Goal: Download file/media

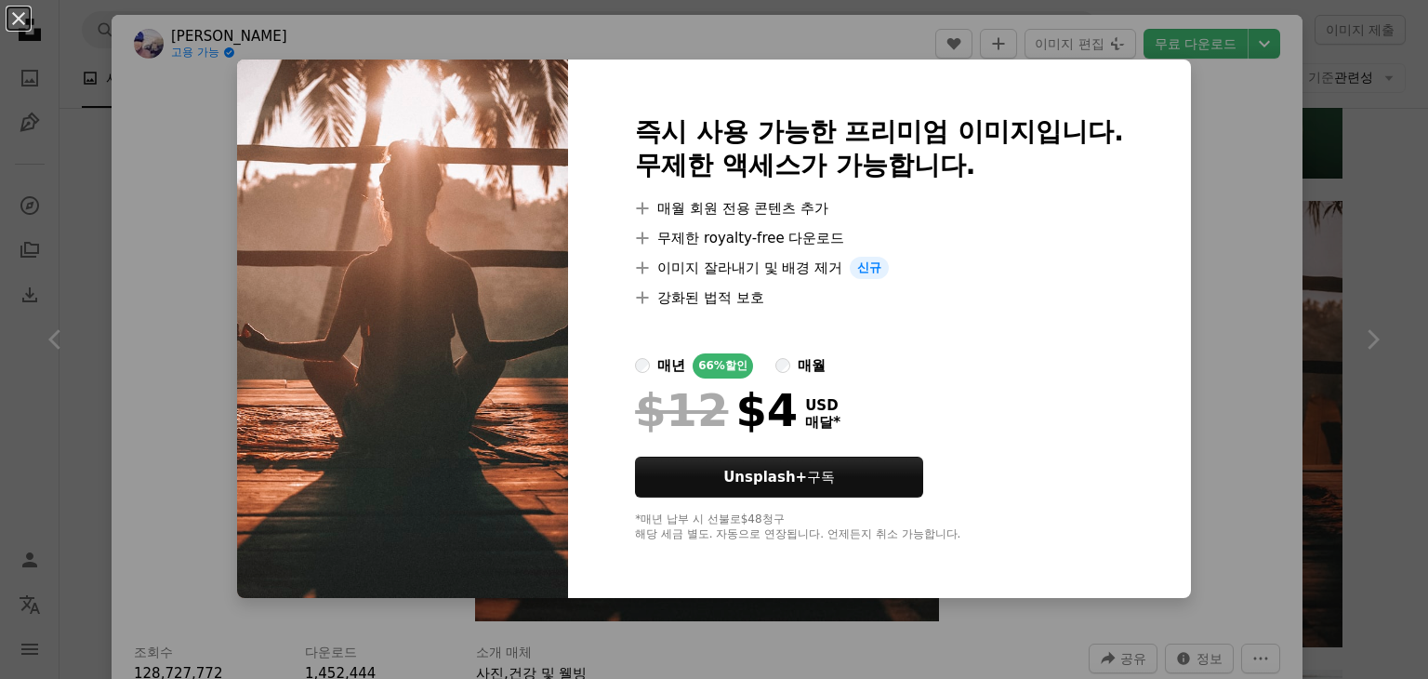
scroll to position [1302, 0]
click at [1322, 159] on div "An X shape 즉시 사용 가능한 프리미엄 이미지입니다. 무제한 액세스가 가능합니다. A plus sign 매월 회원 전용 콘텐츠 추가 A…" at bounding box center [714, 339] width 1428 height 679
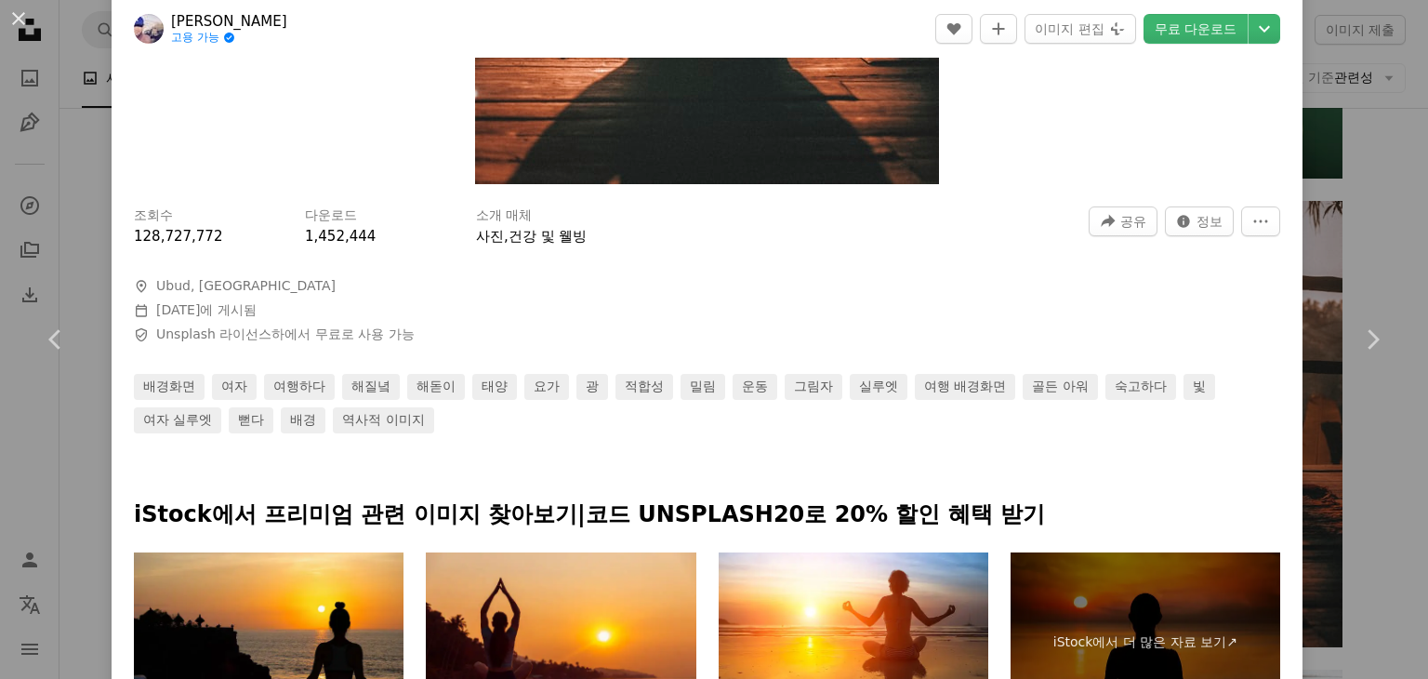
scroll to position [744, 0]
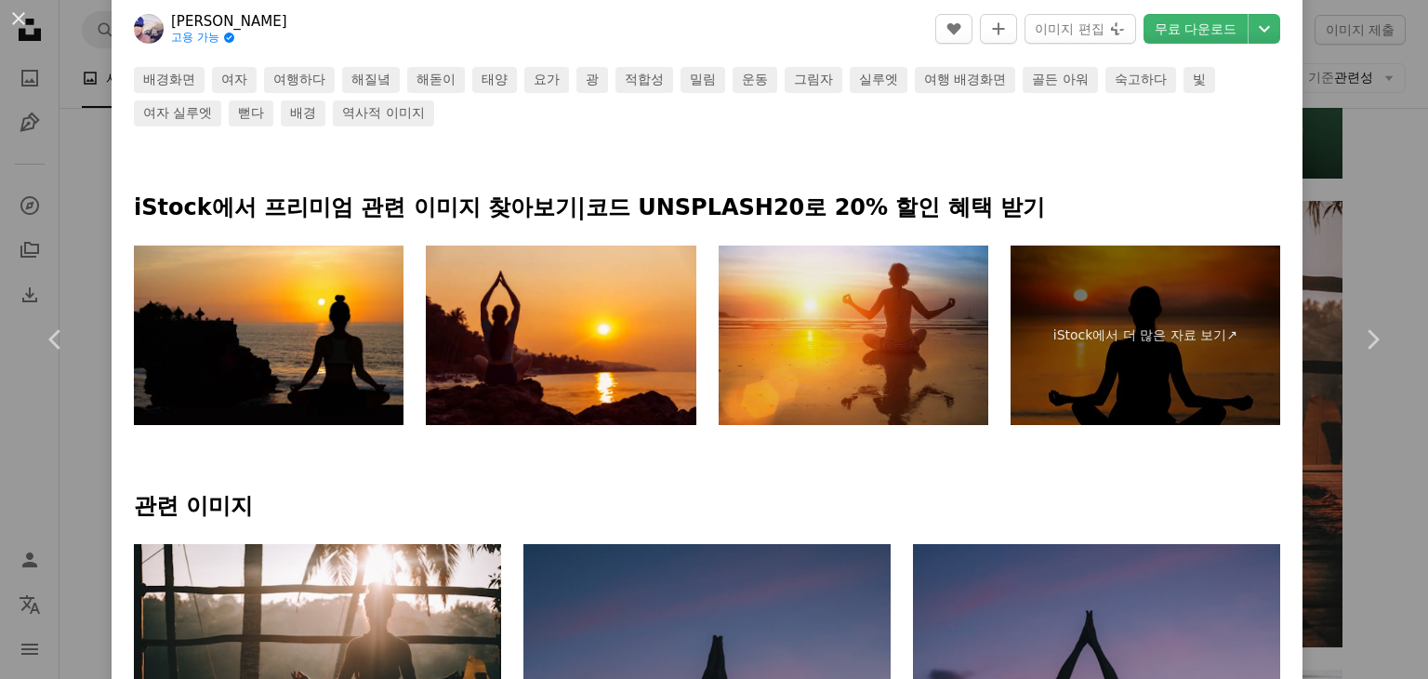
click at [824, 370] on img at bounding box center [854, 335] width 270 height 180
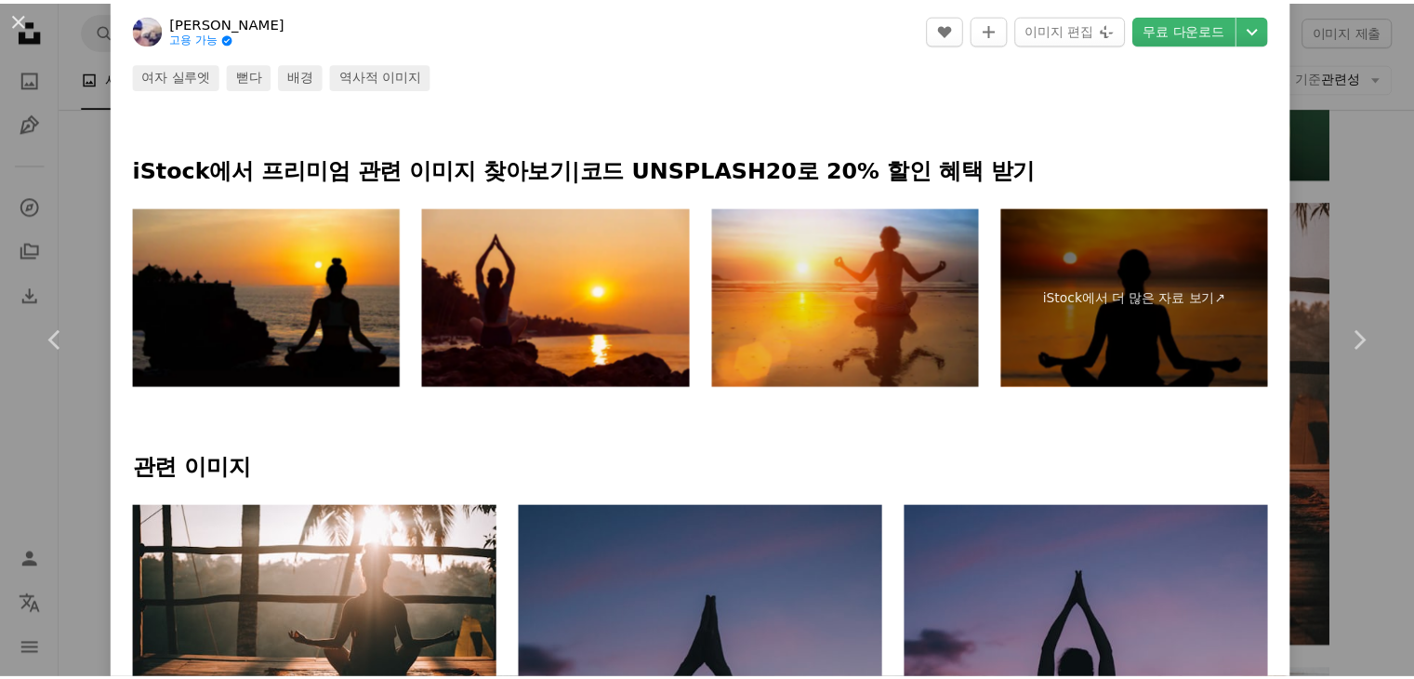
scroll to position [558, 0]
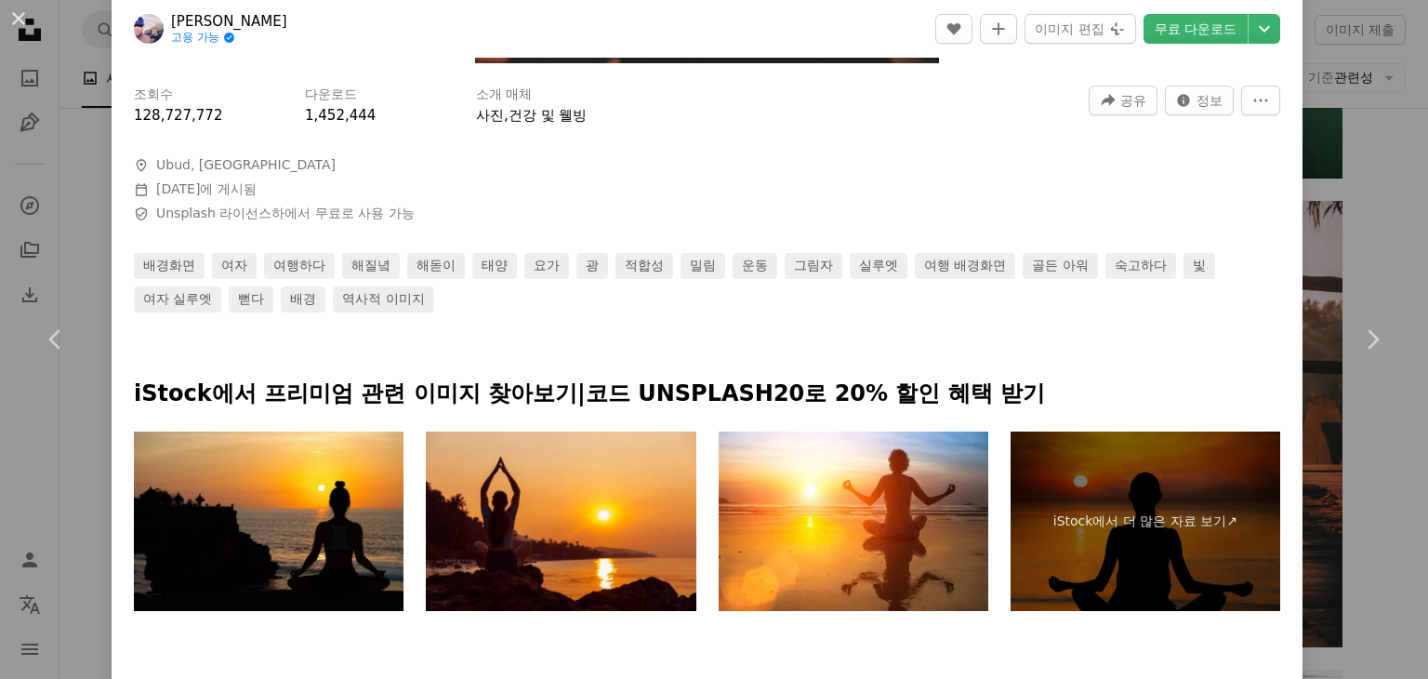
click at [1327, 84] on div "An X shape Chevron left Chevron right [PERSON_NAME] 고용 가능 A checkmark inside of…" at bounding box center [714, 339] width 1428 height 679
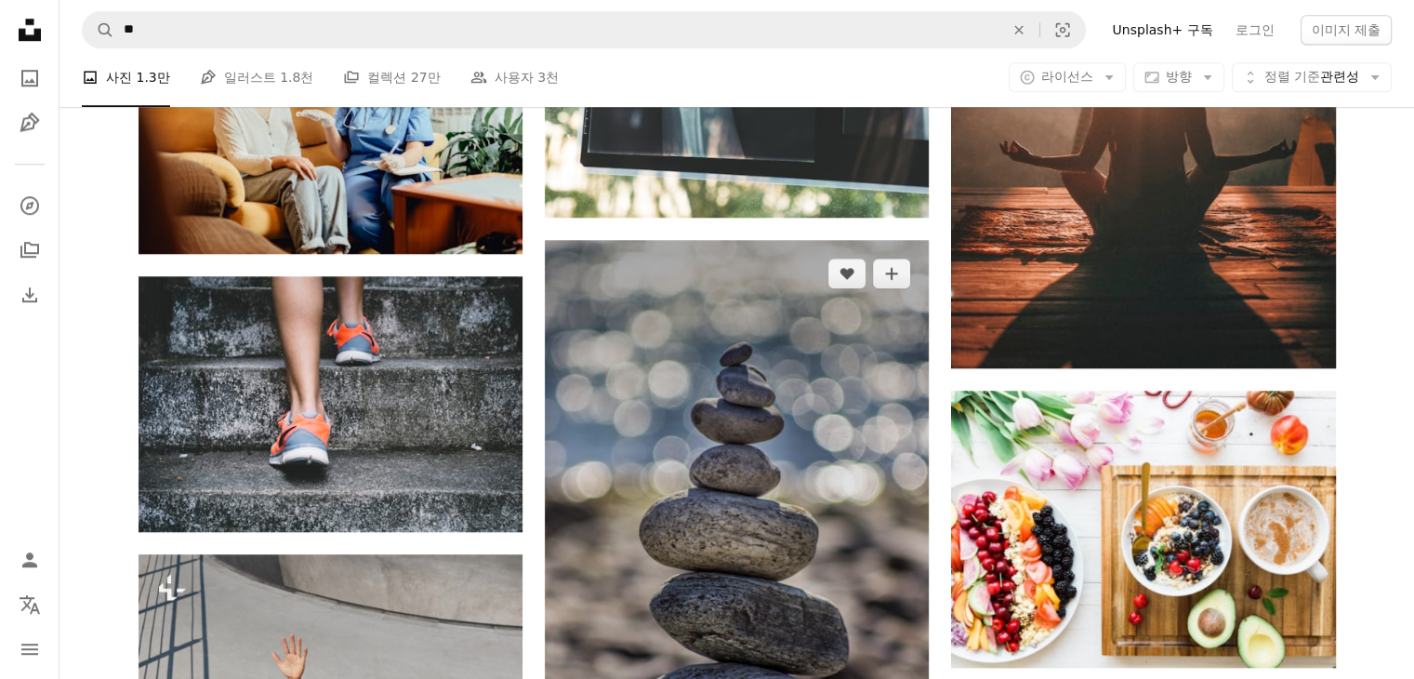
scroll to position [1674, 0]
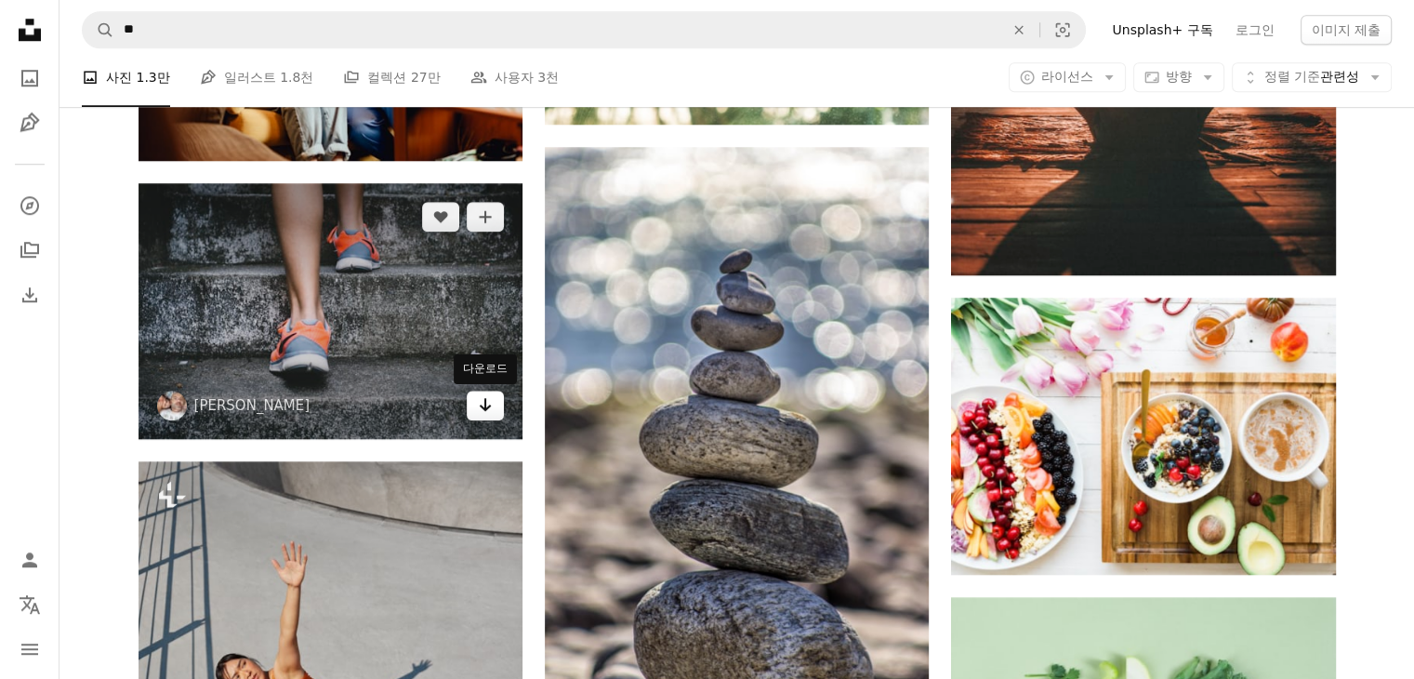
click at [472, 411] on link "Arrow pointing down" at bounding box center [485, 405] width 37 height 30
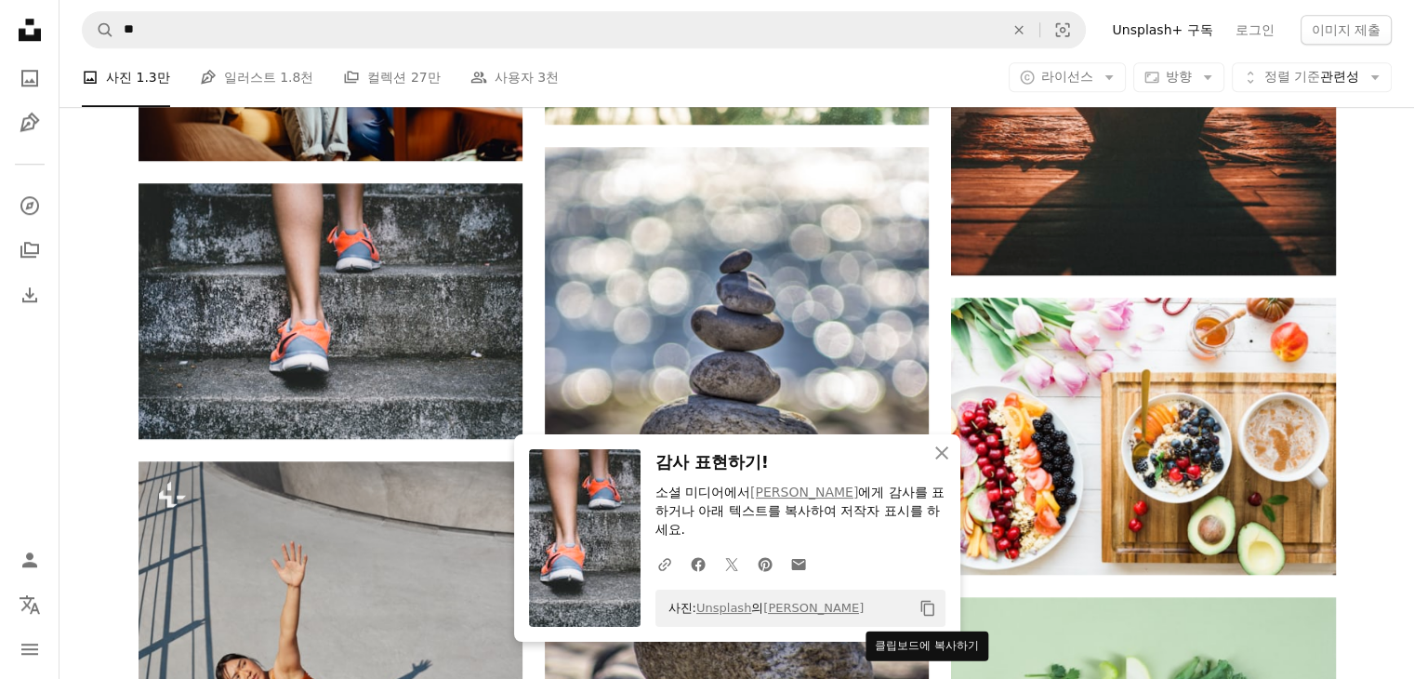
click at [920, 605] on icon "Copy content" at bounding box center [928, 608] width 17 height 17
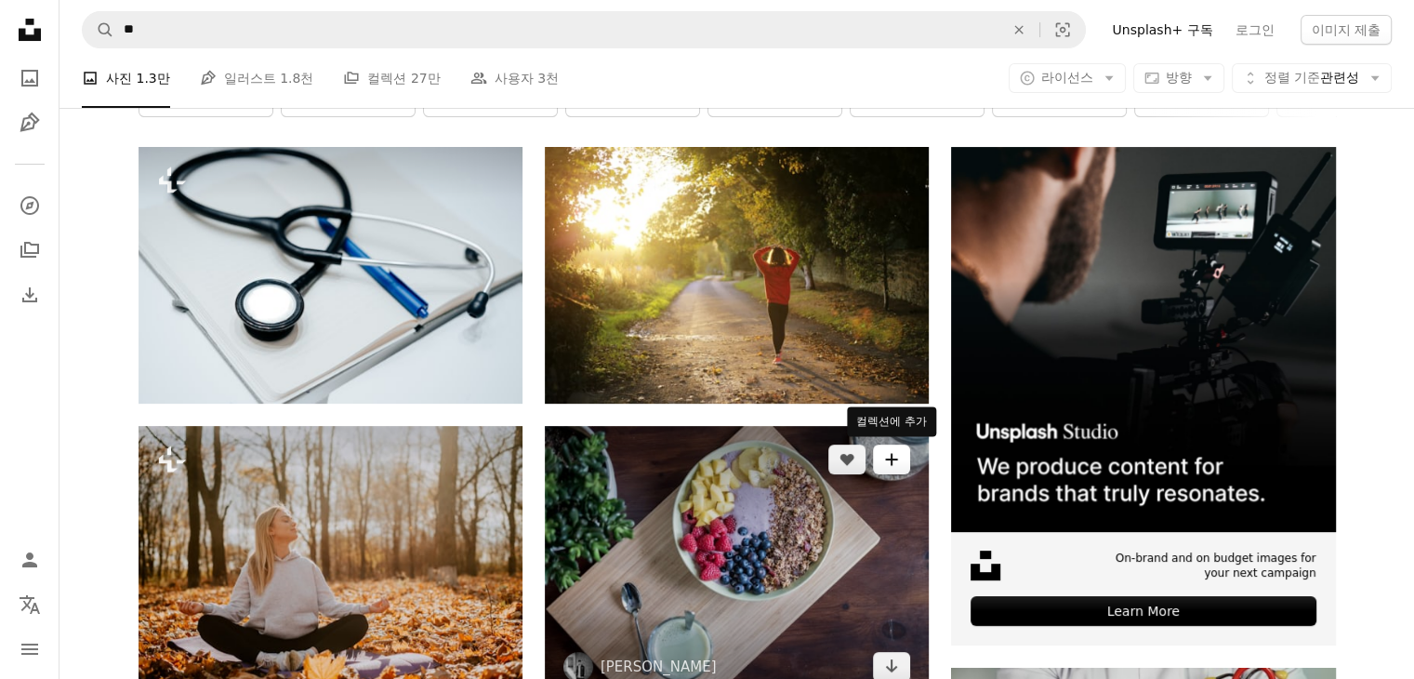
scroll to position [164, 0]
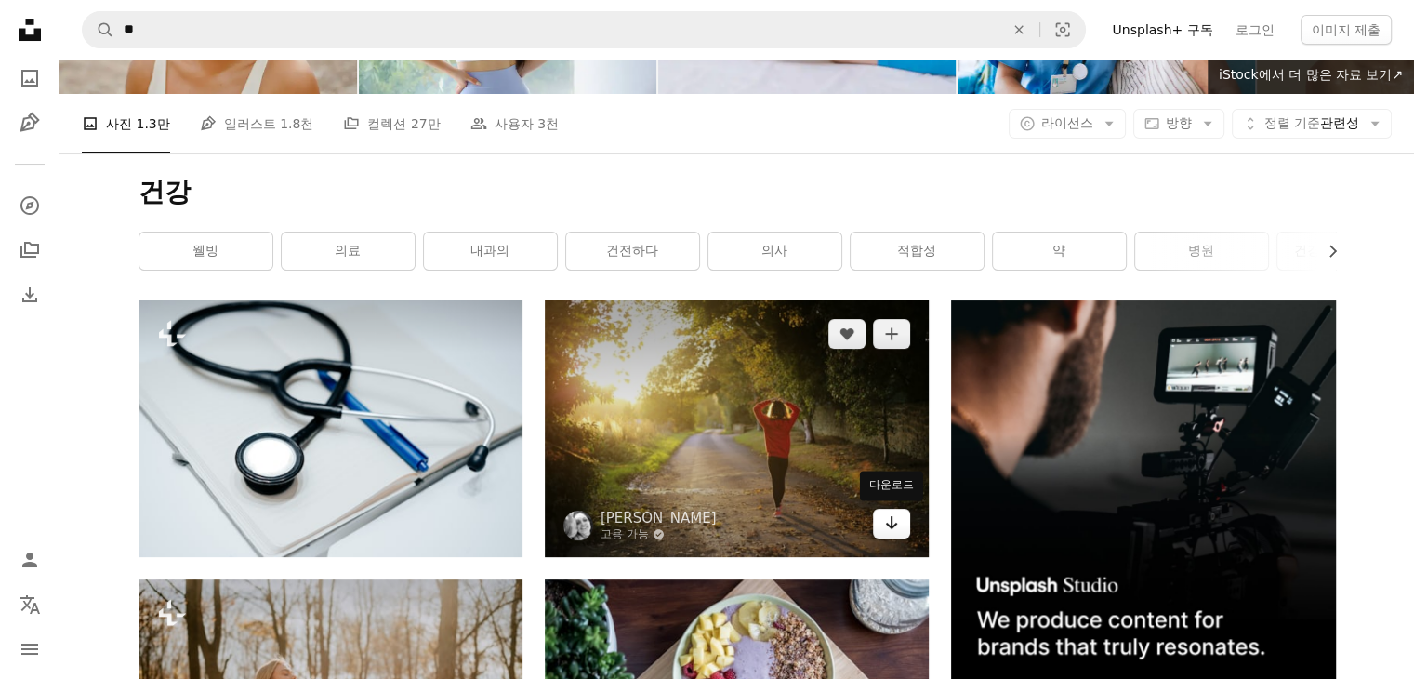
click at [886, 529] on icon "Arrow pointing down" at bounding box center [891, 522] width 15 height 22
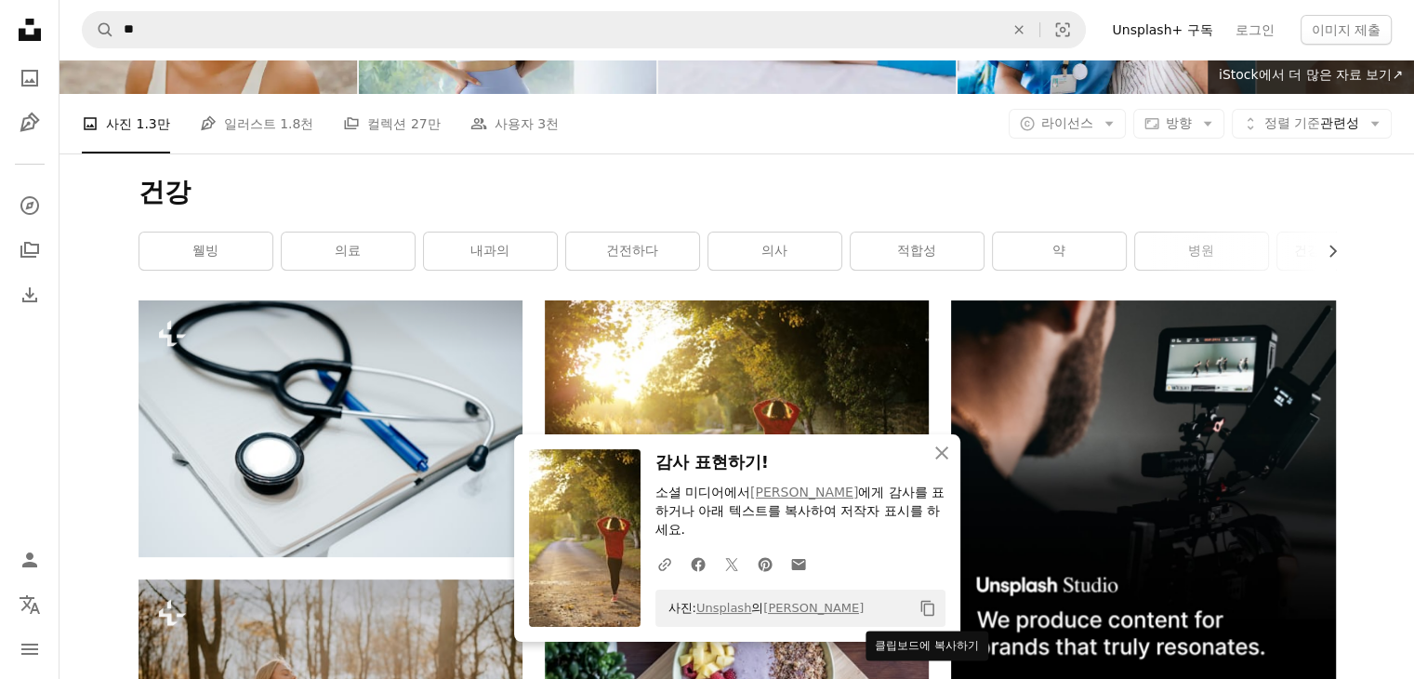
click at [933, 605] on icon "클립보드에 복사하기" at bounding box center [926, 609] width 13 height 16
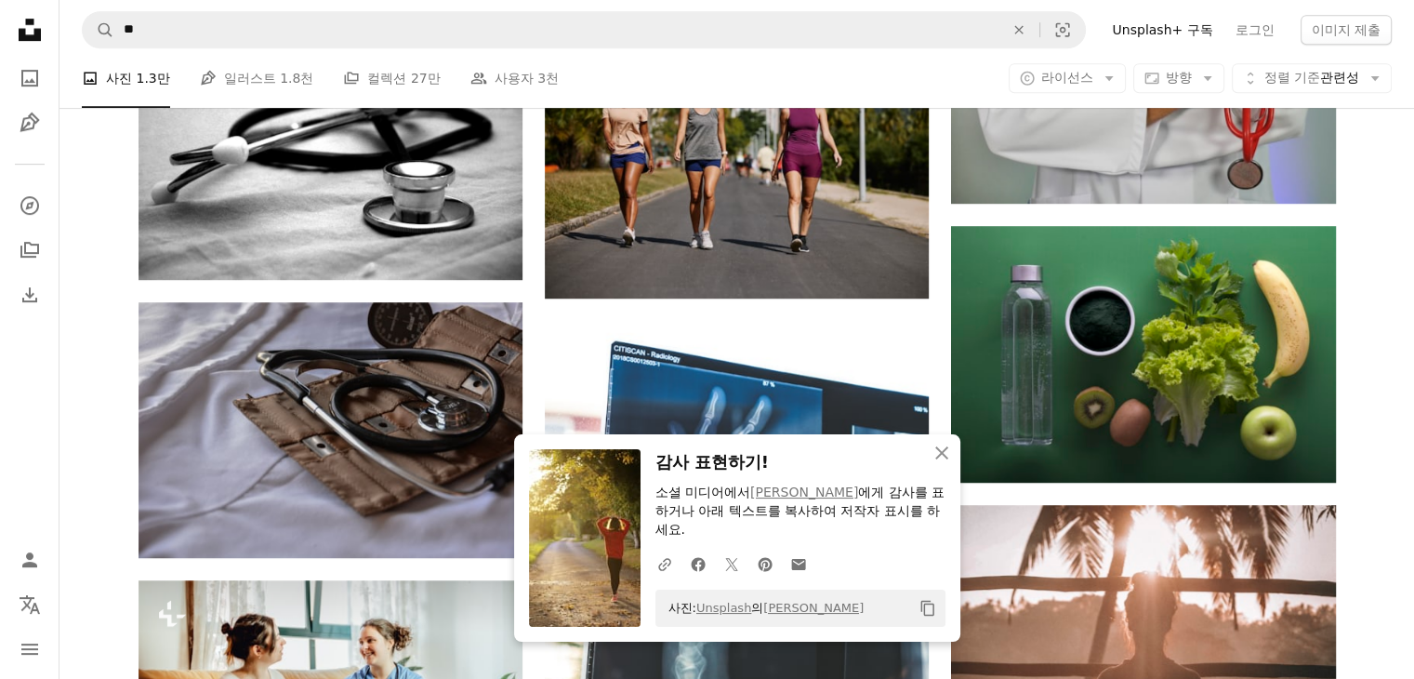
scroll to position [1000, 0]
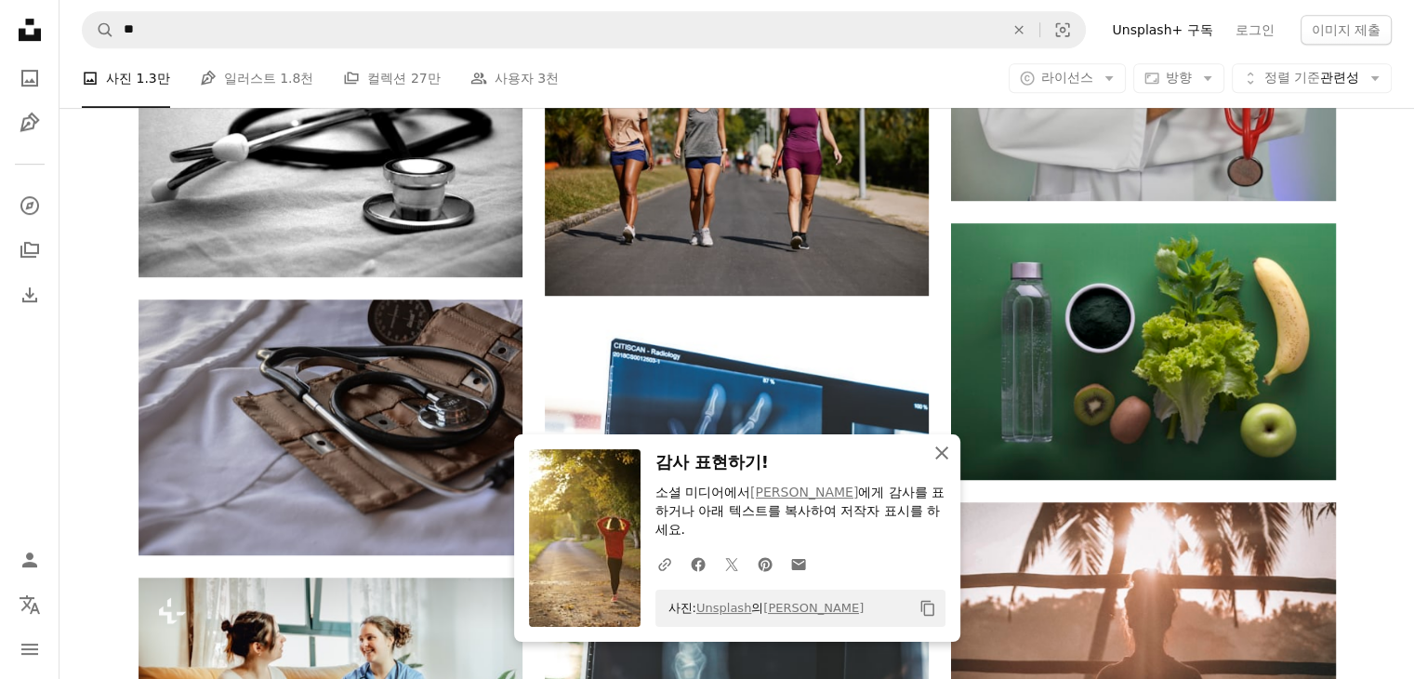
click at [942, 451] on icon "button" at bounding box center [941, 452] width 13 height 13
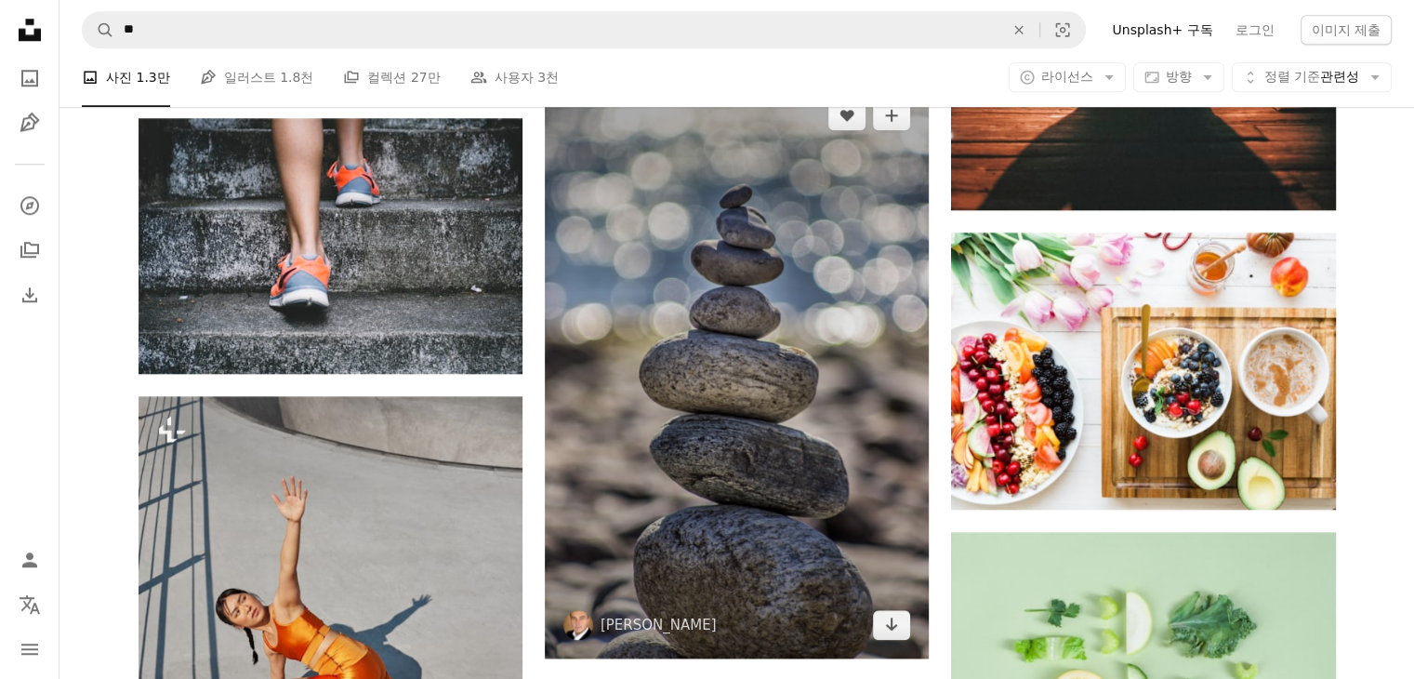
scroll to position [1930, 0]
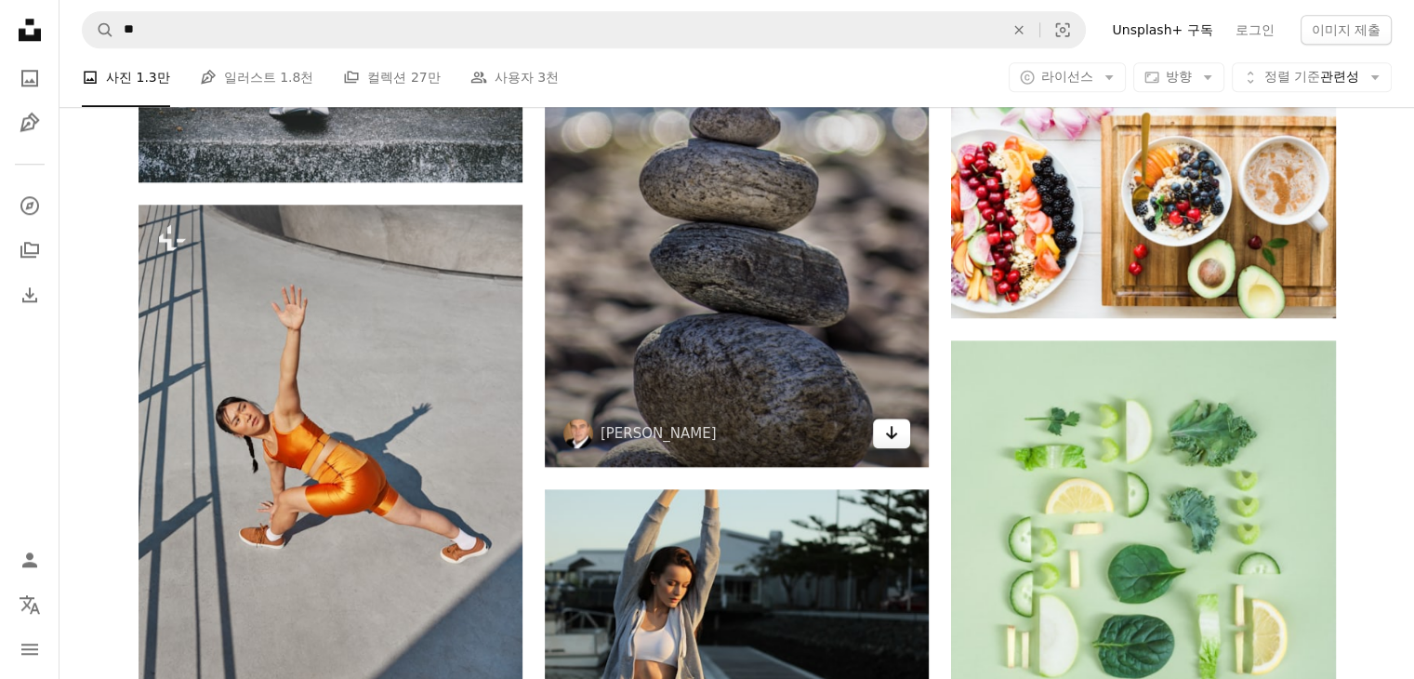
click at [891, 440] on icon "Arrow pointing down" at bounding box center [891, 432] width 15 height 22
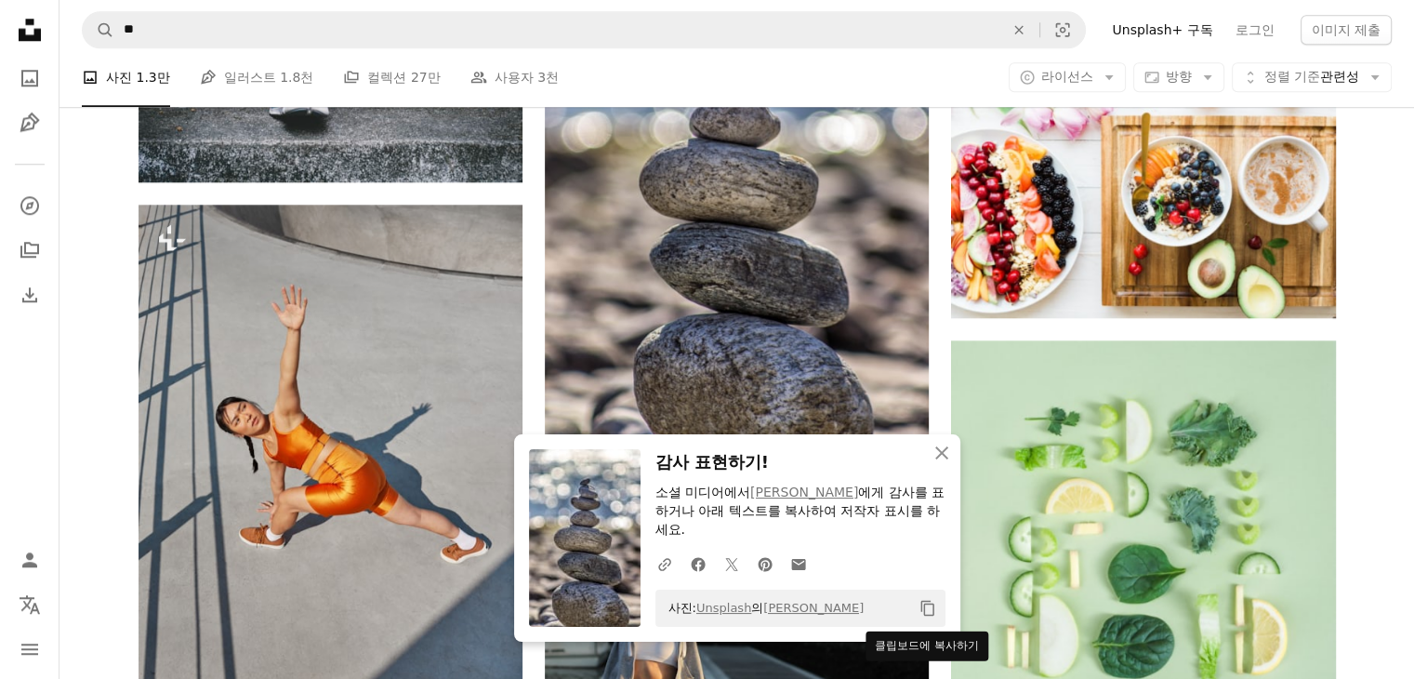
click at [931, 609] on icon "Copy content" at bounding box center [928, 608] width 17 height 17
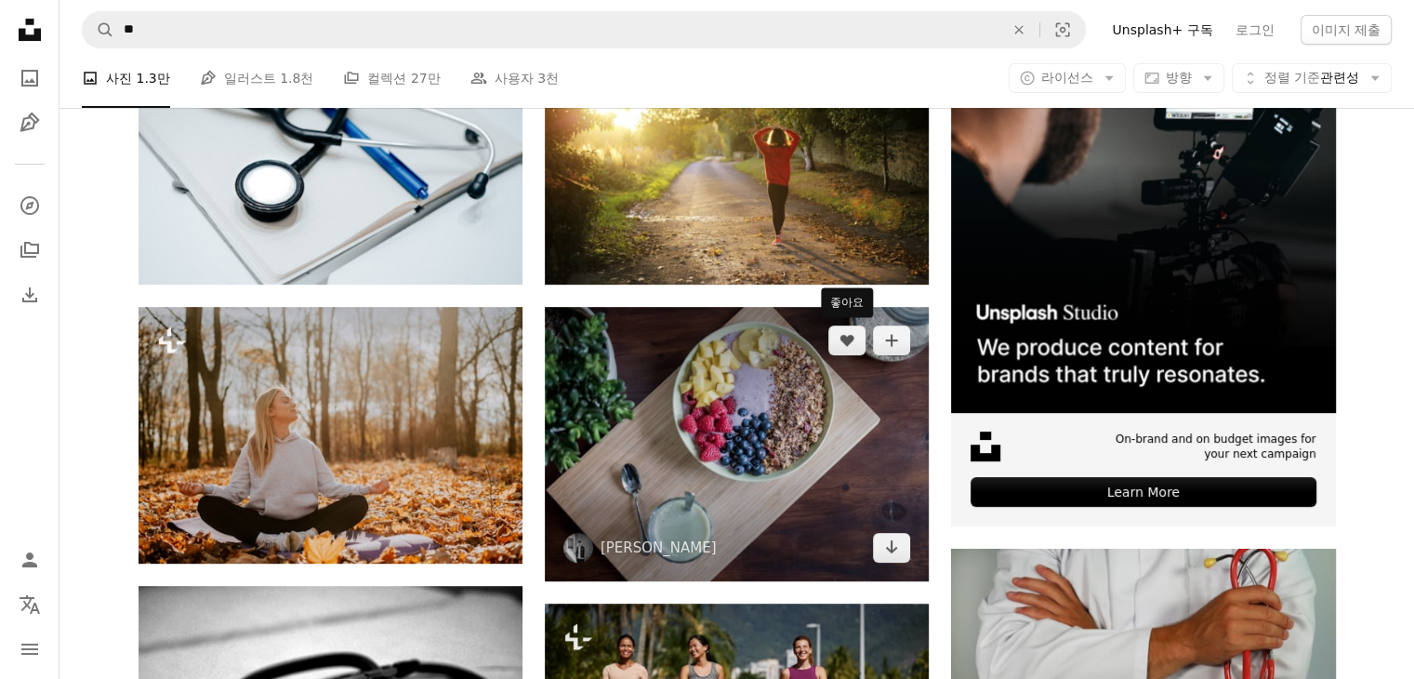
scroll to position [0, 0]
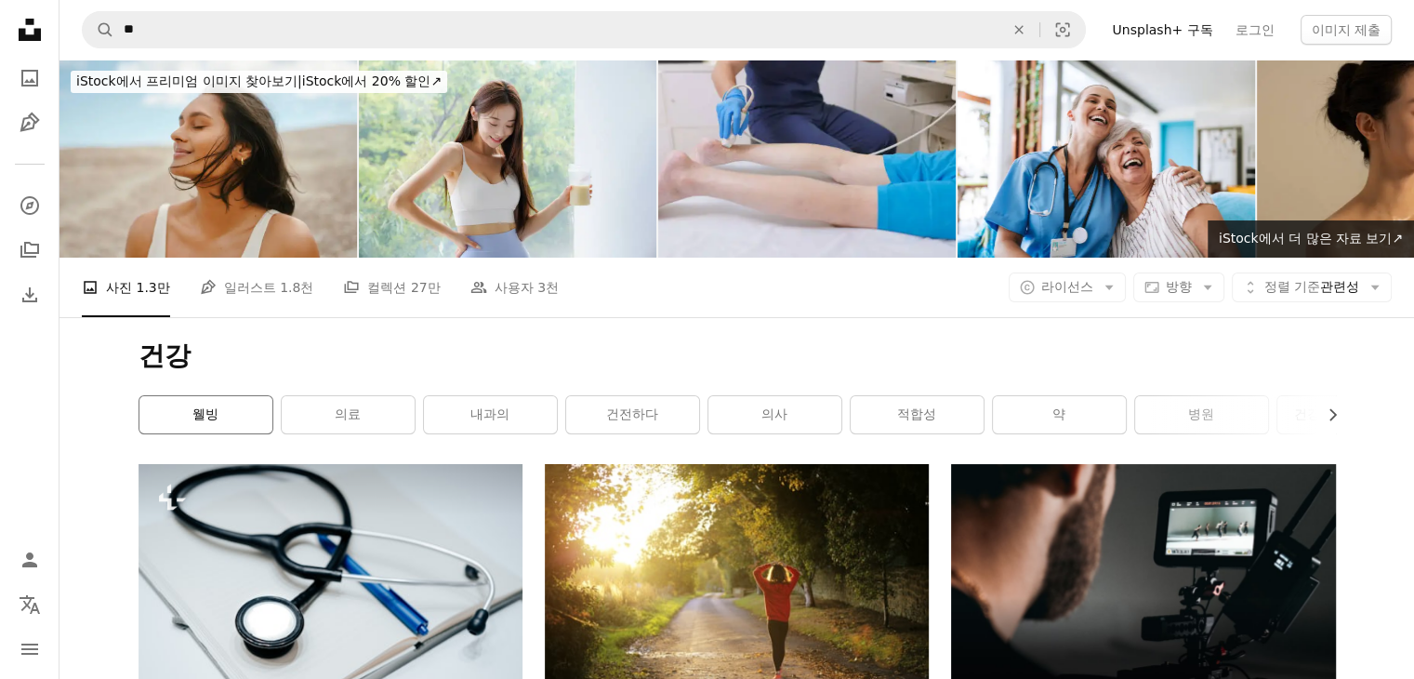
click at [179, 423] on link "웰빙" at bounding box center [205, 414] width 133 height 37
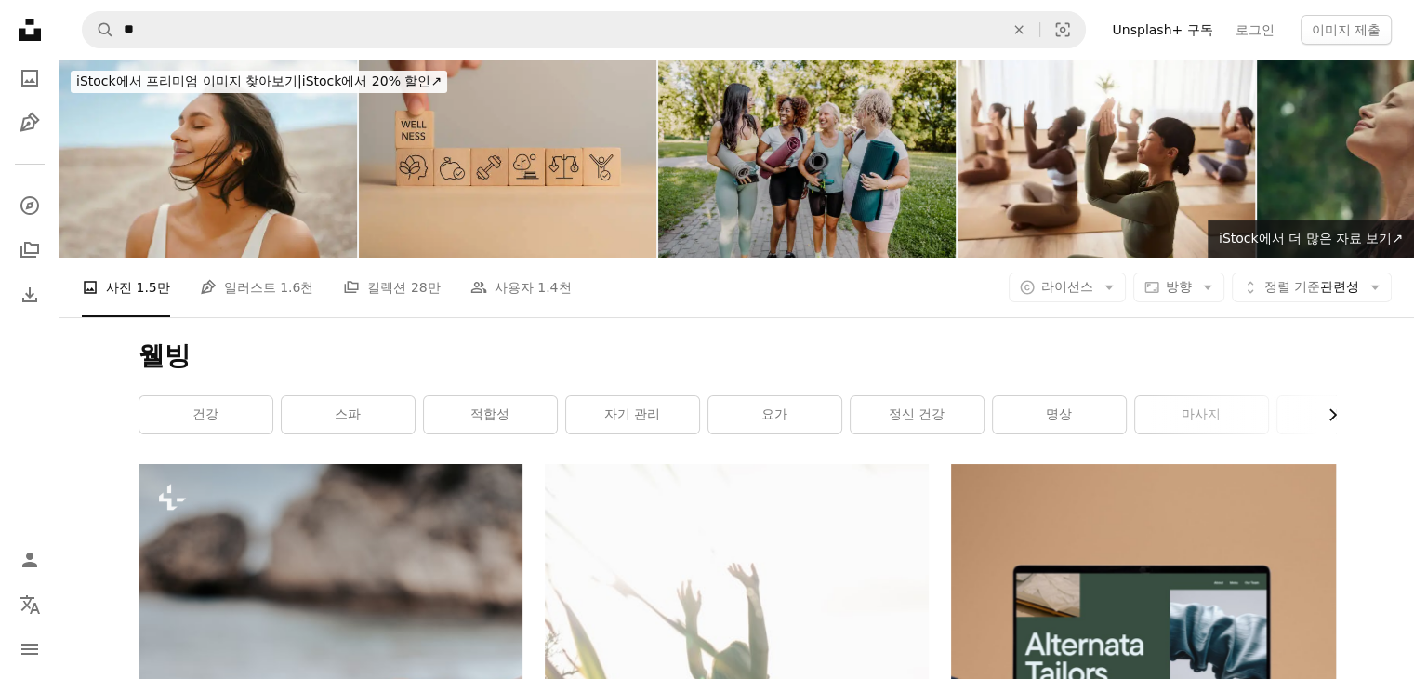
click at [1338, 412] on icon "Chevron right" at bounding box center [1332, 414] width 19 height 19
click at [1338, 412] on div "웰빙 Chevron left 건강 스파 적합성 자기 관리 요가 정신 건강 명상 마사지 웰빙 건전하다 스킨케어 웰니스 리트리트" at bounding box center [737, 390] width 1242 height 147
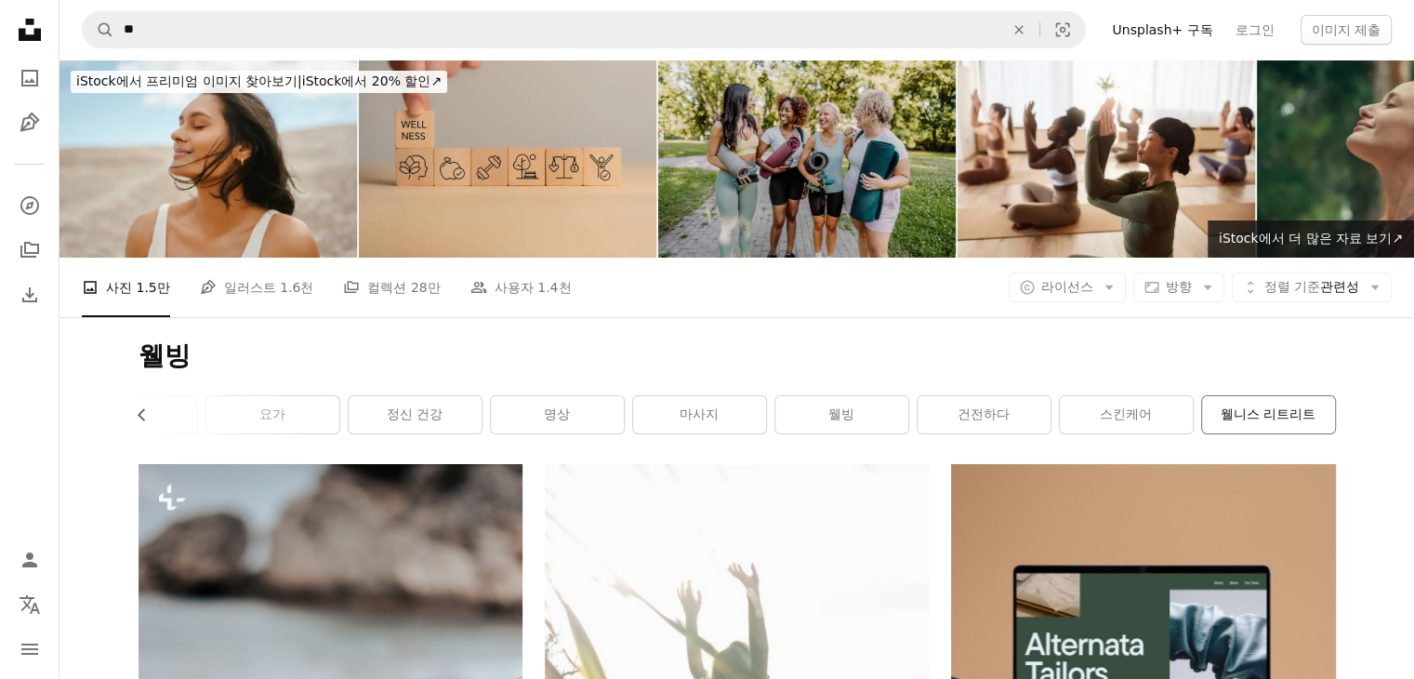
click at [1332, 412] on link "웰니스 리트리트" at bounding box center [1268, 414] width 133 height 37
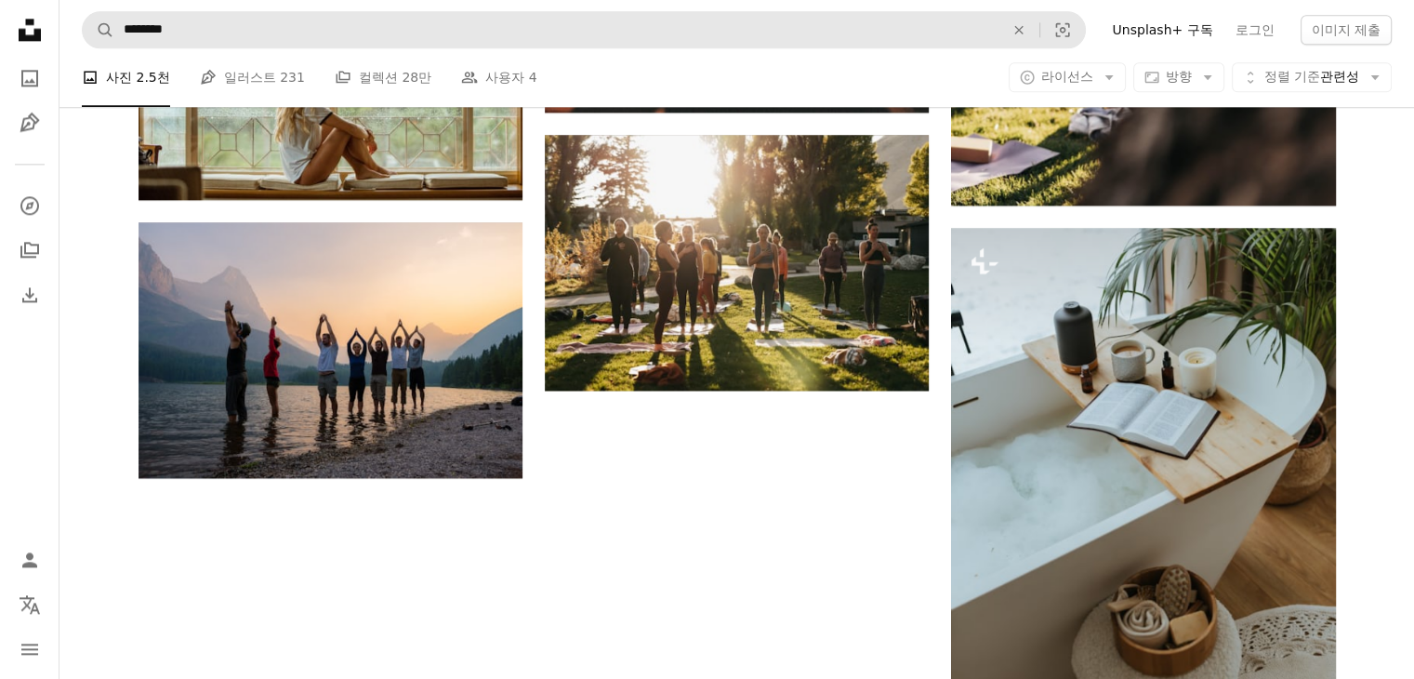
scroll to position [2510, 0]
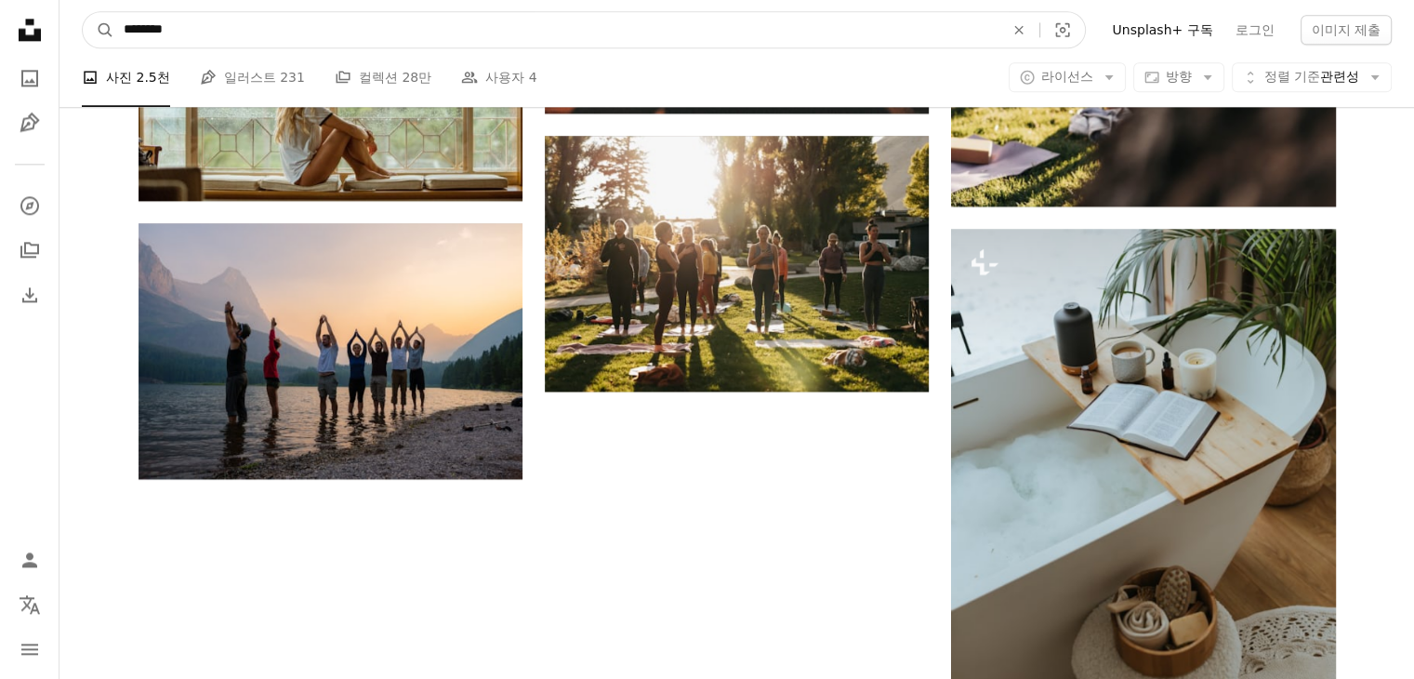
click at [484, 35] on input "********" at bounding box center [556, 29] width 884 height 35
type input "*"
type input "**"
click at [83, 12] on button "A magnifying glass" at bounding box center [99, 29] width 32 height 35
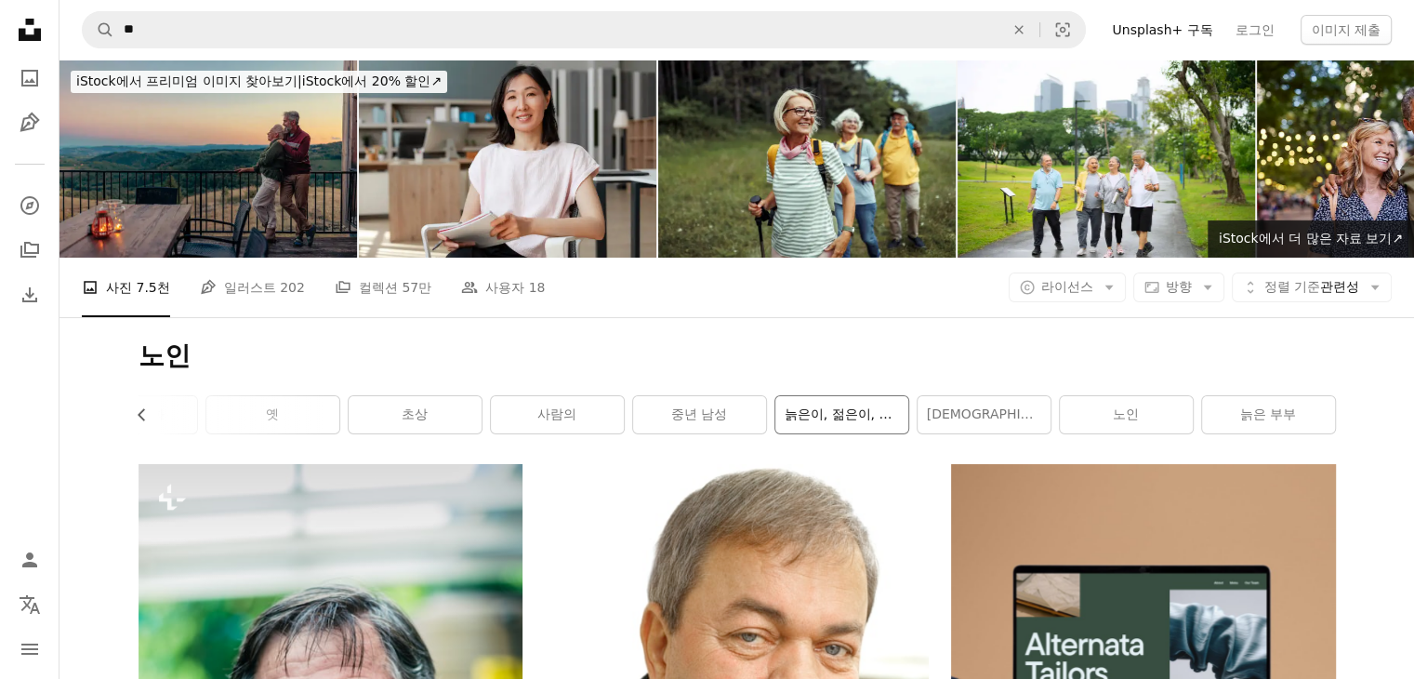
click at [820, 421] on link "늙은이, 젊은이, 젊은이, 늙" at bounding box center [841, 414] width 133 height 37
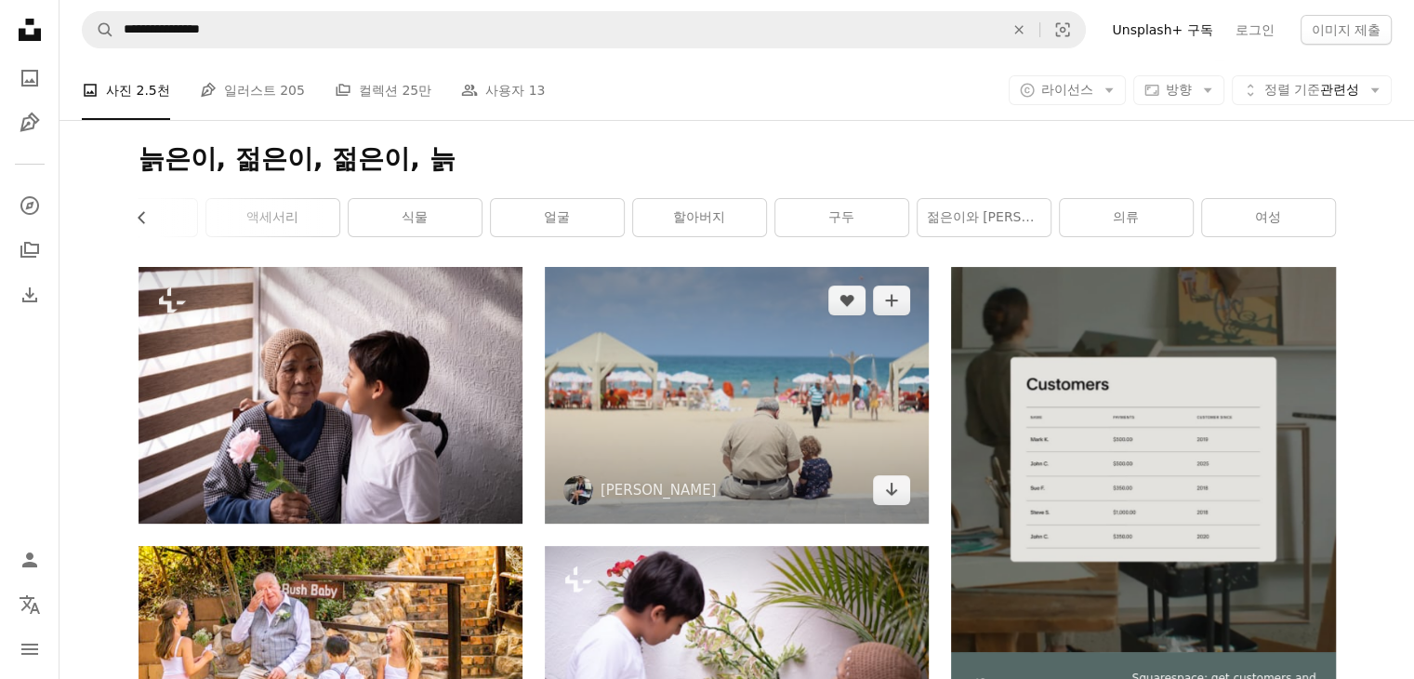
scroll to position [186, 0]
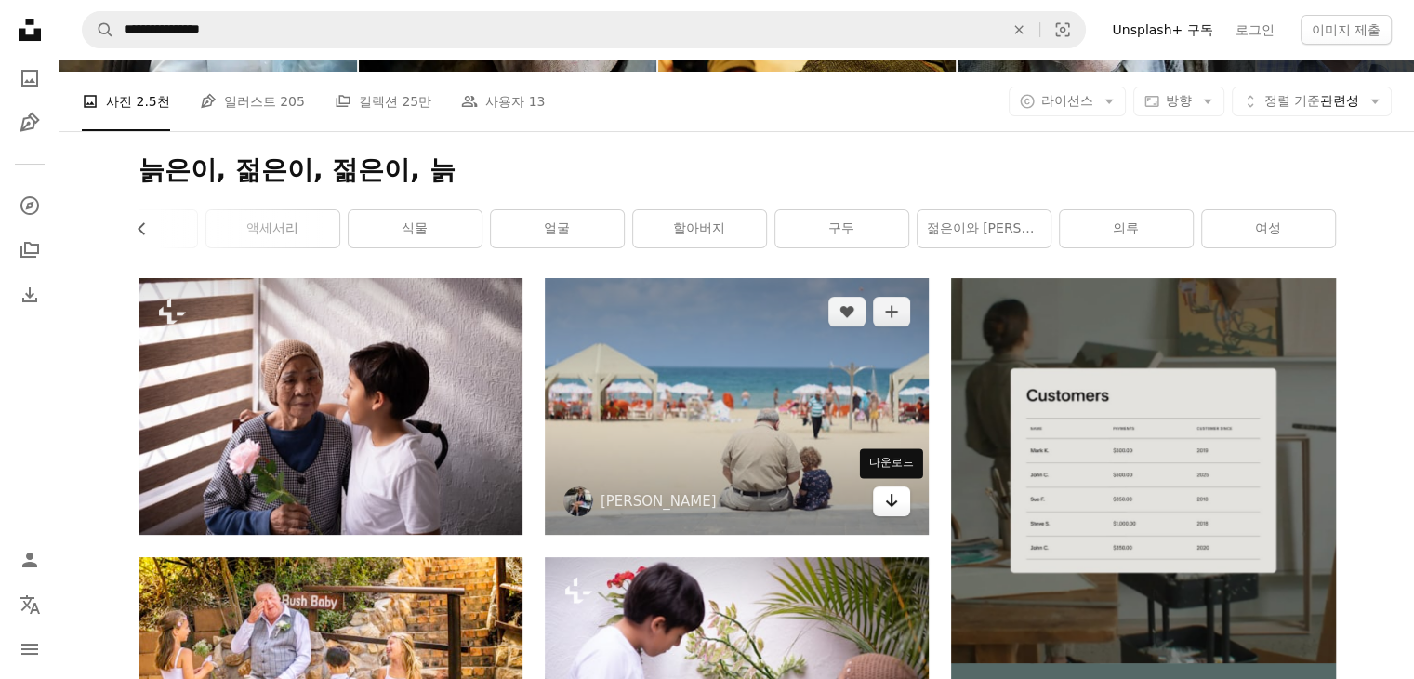
click at [880, 507] on link "Arrow pointing down" at bounding box center [891, 501] width 37 height 30
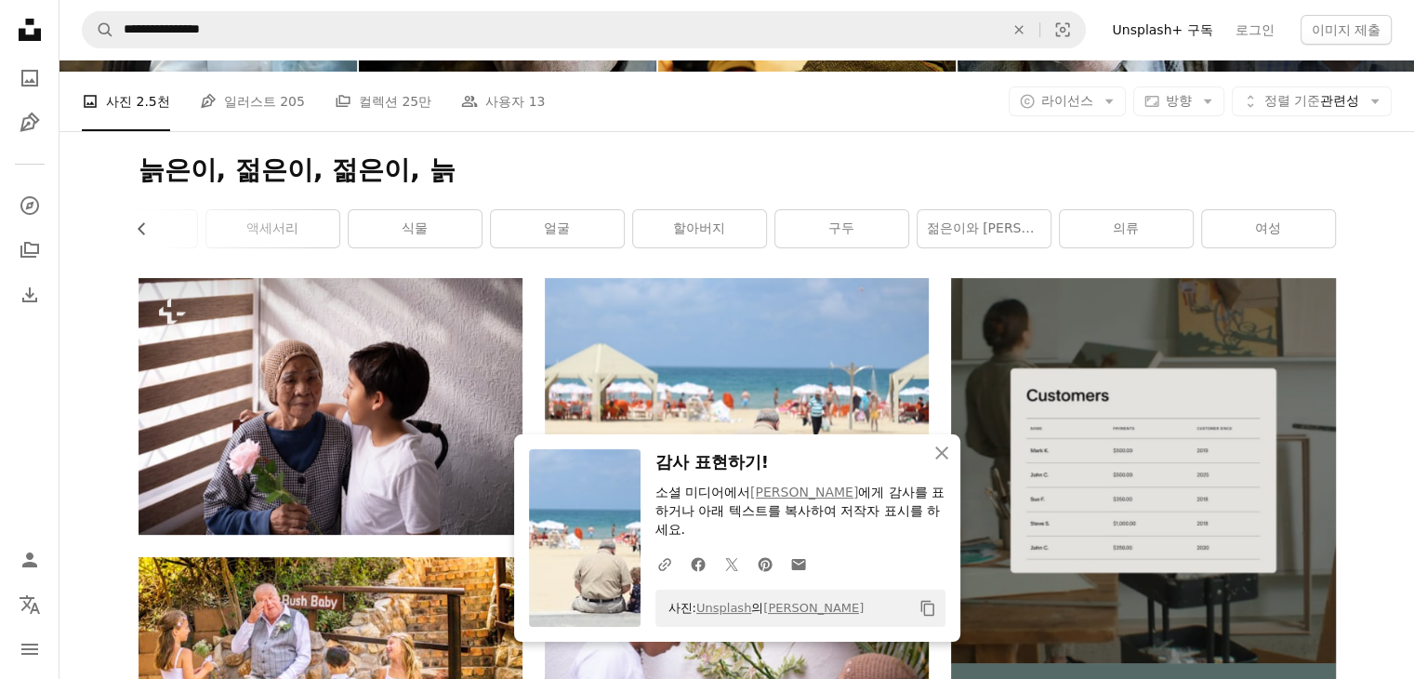
click at [925, 602] on icon "Copy content" at bounding box center [928, 608] width 17 height 17
click at [138, 229] on icon "button" at bounding box center [141, 229] width 7 height 12
click at [138, 228] on icon "button" at bounding box center [141, 229] width 7 height 12
click at [185, 229] on link "사람" at bounding box center [205, 228] width 133 height 37
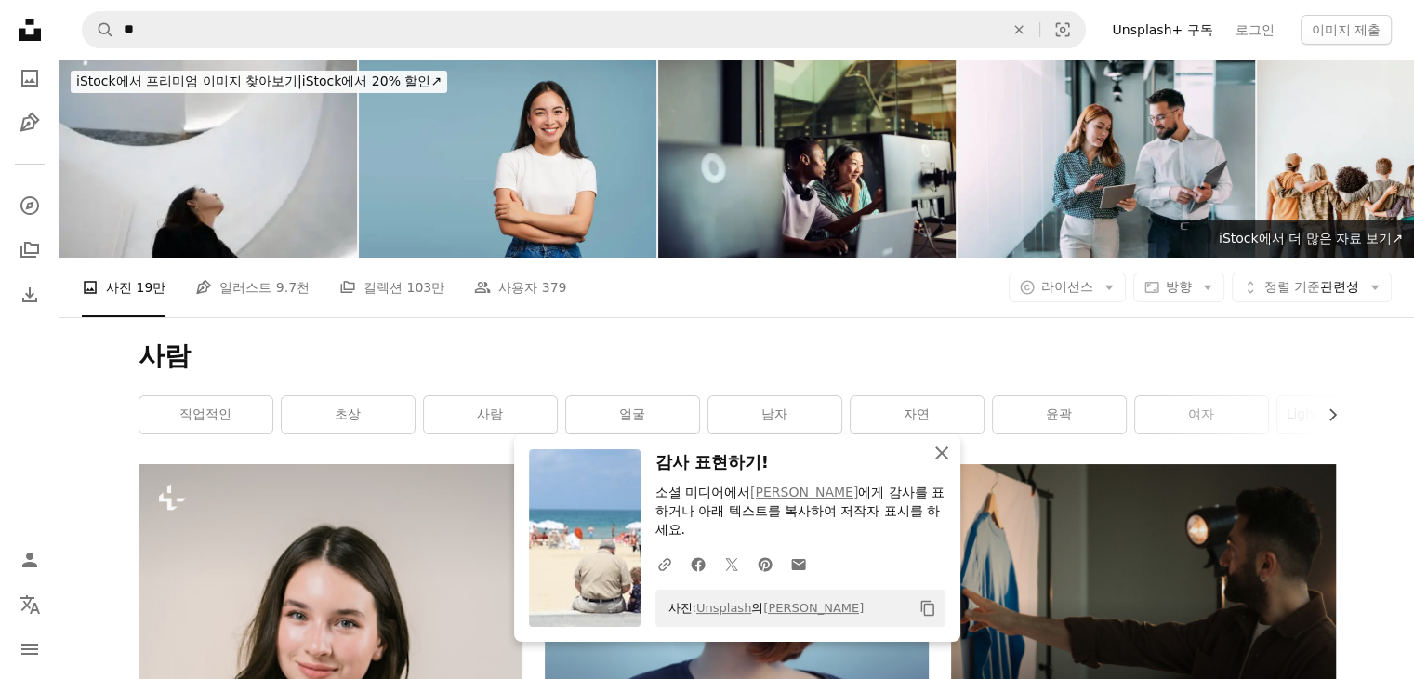
click at [944, 455] on icon "button" at bounding box center [941, 452] width 13 height 13
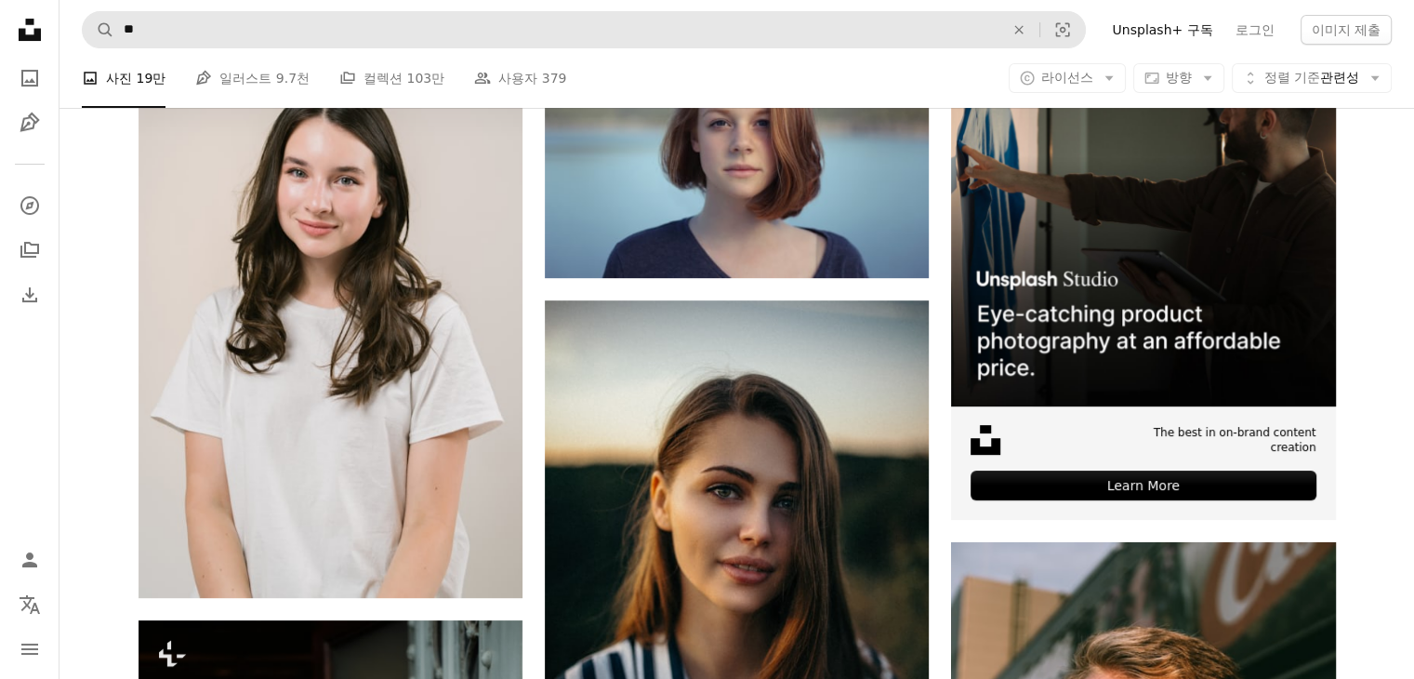
scroll to position [186, 0]
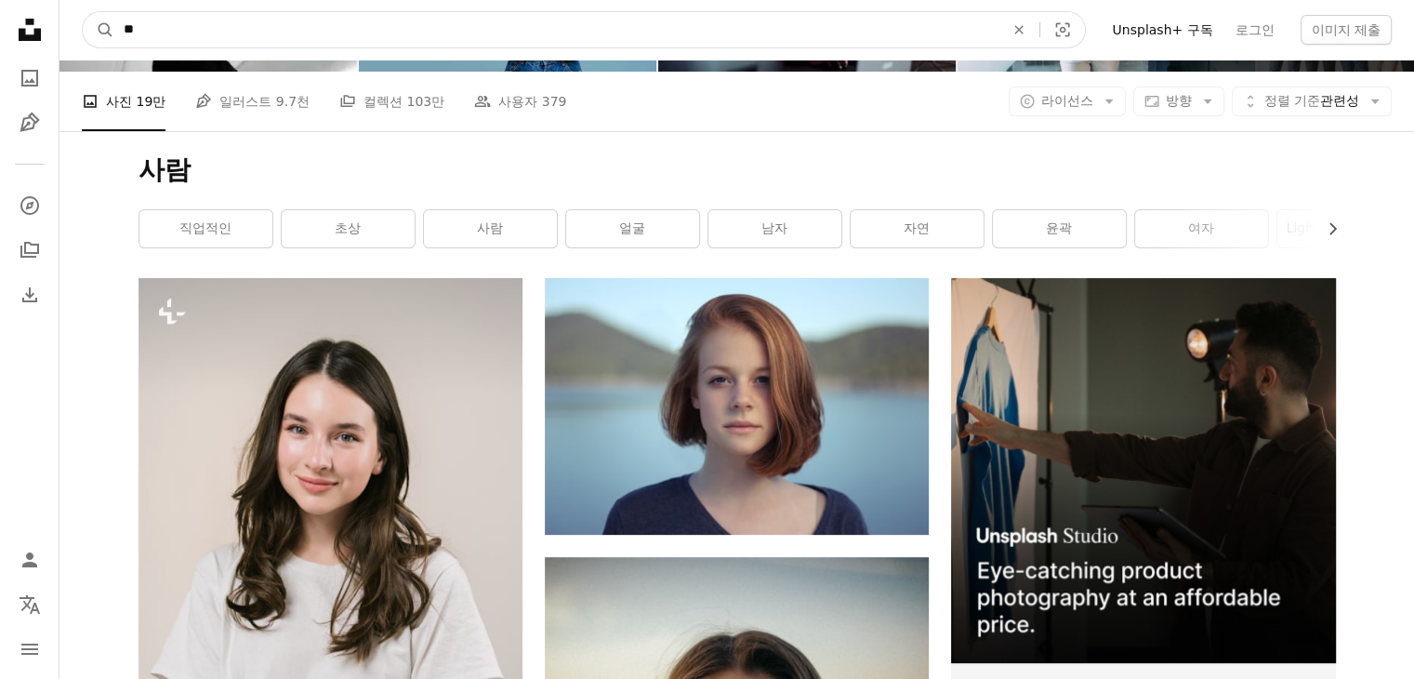
click at [218, 36] on input "**" at bounding box center [556, 29] width 884 height 35
type input "*"
type input "**"
click button "A magnifying glass" at bounding box center [99, 29] width 32 height 35
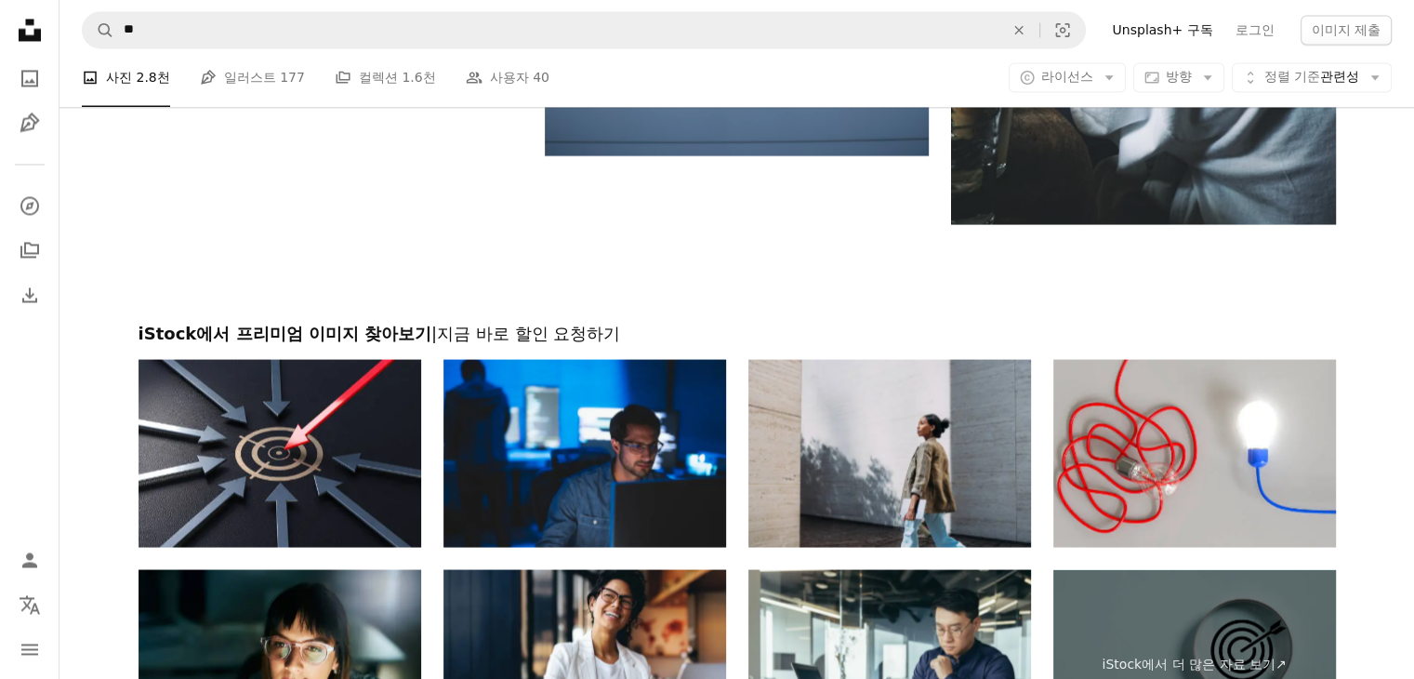
scroll to position [3533, 0]
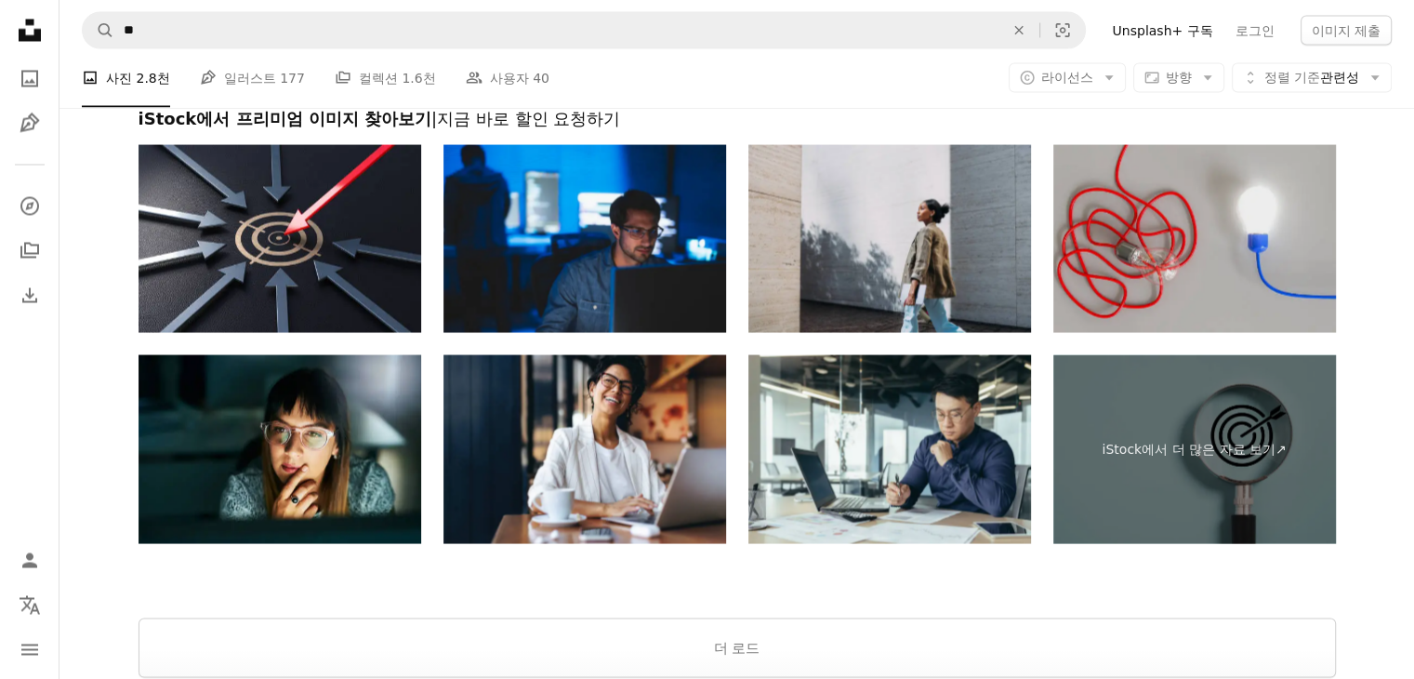
click at [1249, 275] on img at bounding box center [1194, 238] width 283 height 189
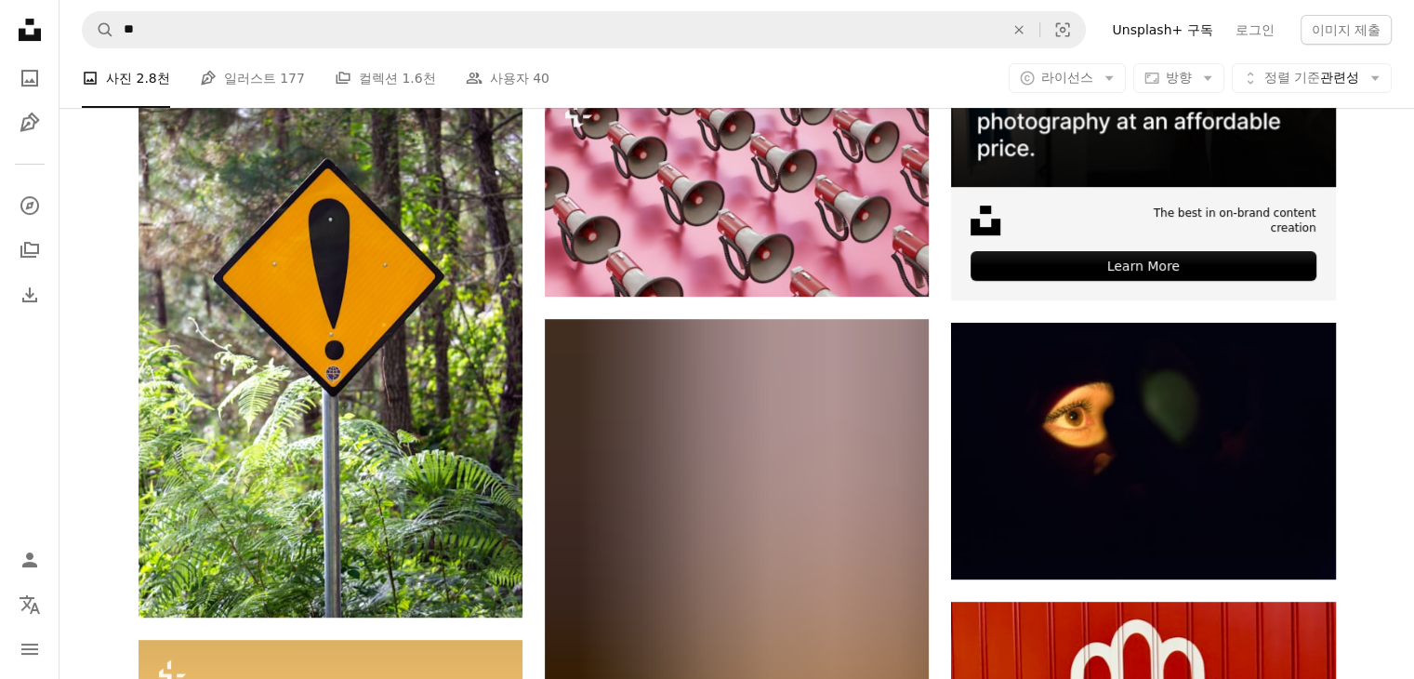
scroll to position [930, 0]
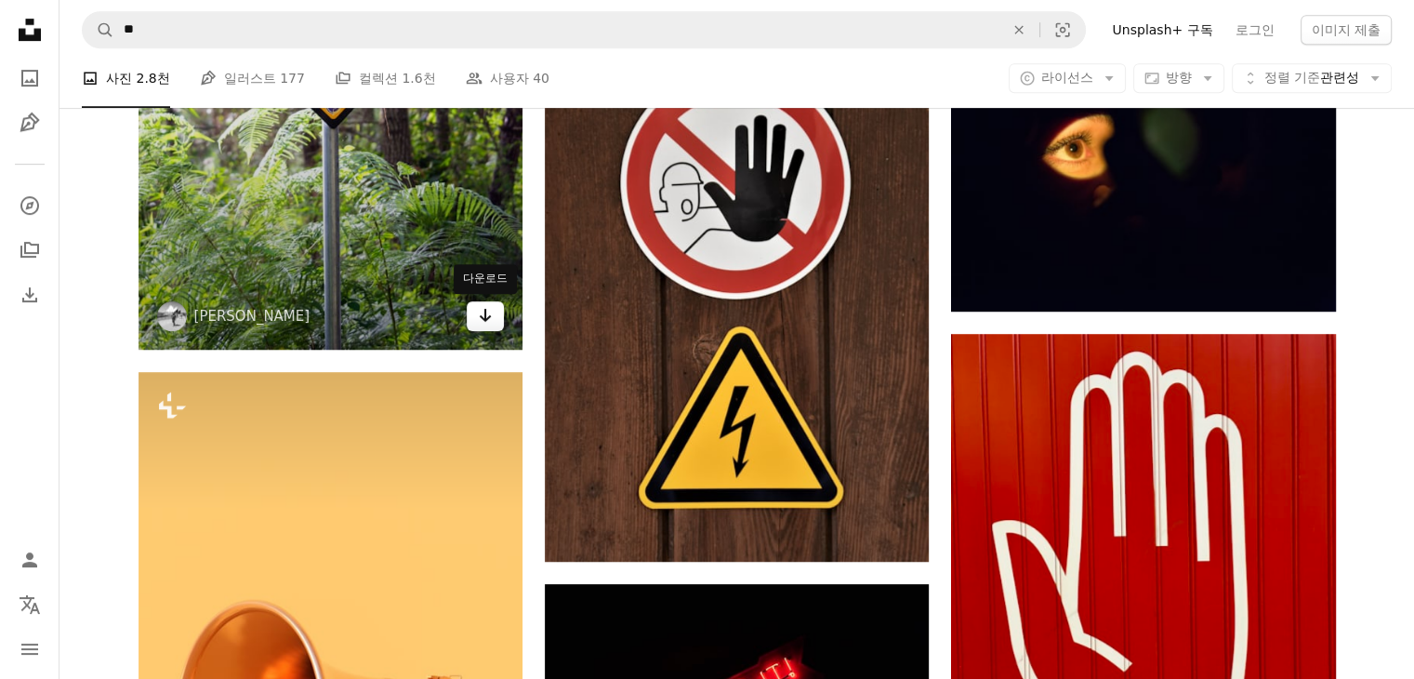
click at [483, 324] on icon "Arrow pointing down" at bounding box center [485, 315] width 15 height 22
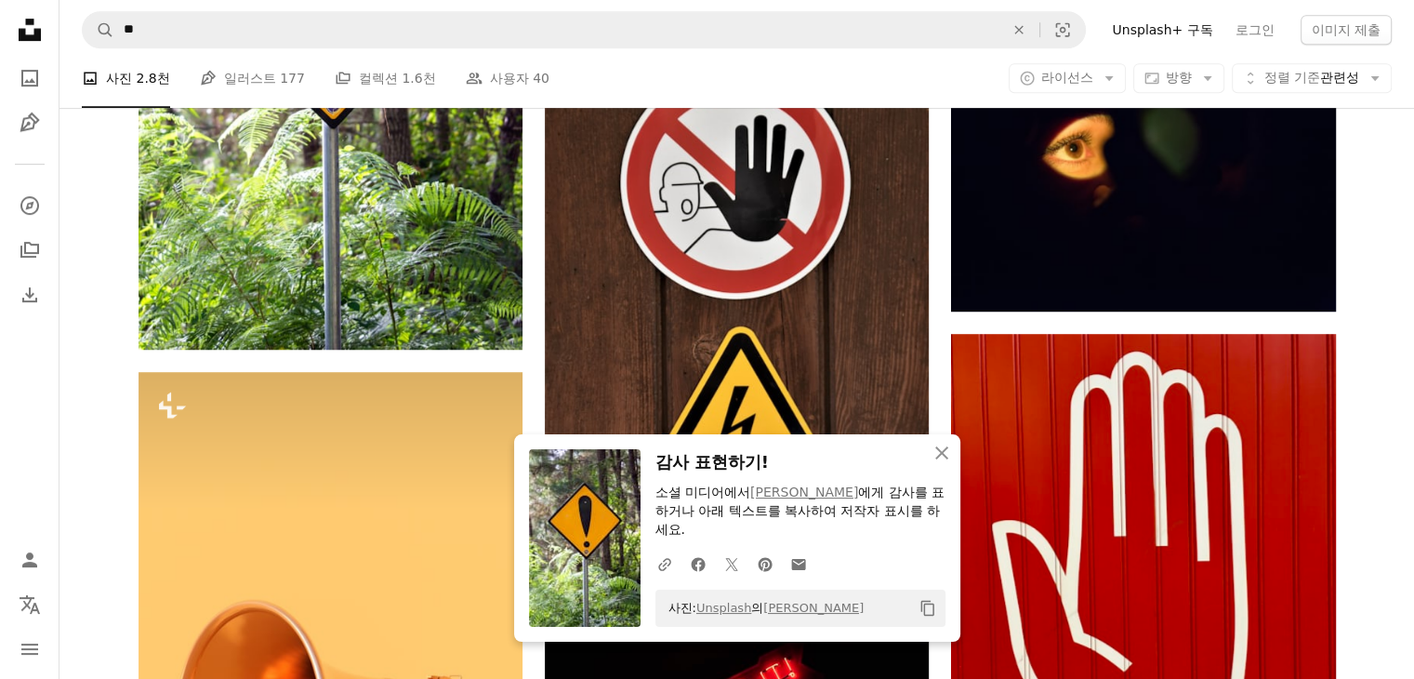
click at [933, 610] on icon "클립보드에 복사하기" at bounding box center [926, 609] width 13 height 16
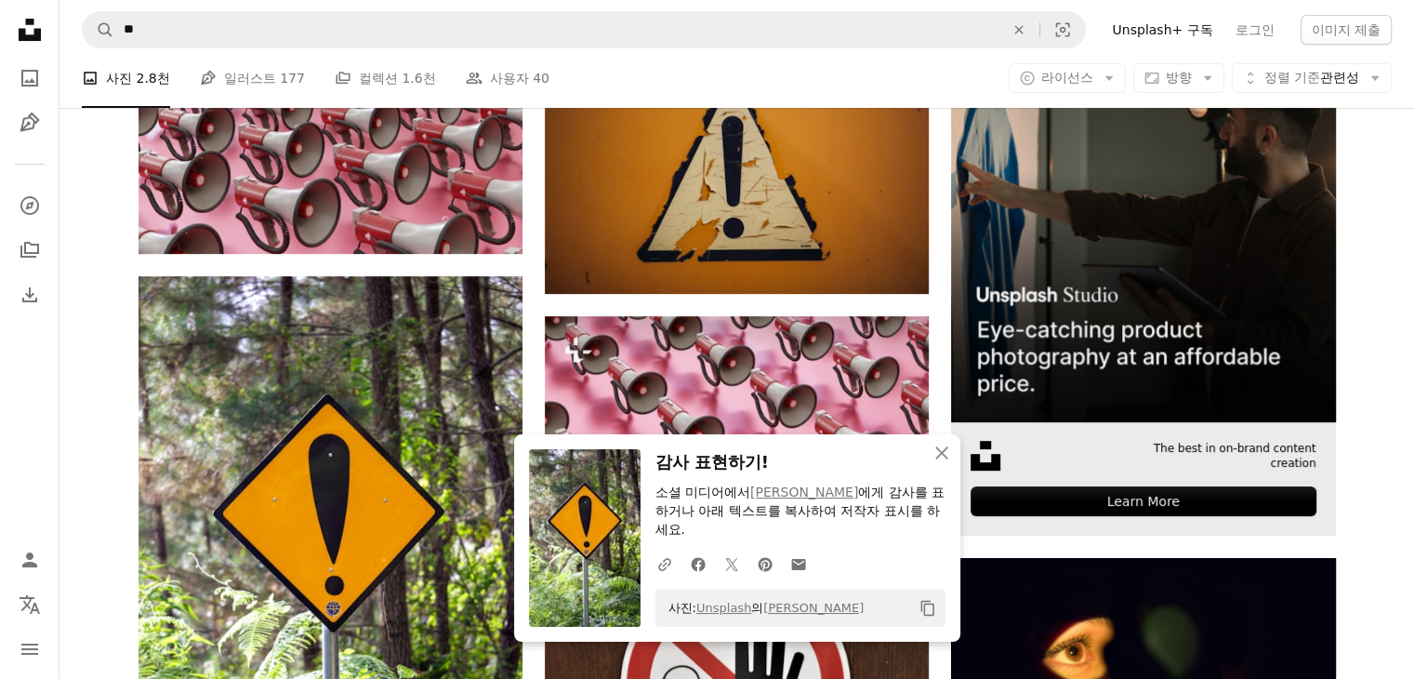
scroll to position [0, 0]
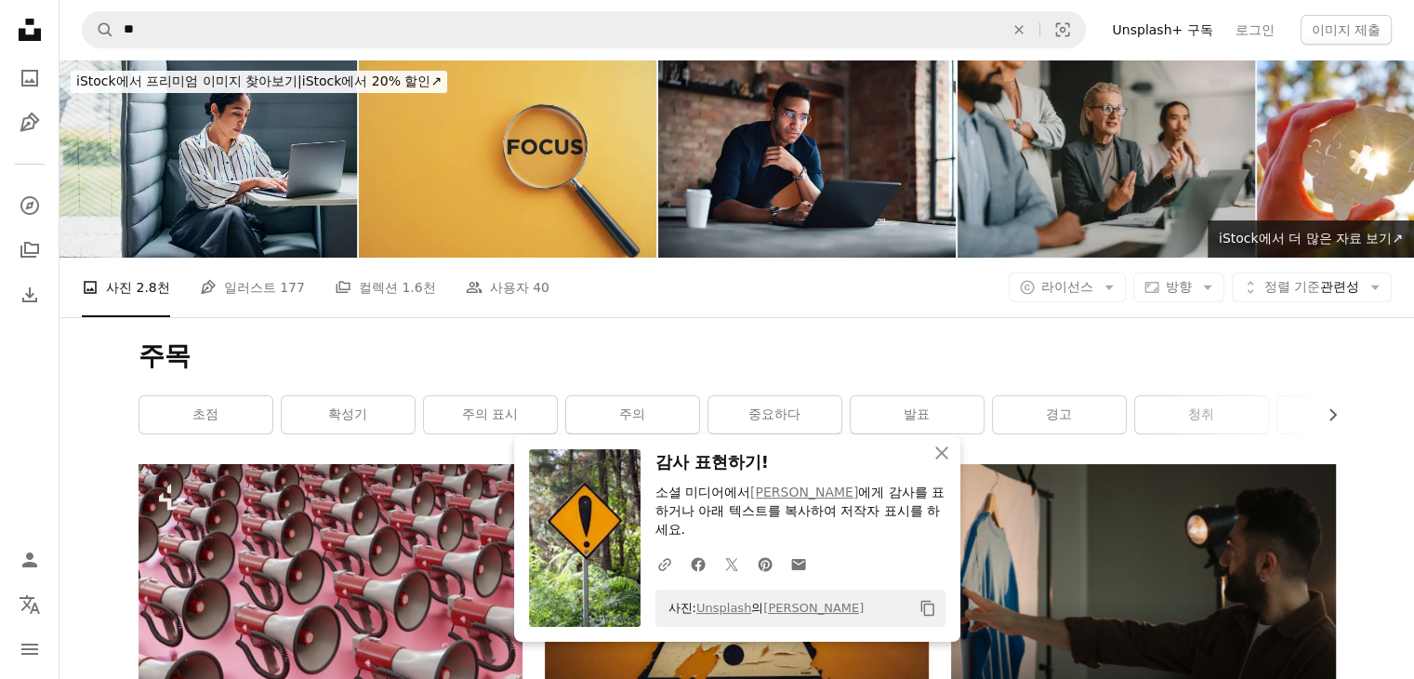
click at [491, 366] on h1 "주목" at bounding box center [737, 355] width 1197 height 33
click at [940, 456] on icon "An X shape" at bounding box center [942, 453] width 22 height 22
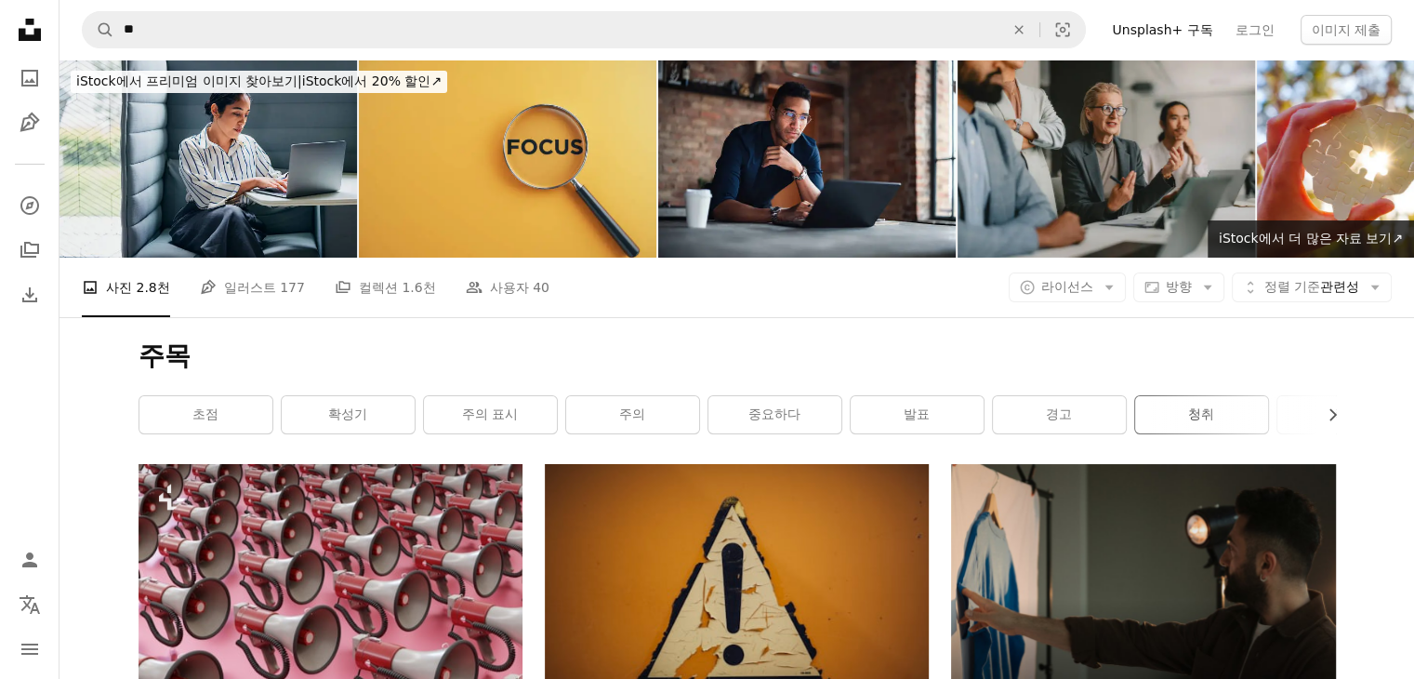
click at [1141, 413] on link "청취" at bounding box center [1201, 414] width 133 height 37
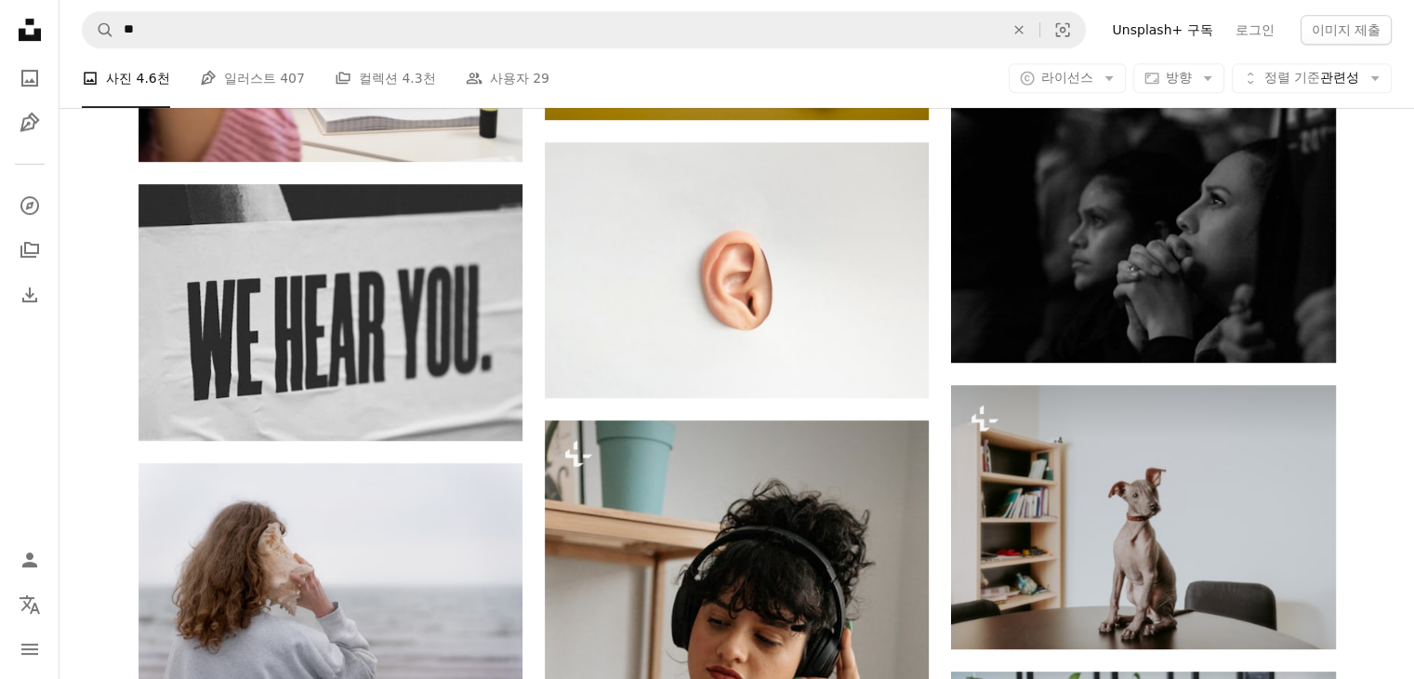
scroll to position [465, 0]
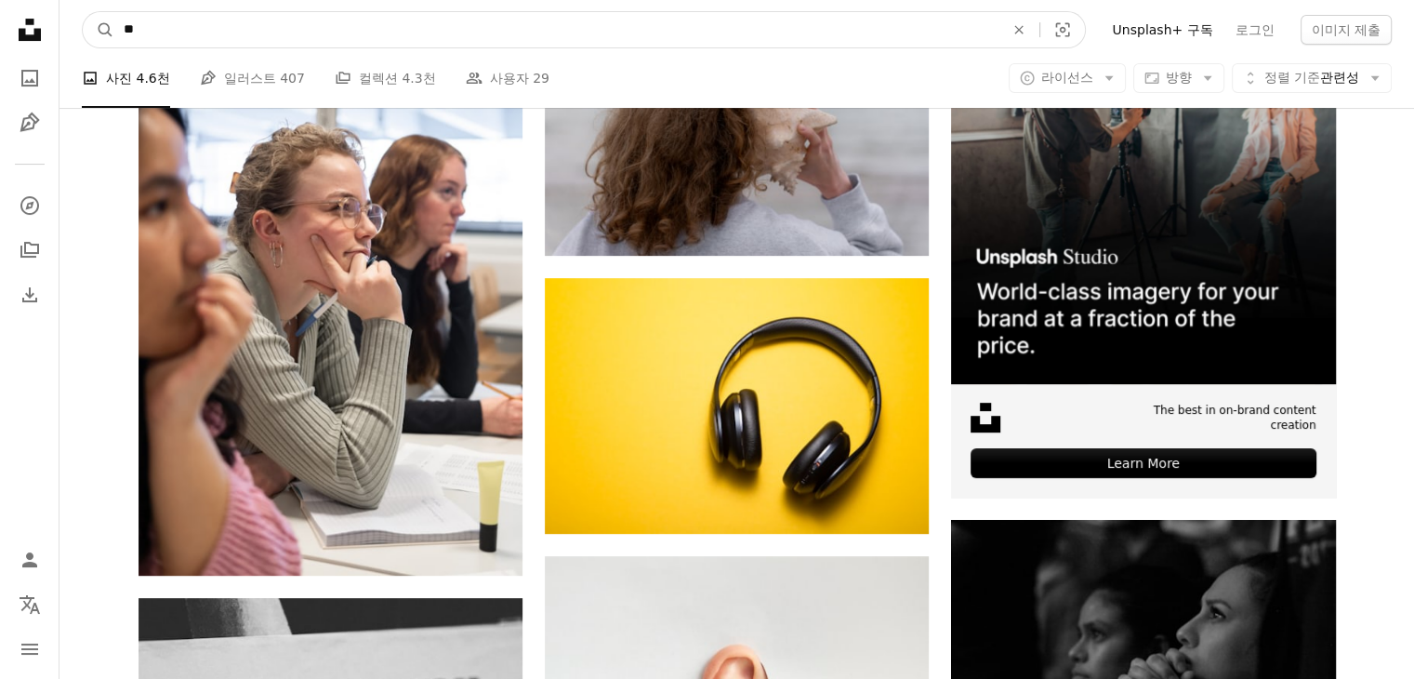
click at [609, 30] on input "**" at bounding box center [556, 29] width 884 height 35
type input "*"
type input "**"
click at [83, 12] on button "A magnifying glass" at bounding box center [99, 29] width 32 height 35
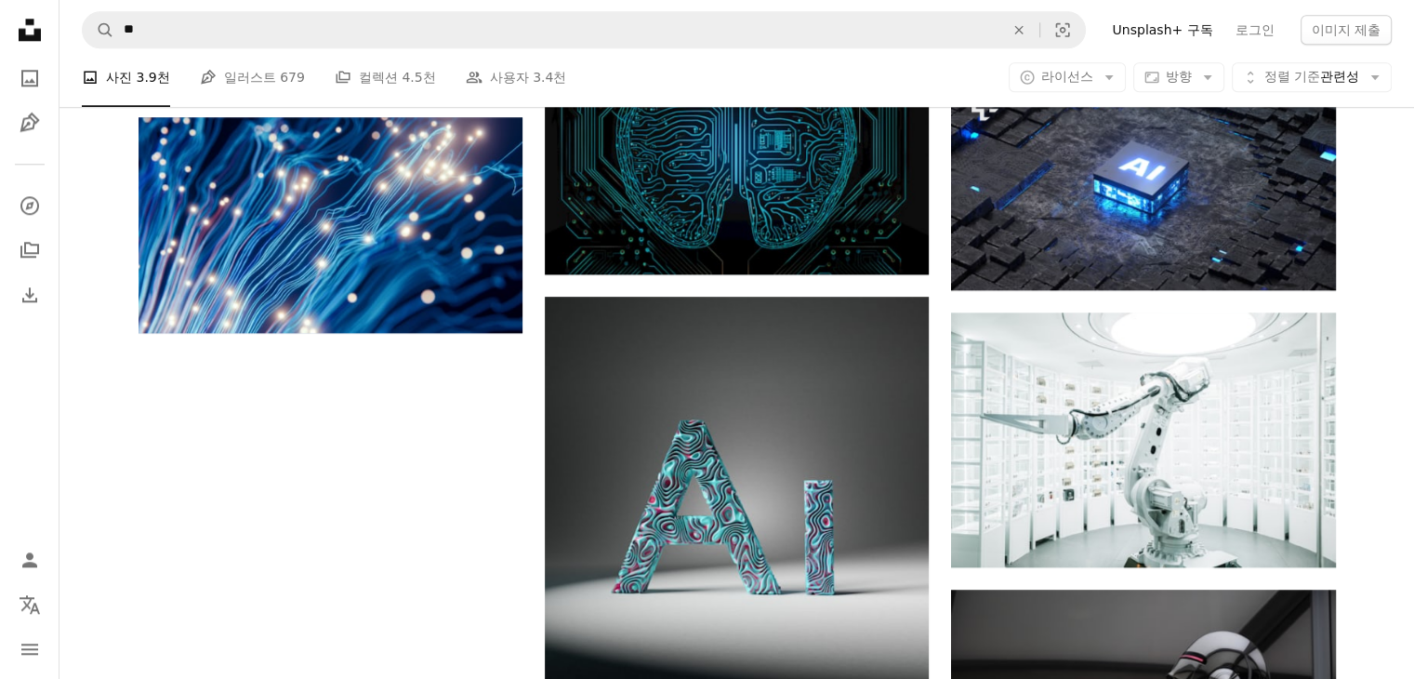
scroll to position [2138, 0]
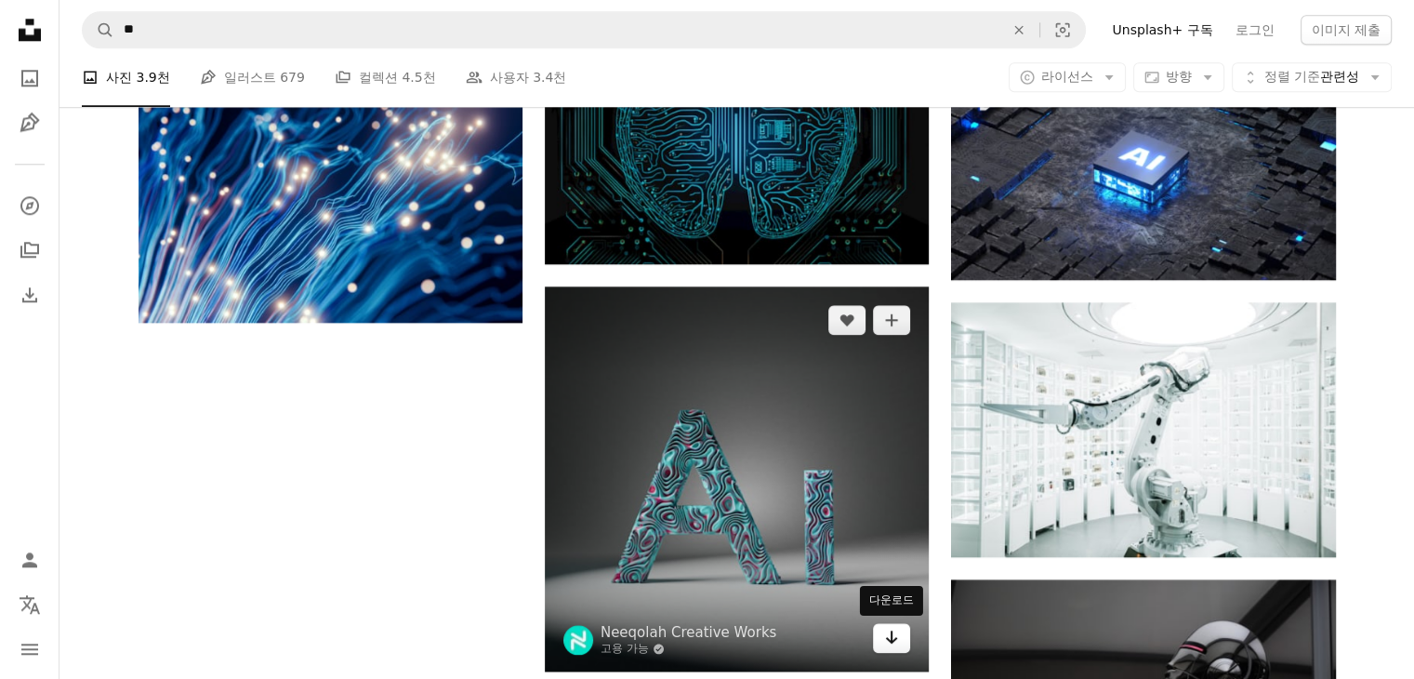
click at [888, 647] on icon "Arrow pointing down" at bounding box center [891, 637] width 15 height 22
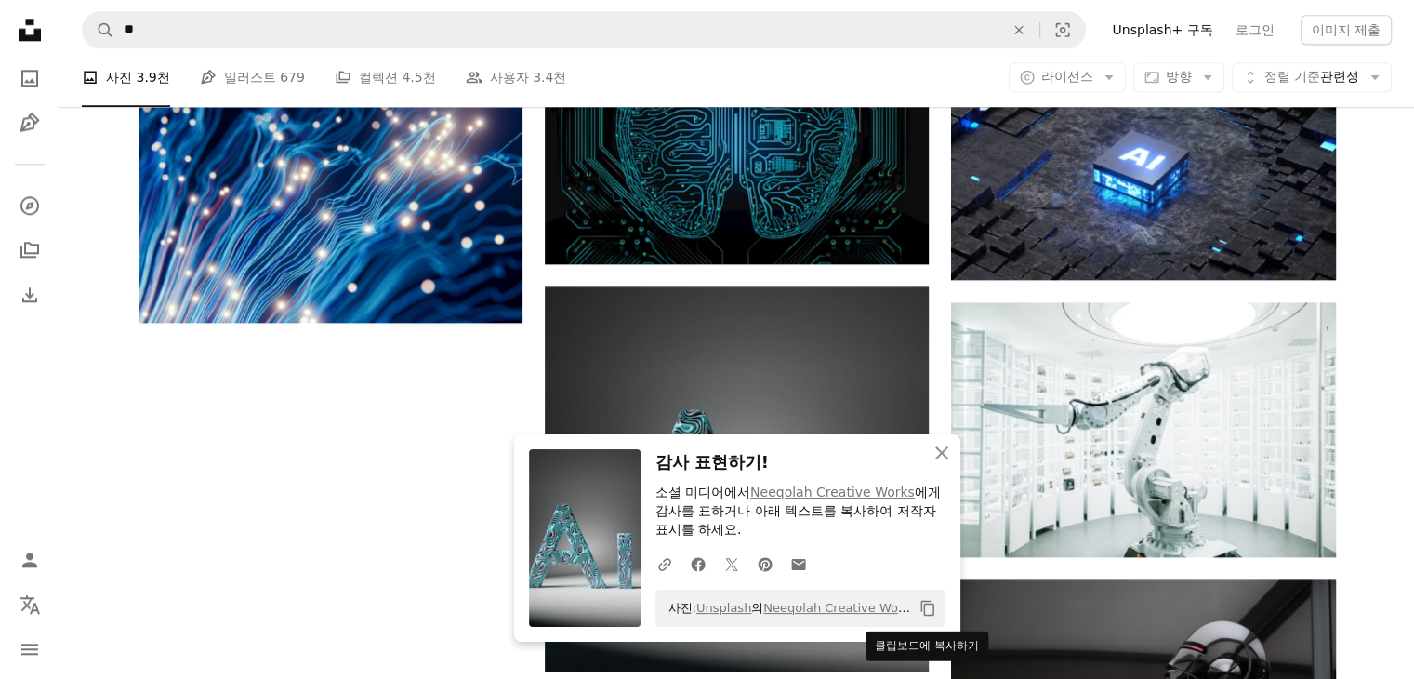
click at [928, 607] on icon "Copy content" at bounding box center [928, 608] width 17 height 17
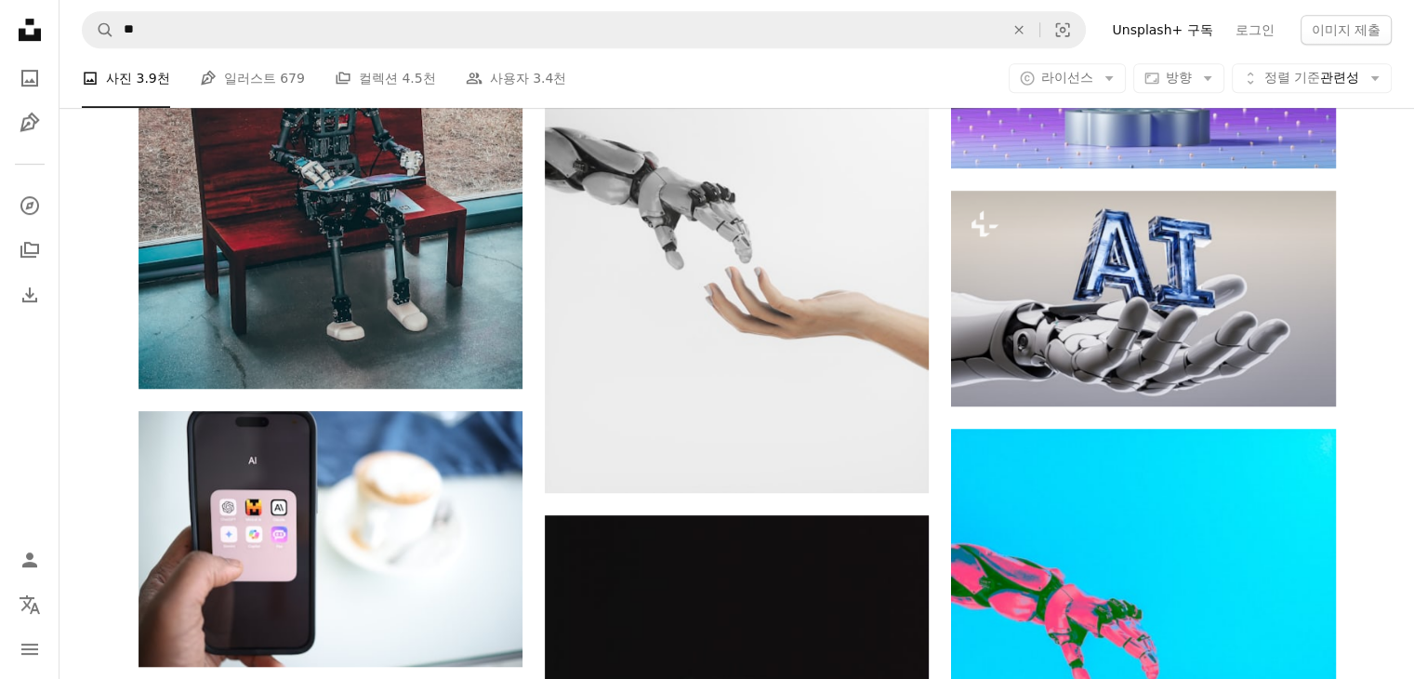
scroll to position [744, 0]
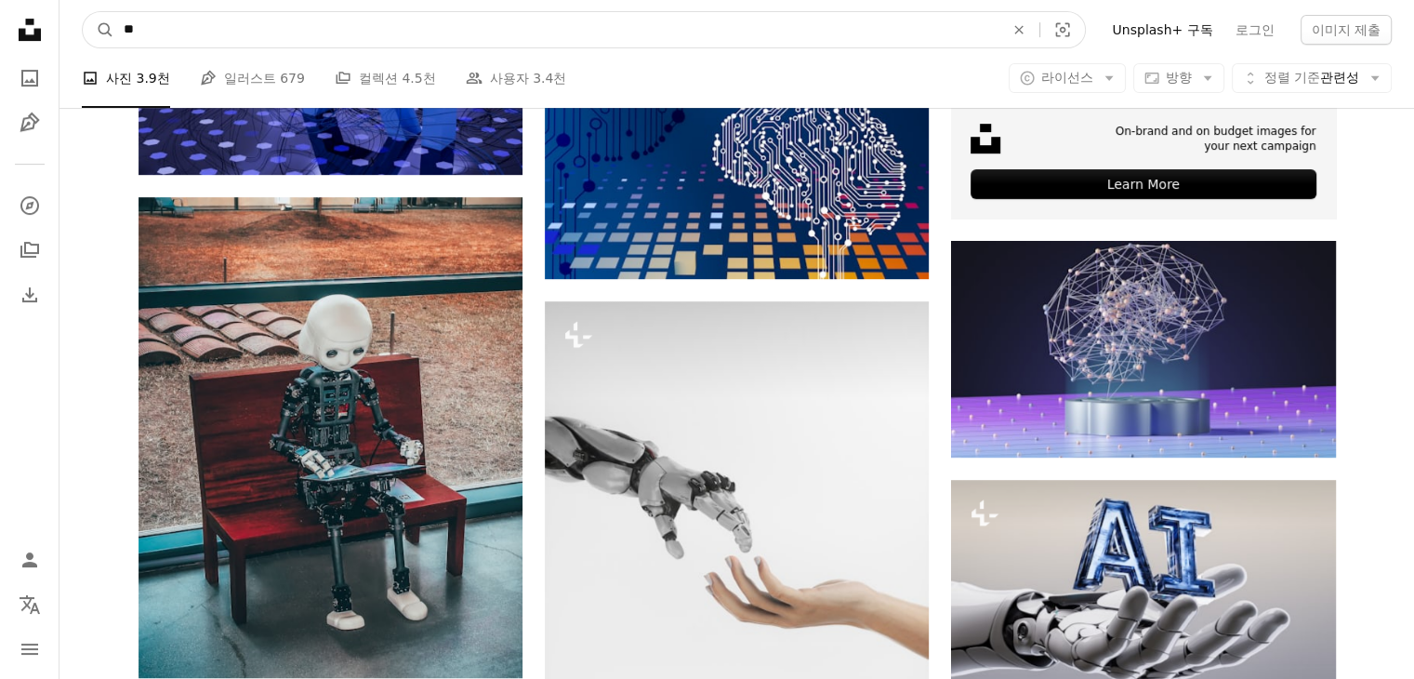
click at [186, 12] on input "**" at bounding box center [556, 29] width 884 height 35
type input "*"
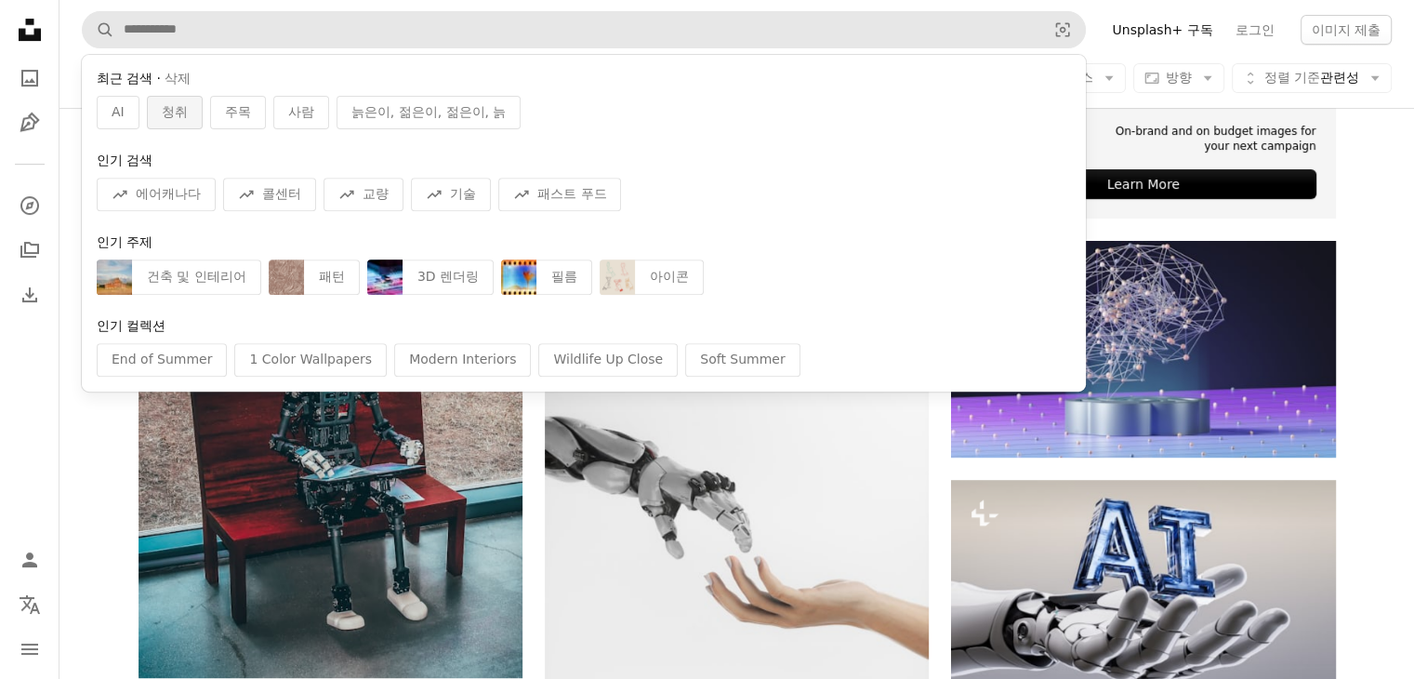
click at [183, 107] on span "청취" at bounding box center [175, 112] width 26 height 19
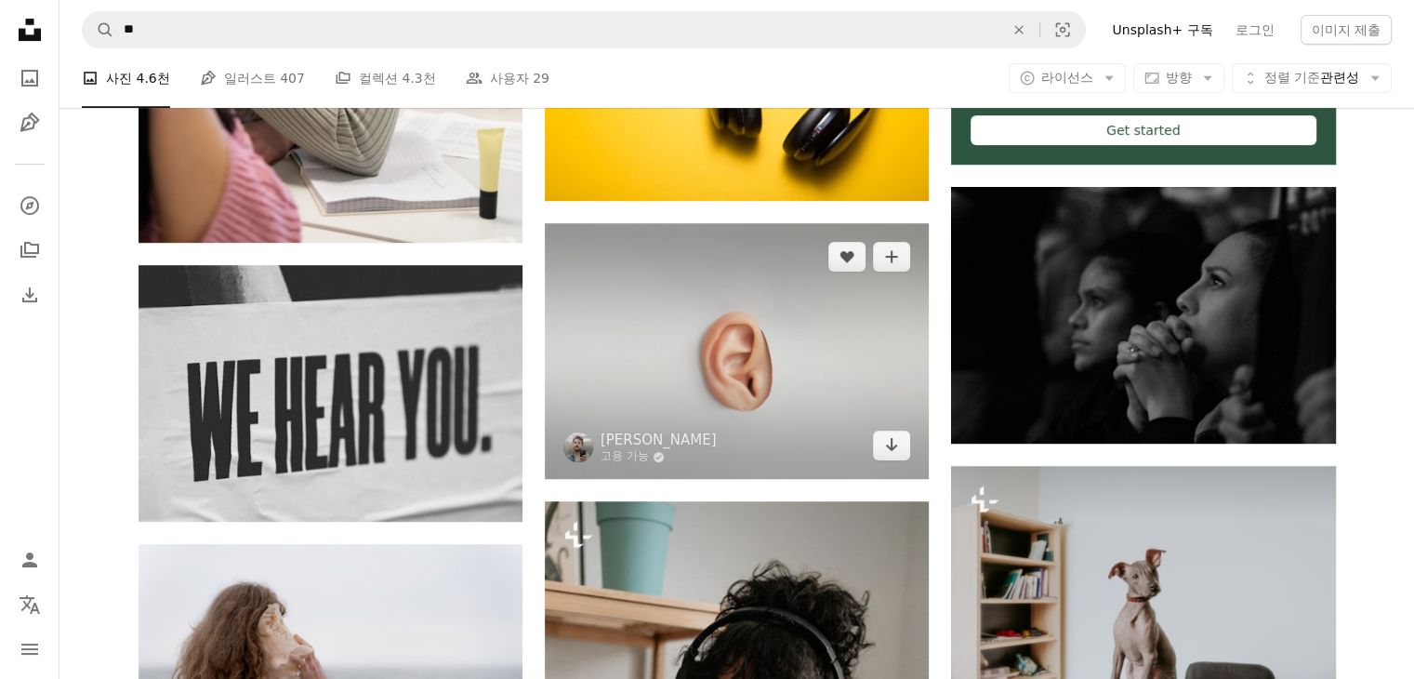
scroll to position [930, 0]
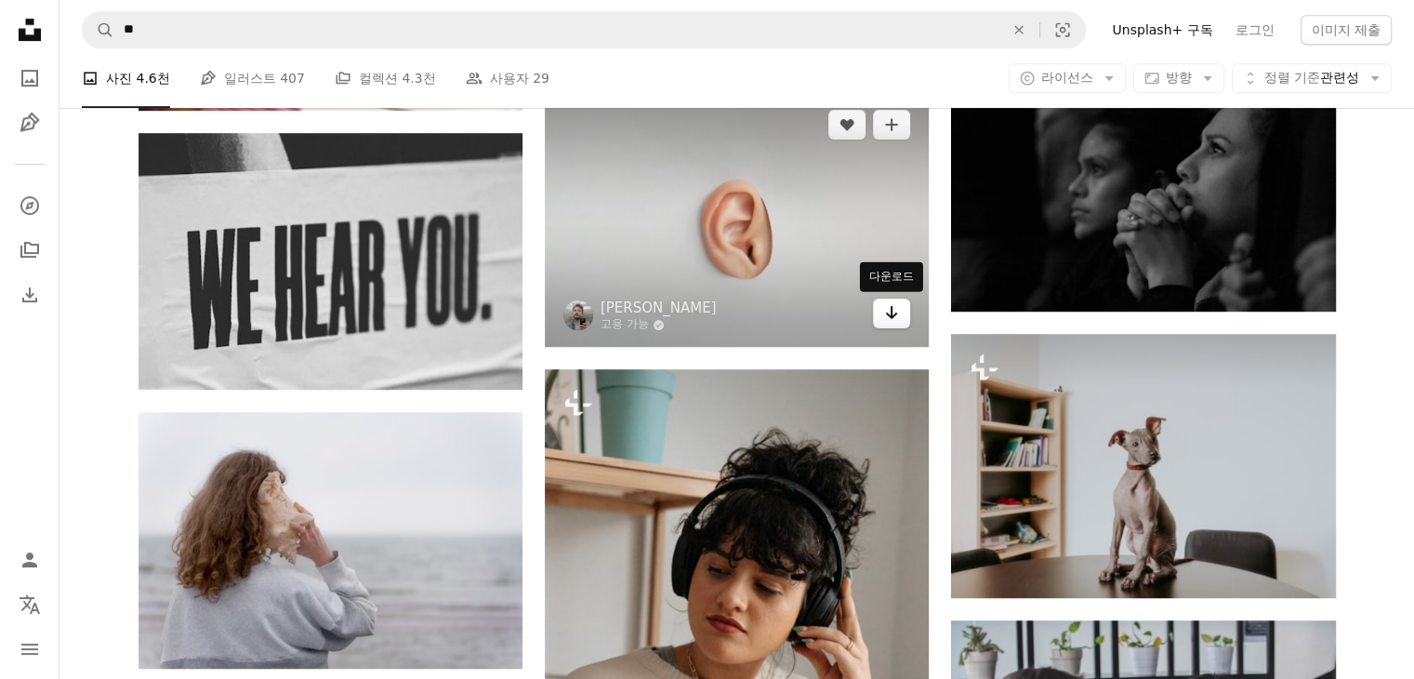
click at [898, 313] on icon "Arrow pointing down" at bounding box center [891, 312] width 15 height 22
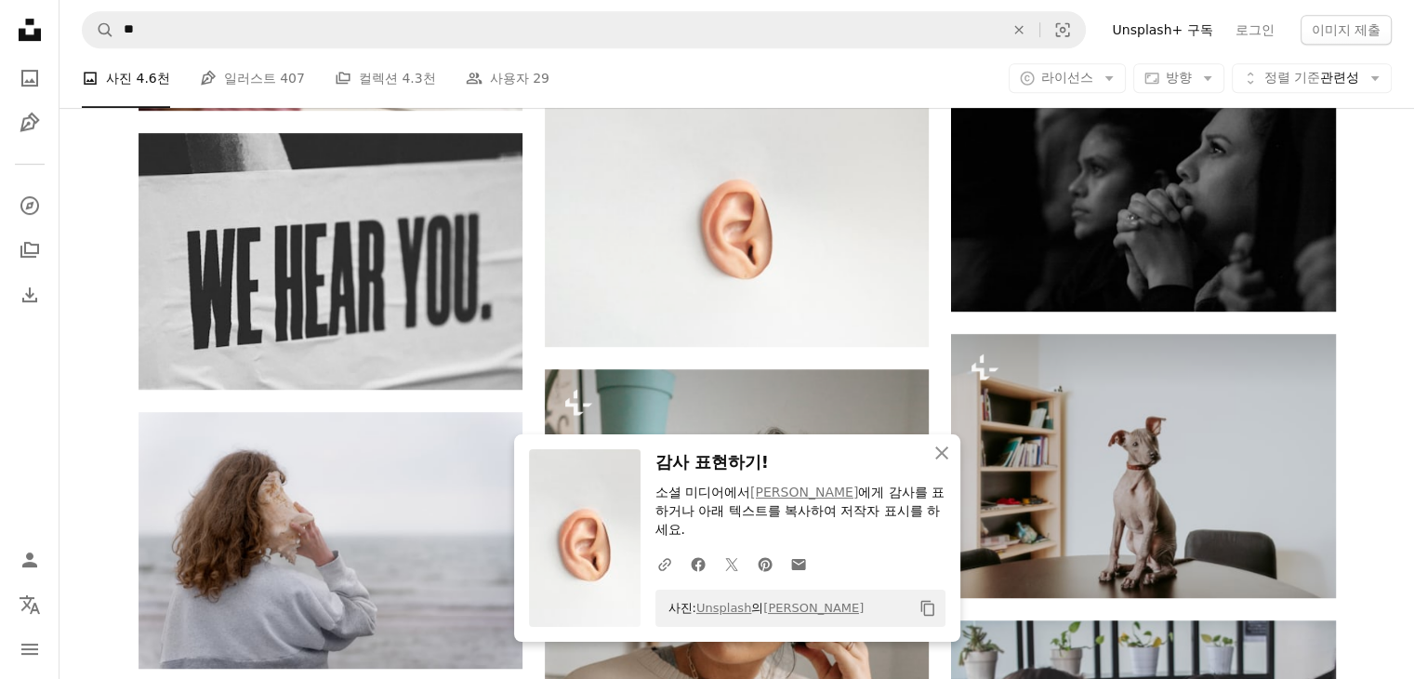
click at [921, 596] on button "Copy content" at bounding box center [928, 608] width 32 height 32
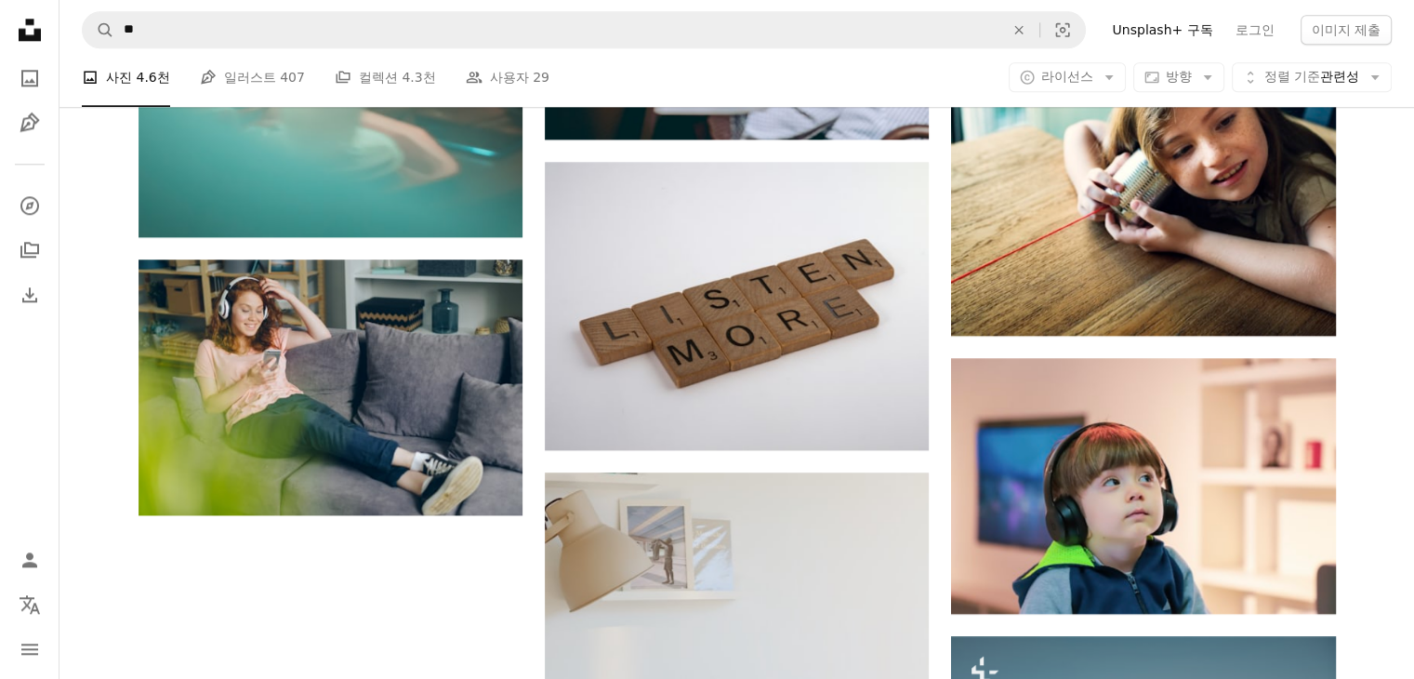
scroll to position [2231, 0]
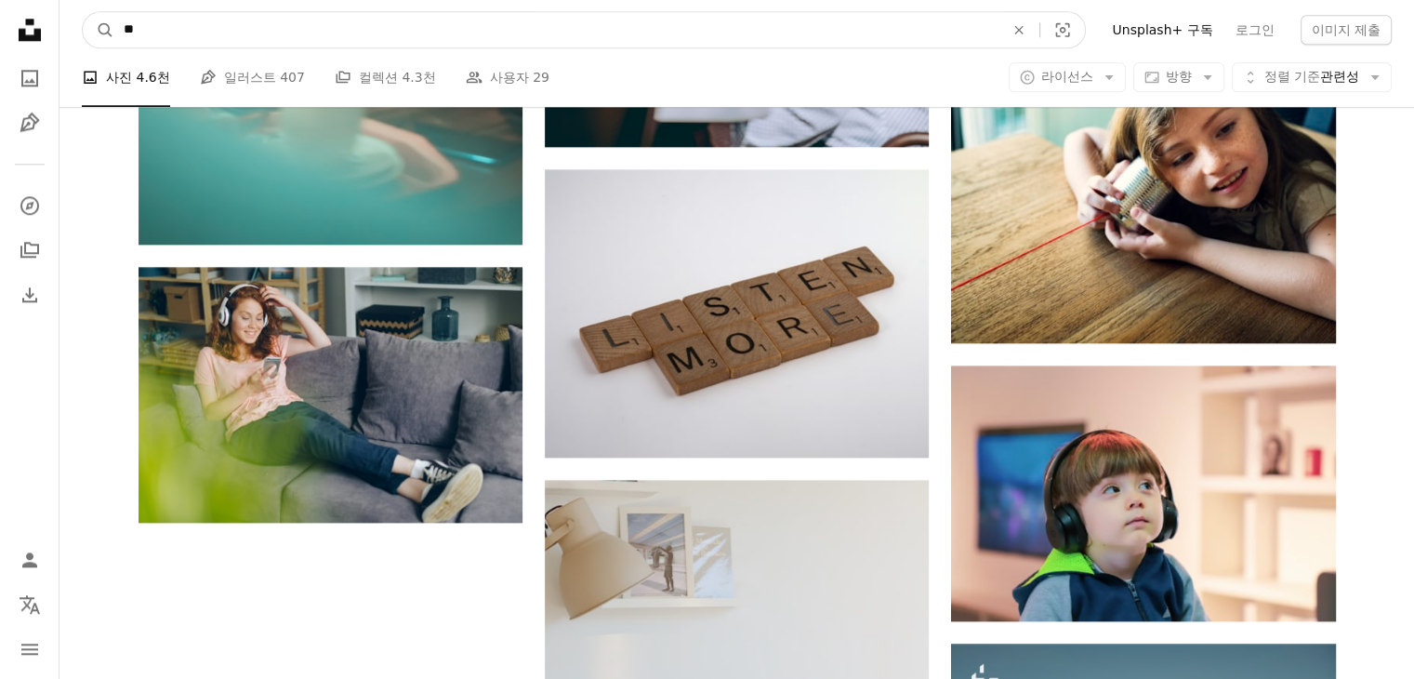
click at [449, 34] on input "**" at bounding box center [556, 29] width 884 height 35
type input "*"
type input "****"
click at [83, 12] on button "A magnifying glass" at bounding box center [99, 29] width 32 height 35
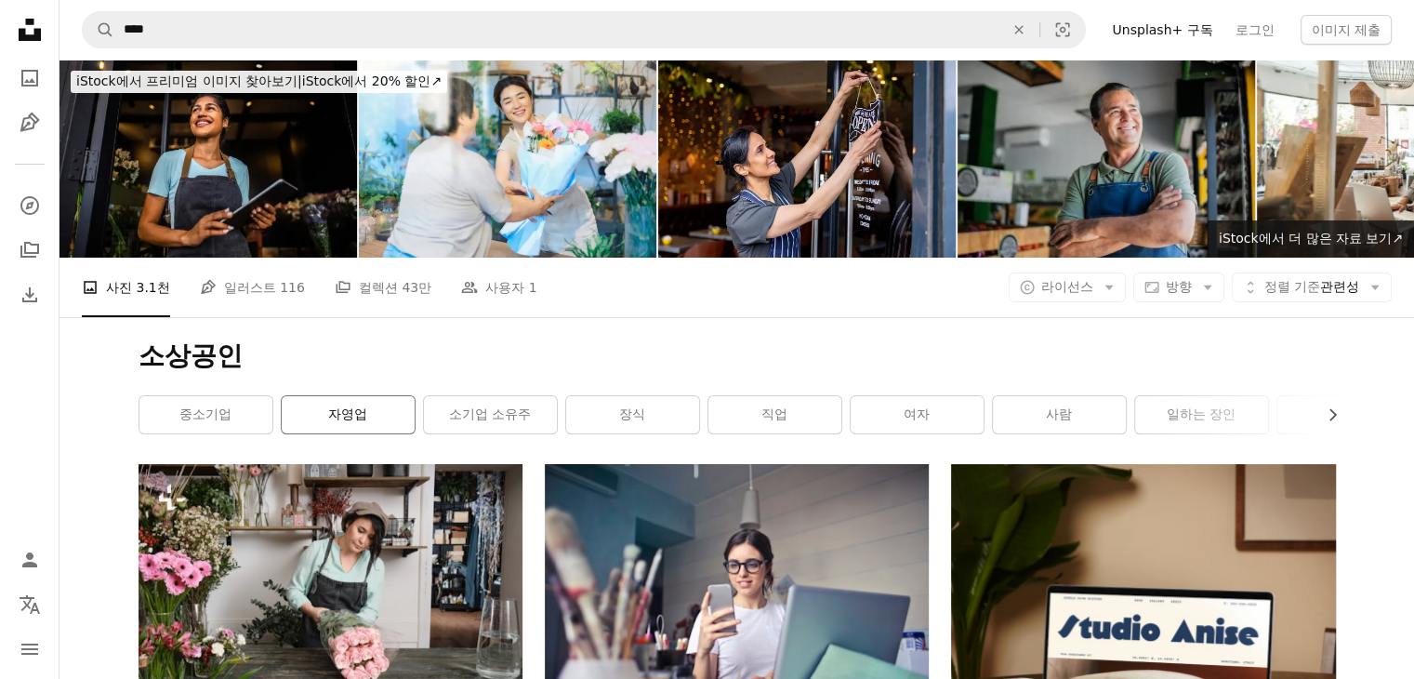
click at [364, 424] on link "자영업" at bounding box center [348, 414] width 133 height 37
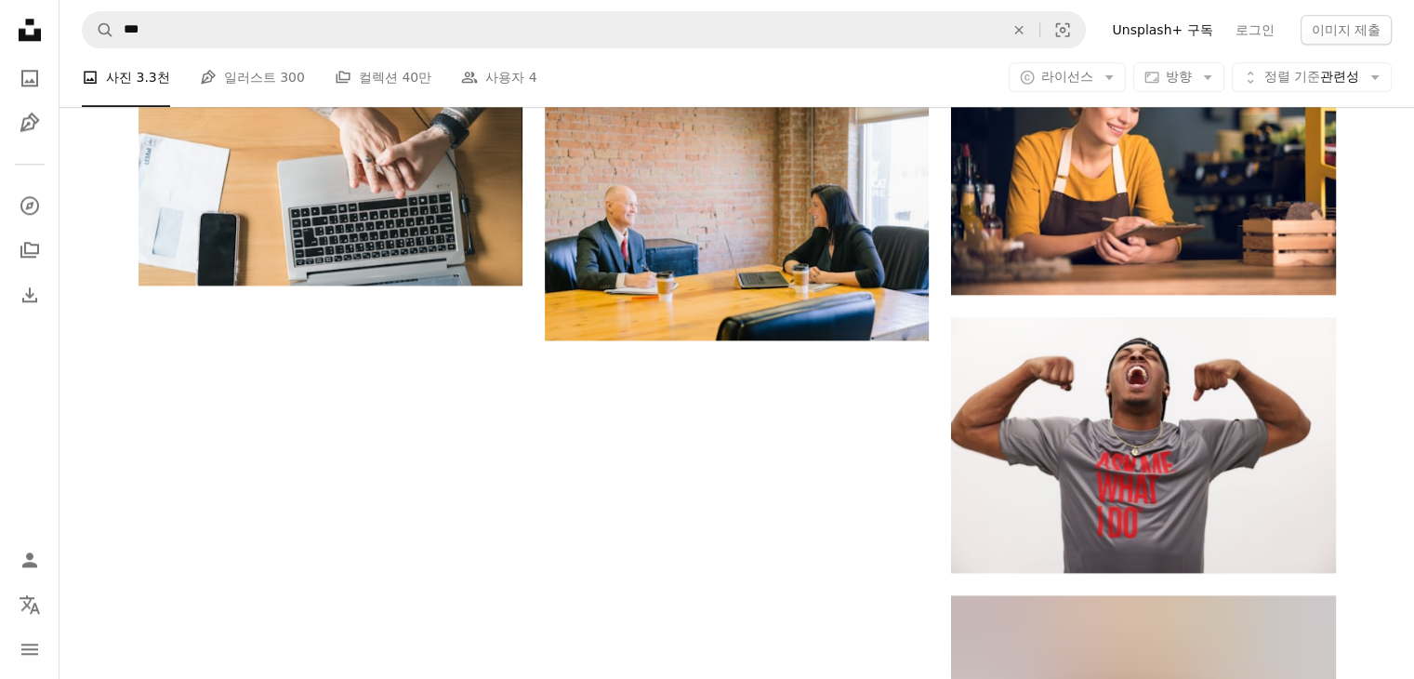
scroll to position [2231, 0]
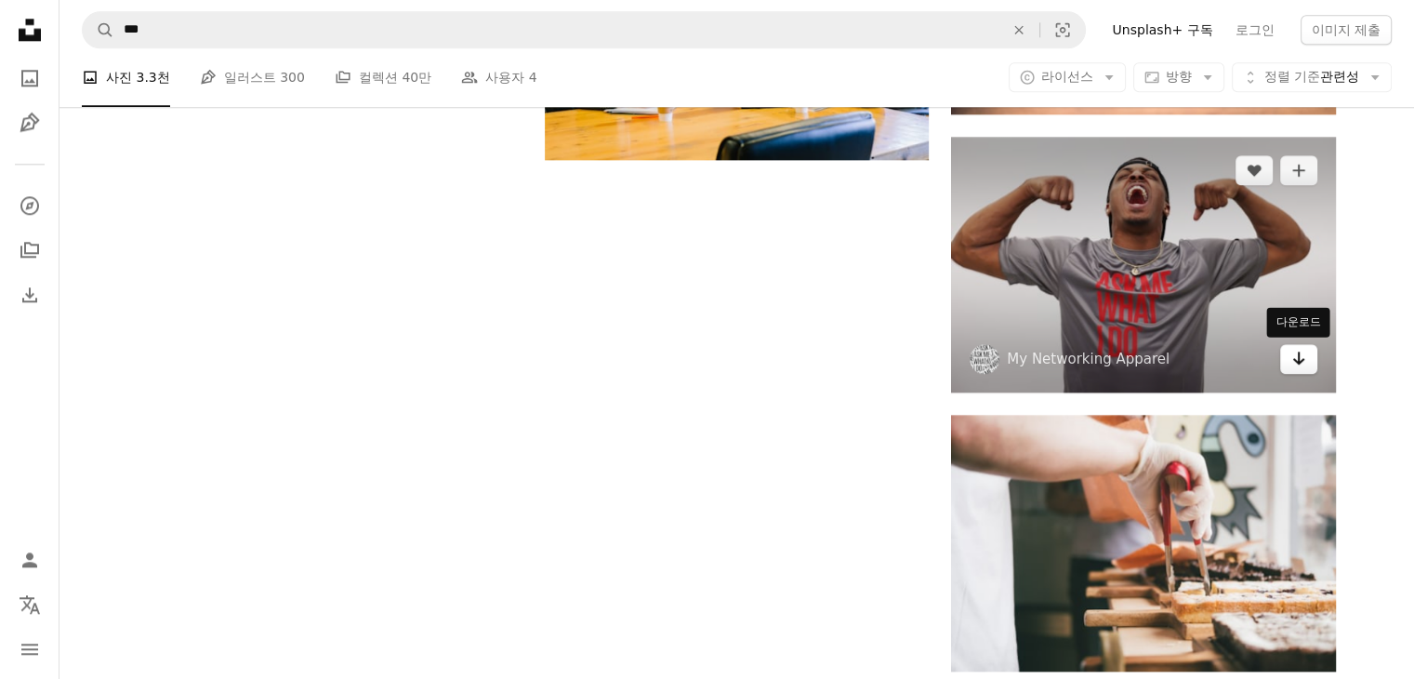
click at [1291, 365] on icon "Arrow pointing down" at bounding box center [1298, 358] width 15 height 22
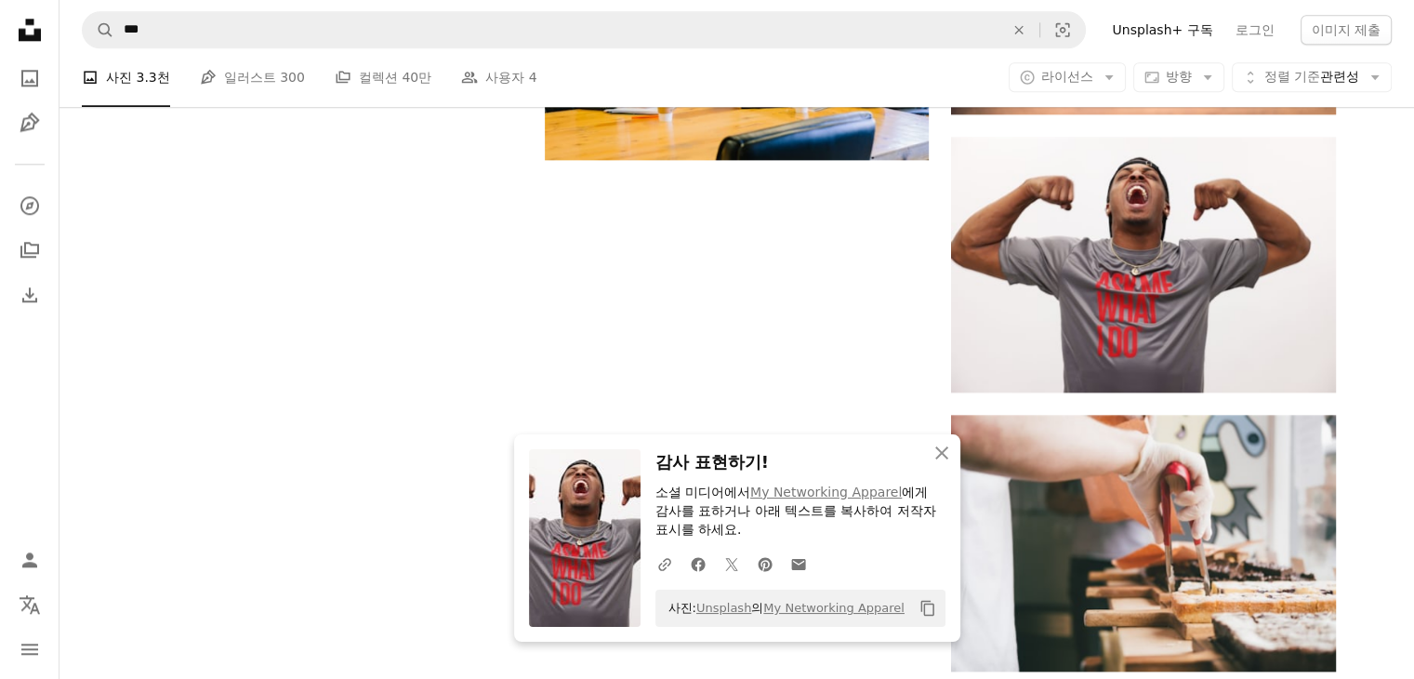
click at [929, 612] on icon "Copy content" at bounding box center [928, 608] width 17 height 17
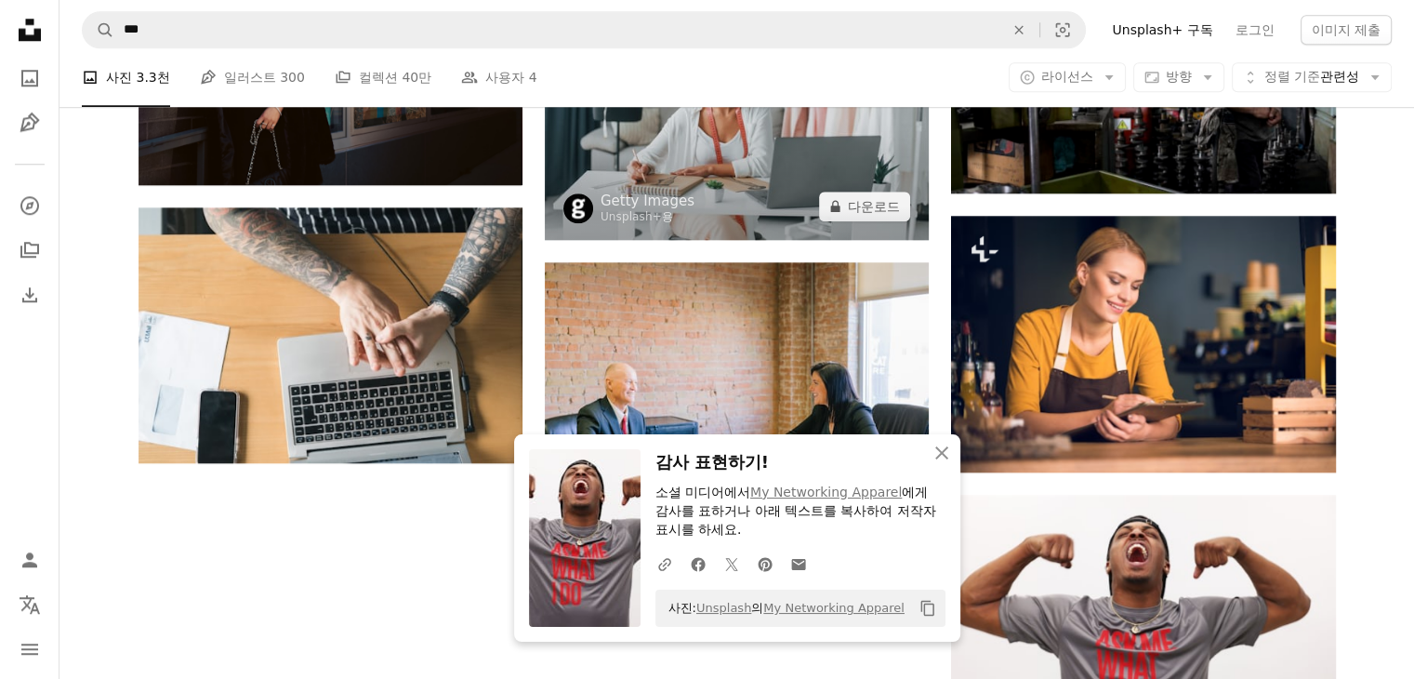
scroll to position [1581, 0]
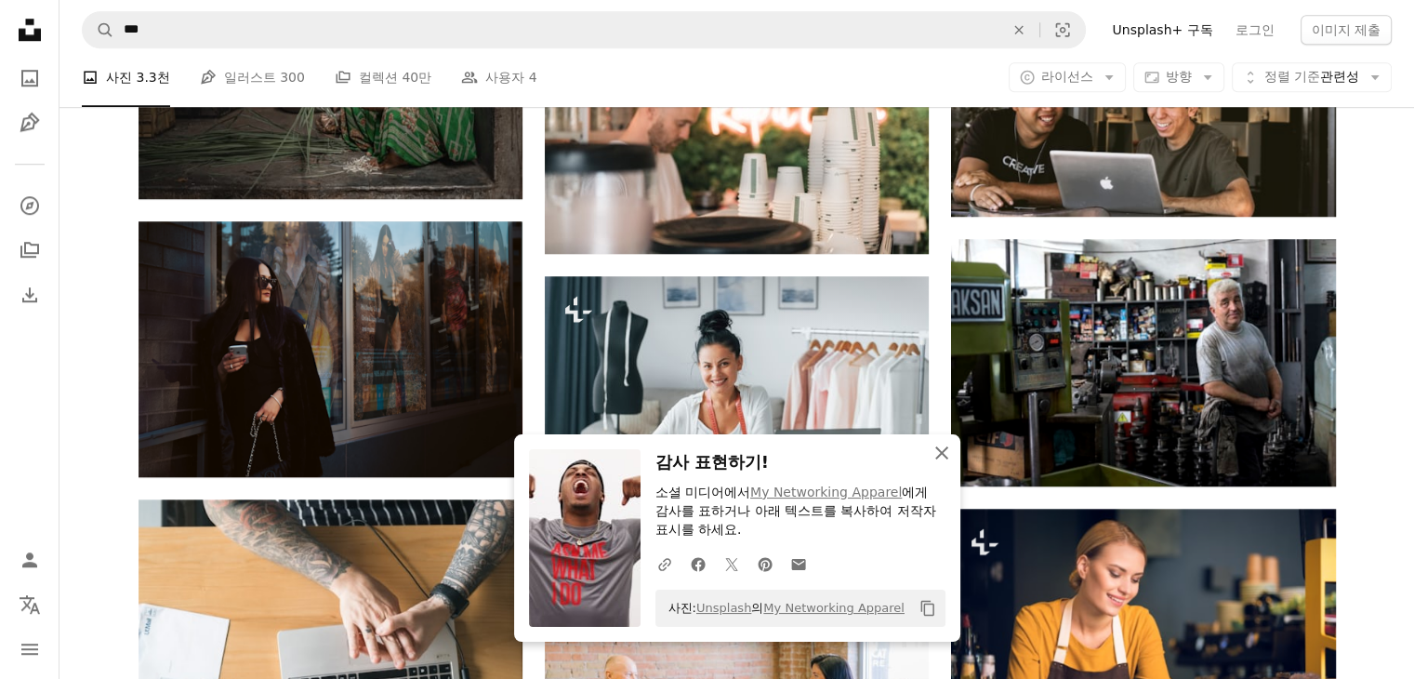
click at [931, 453] on icon "An X shape" at bounding box center [942, 453] width 22 height 22
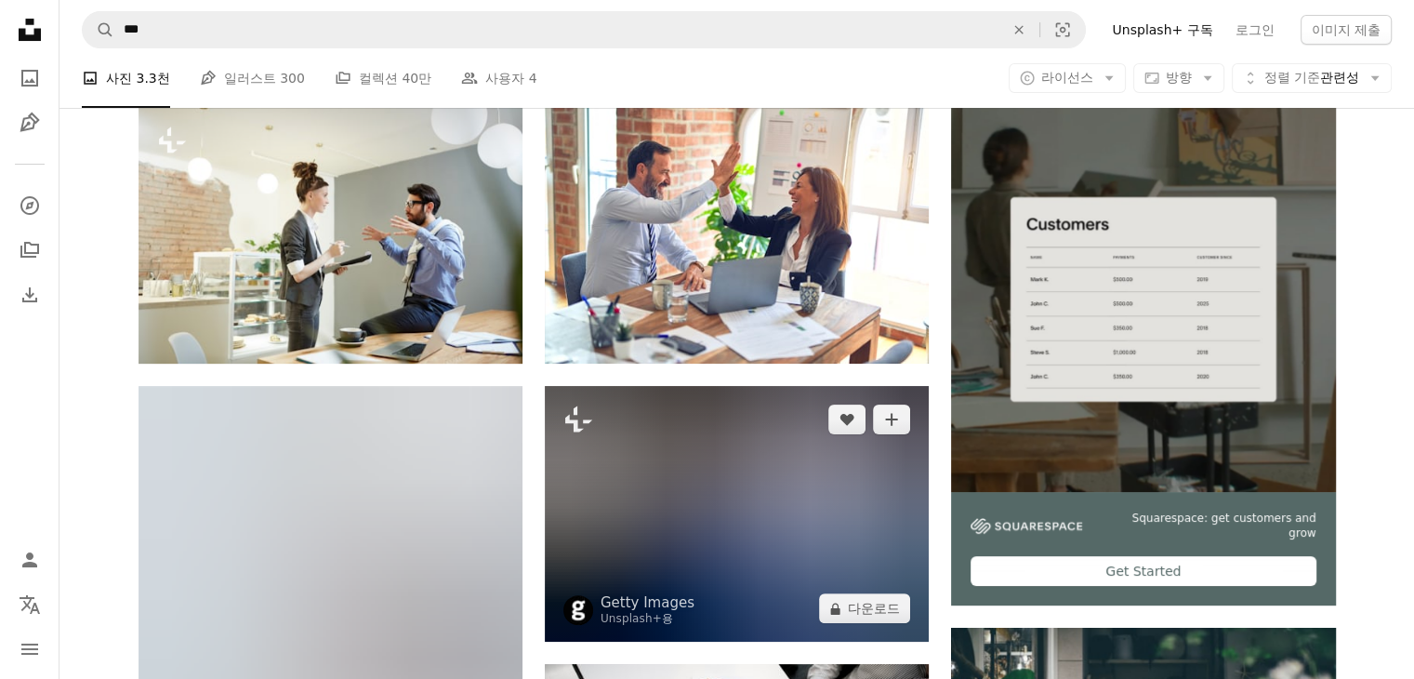
scroll to position [279, 0]
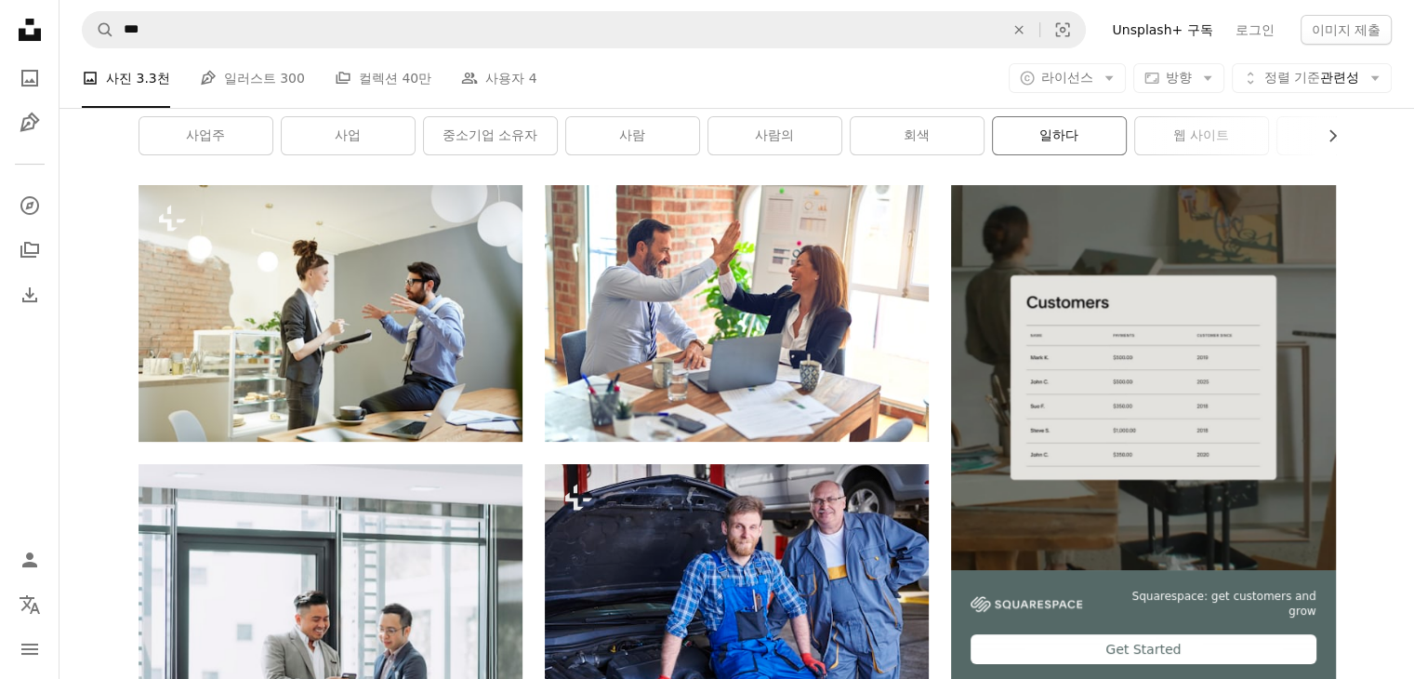
click at [1073, 142] on link "일하다" at bounding box center [1059, 135] width 133 height 37
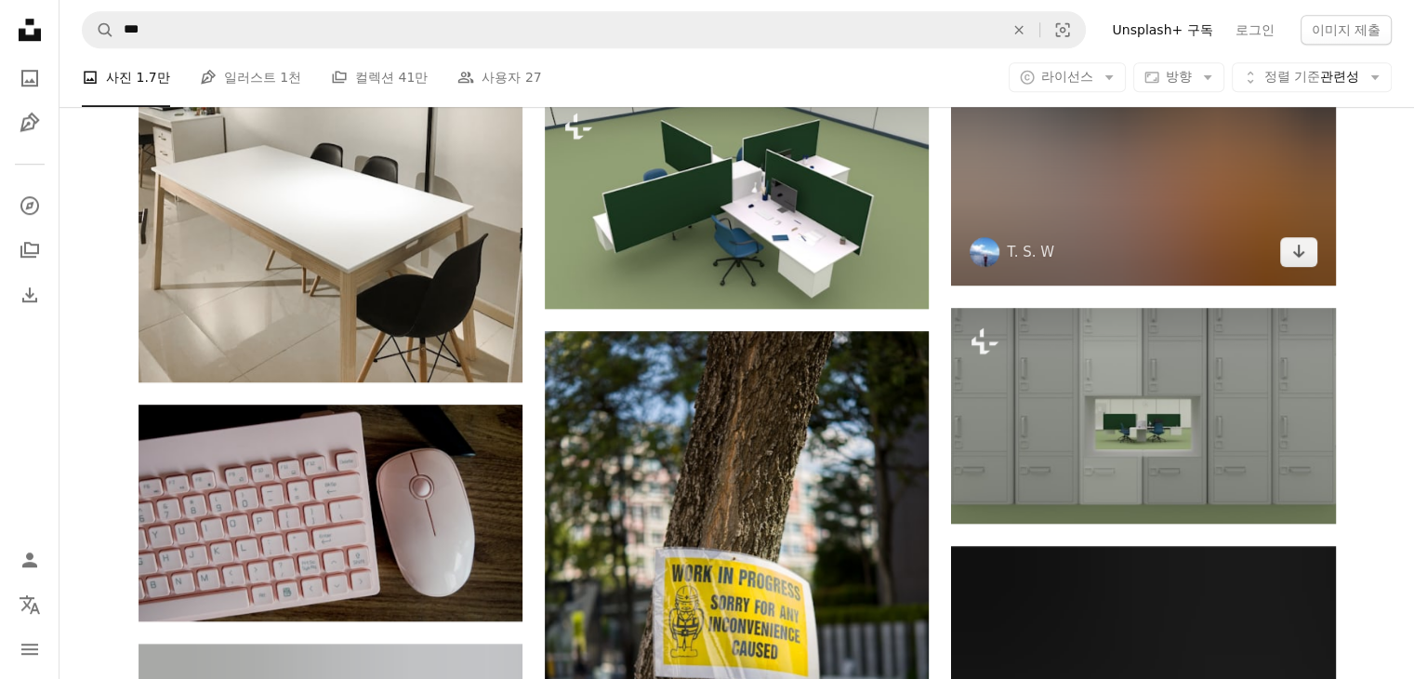
scroll to position [1674, 0]
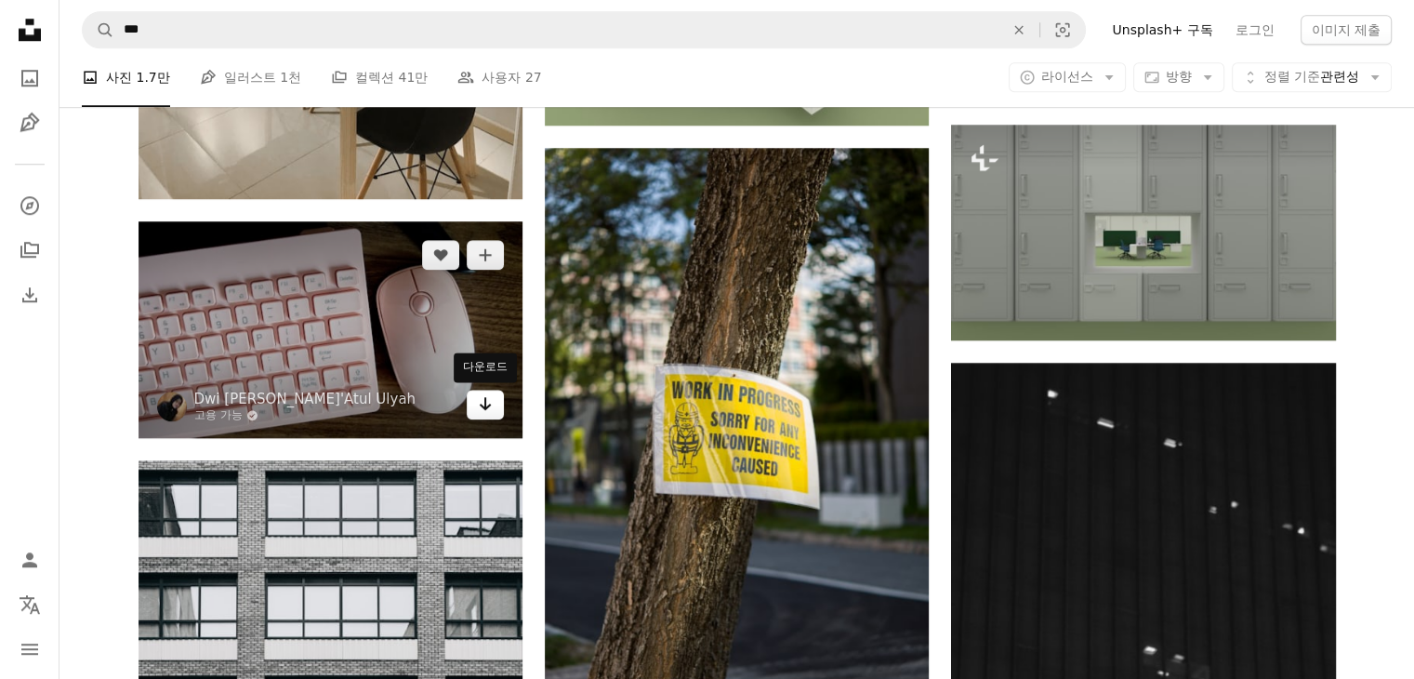
click at [483, 401] on icon "다운로드" at bounding box center [486, 403] width 12 height 13
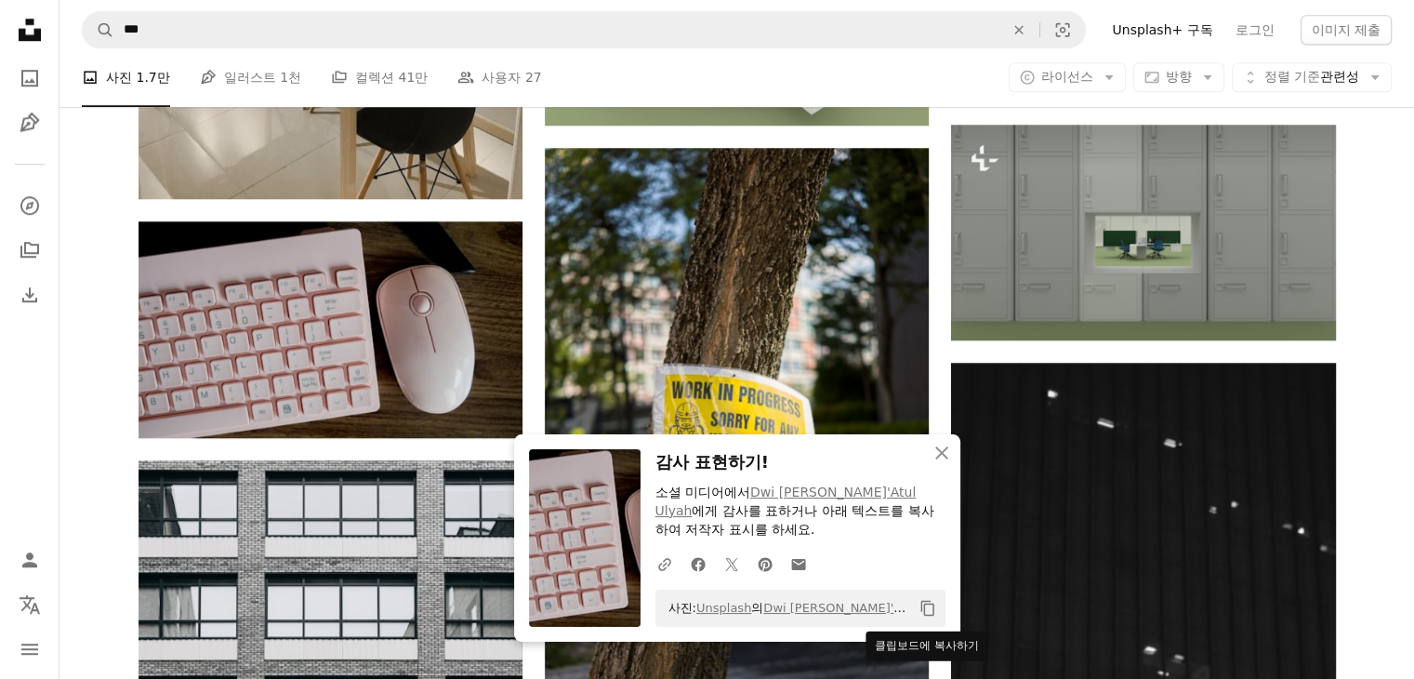
click at [928, 613] on icon "Copy content" at bounding box center [928, 608] width 17 height 17
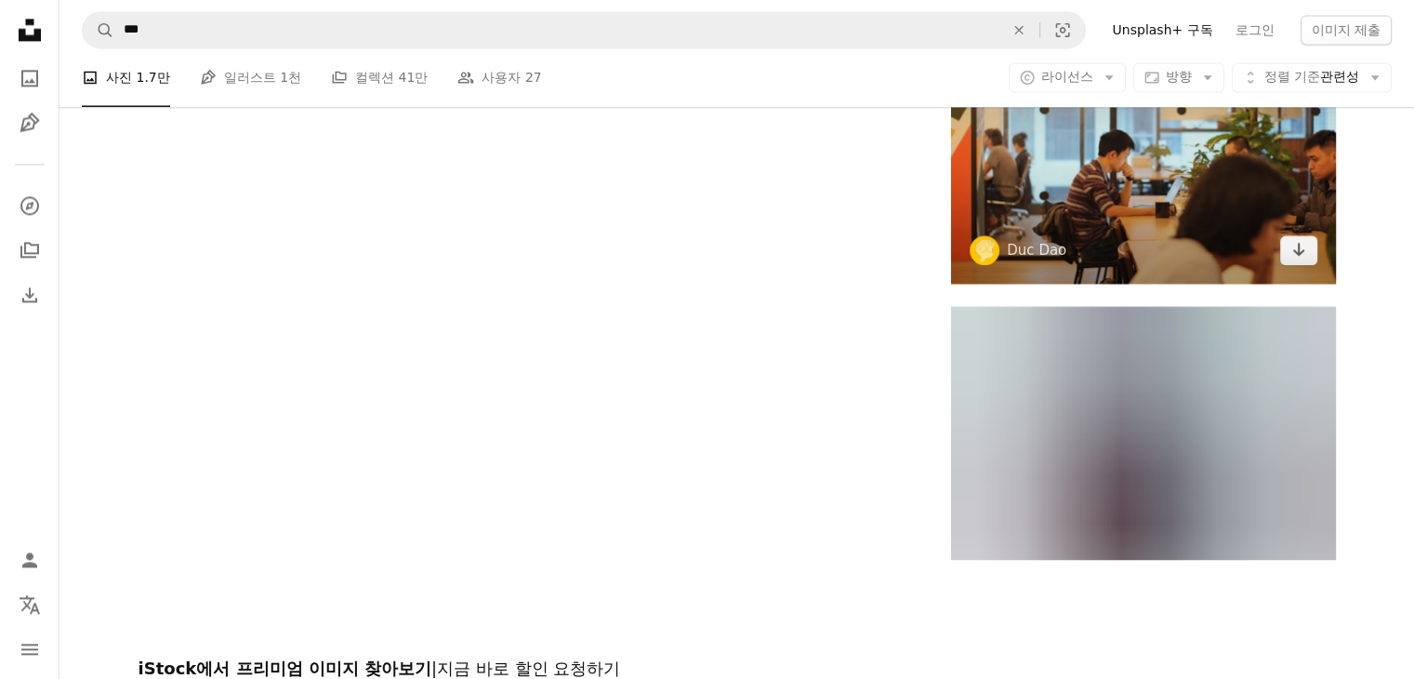
scroll to position [2696, 0]
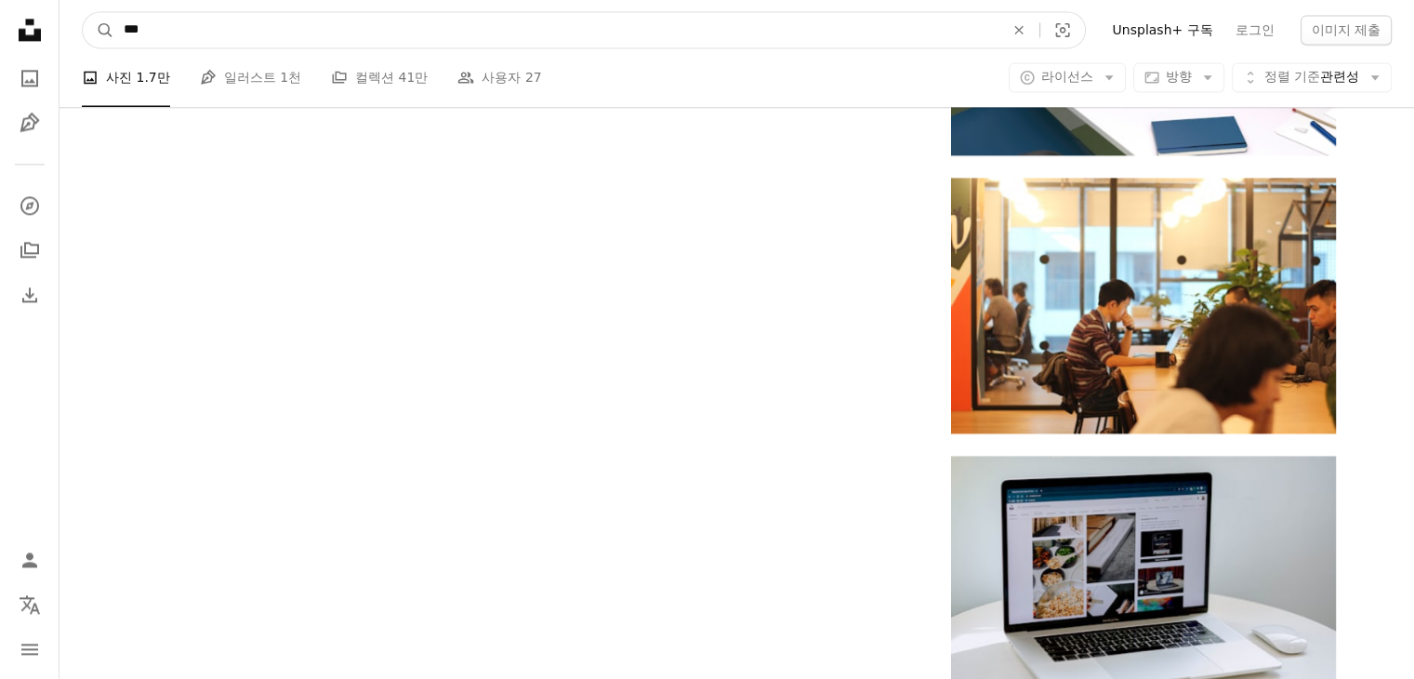
click at [565, 34] on input "***" at bounding box center [556, 29] width 884 height 35
type input "*"
type input "**"
click at [83, 12] on button "A magnifying glass" at bounding box center [99, 29] width 32 height 35
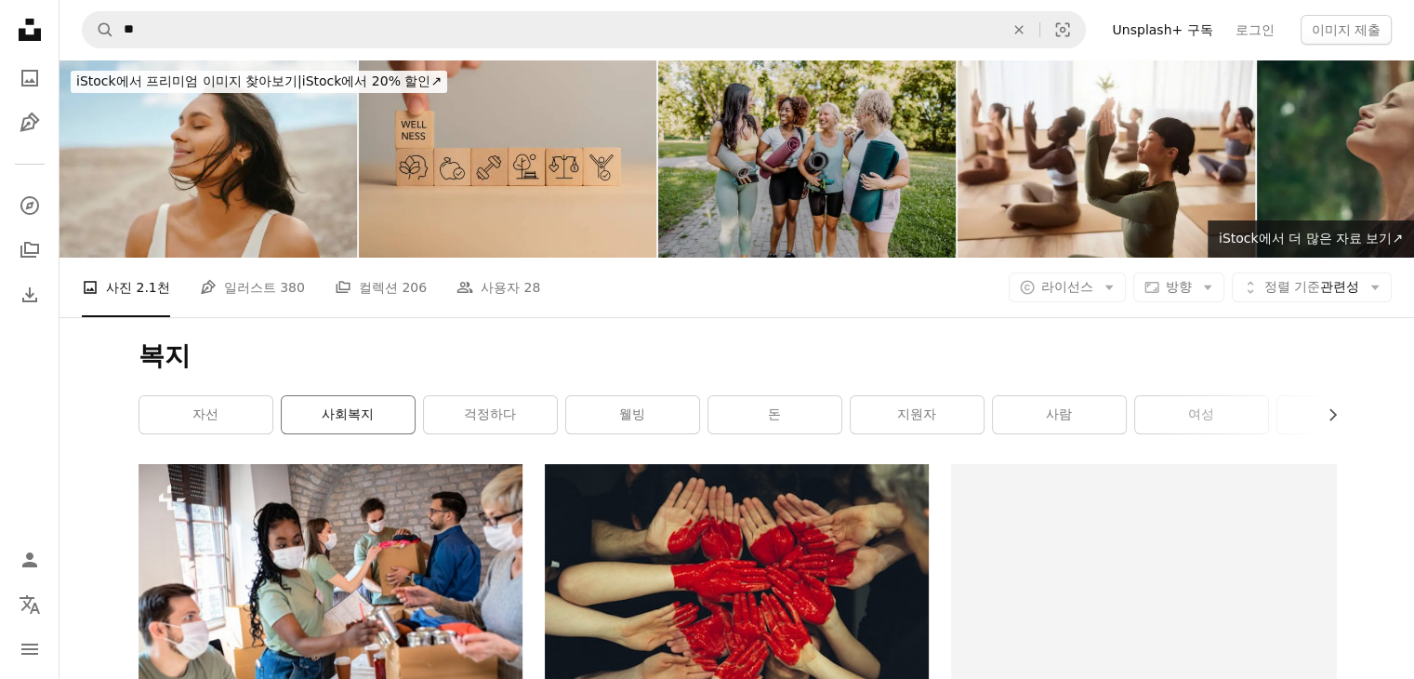
click at [377, 425] on link "사회복지" at bounding box center [348, 414] width 133 height 37
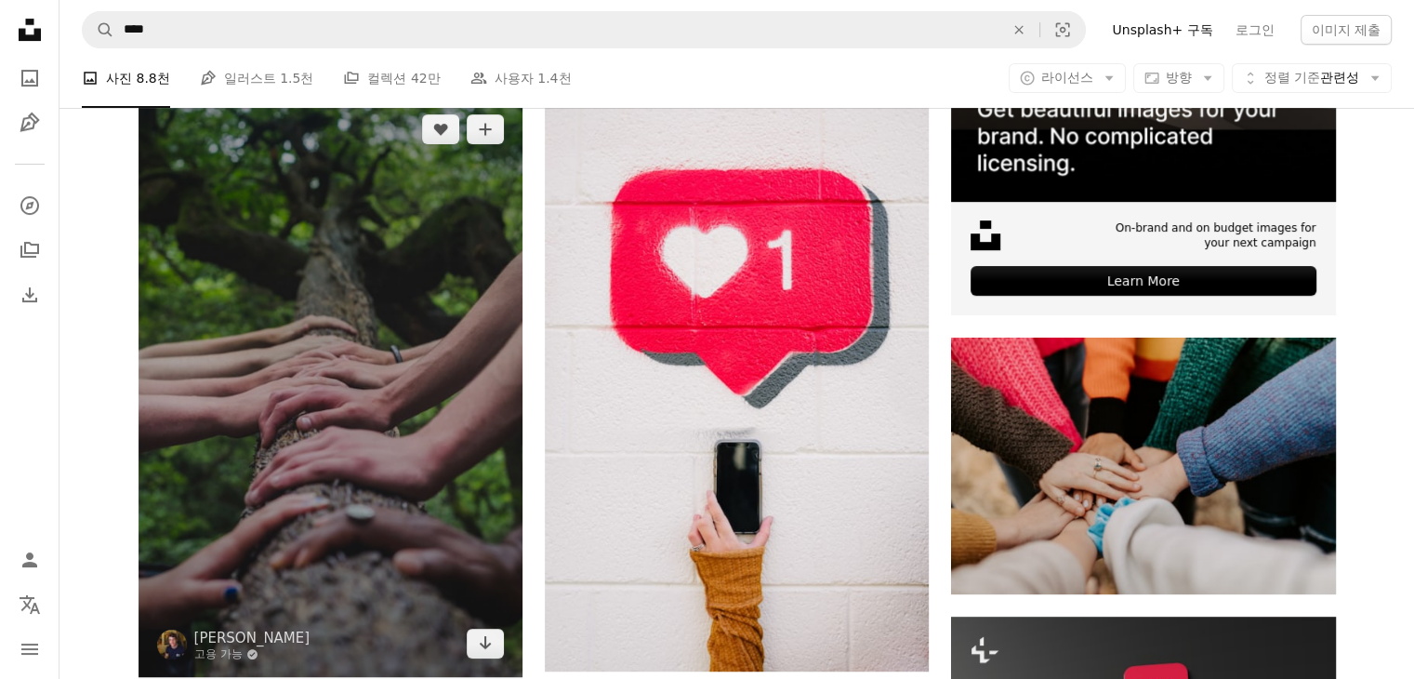
scroll to position [744, 0]
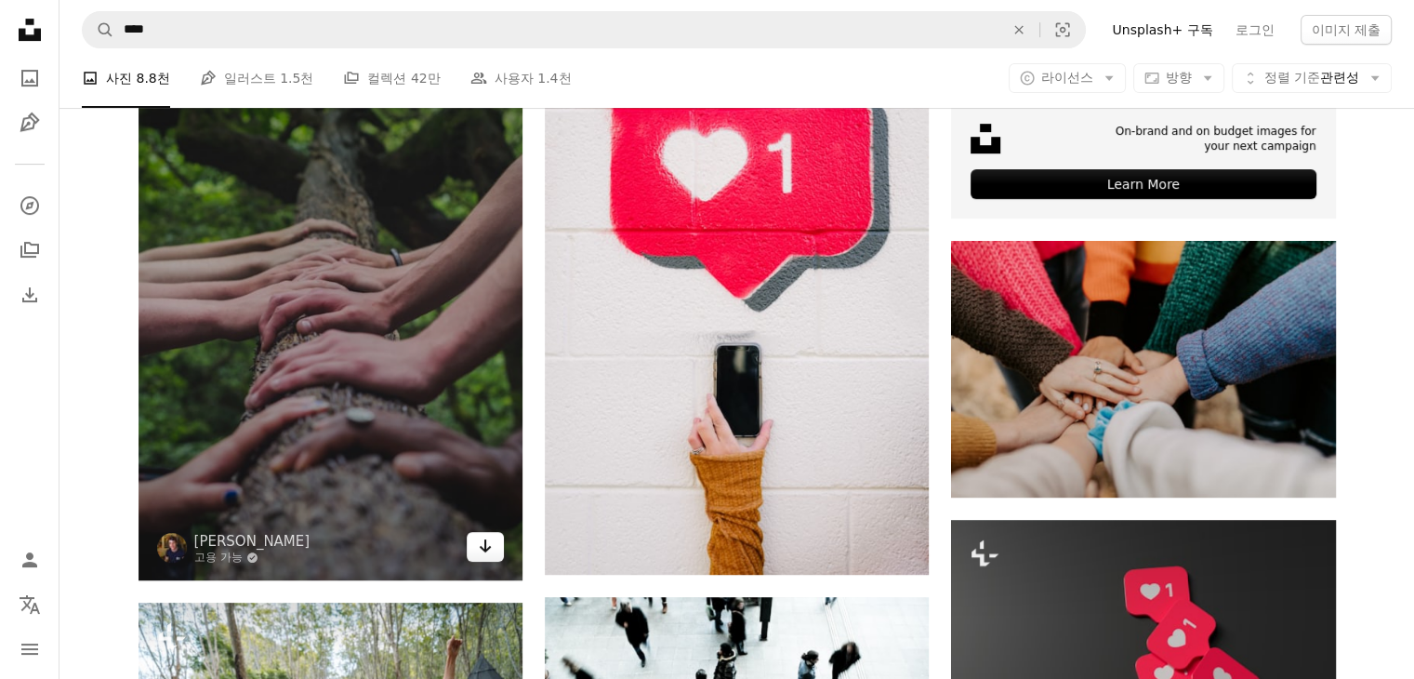
click at [481, 549] on icon "Arrow pointing down" at bounding box center [485, 546] width 15 height 22
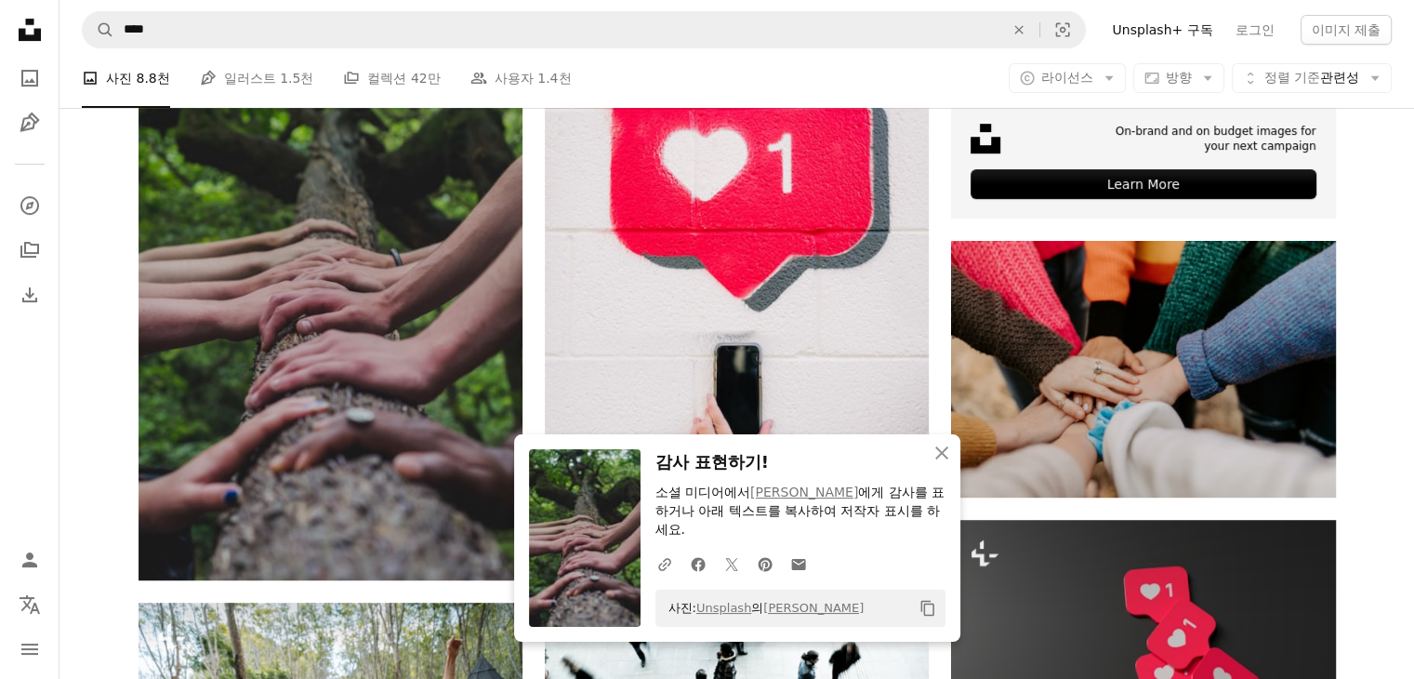
click at [931, 611] on icon "Copy content" at bounding box center [928, 608] width 17 height 17
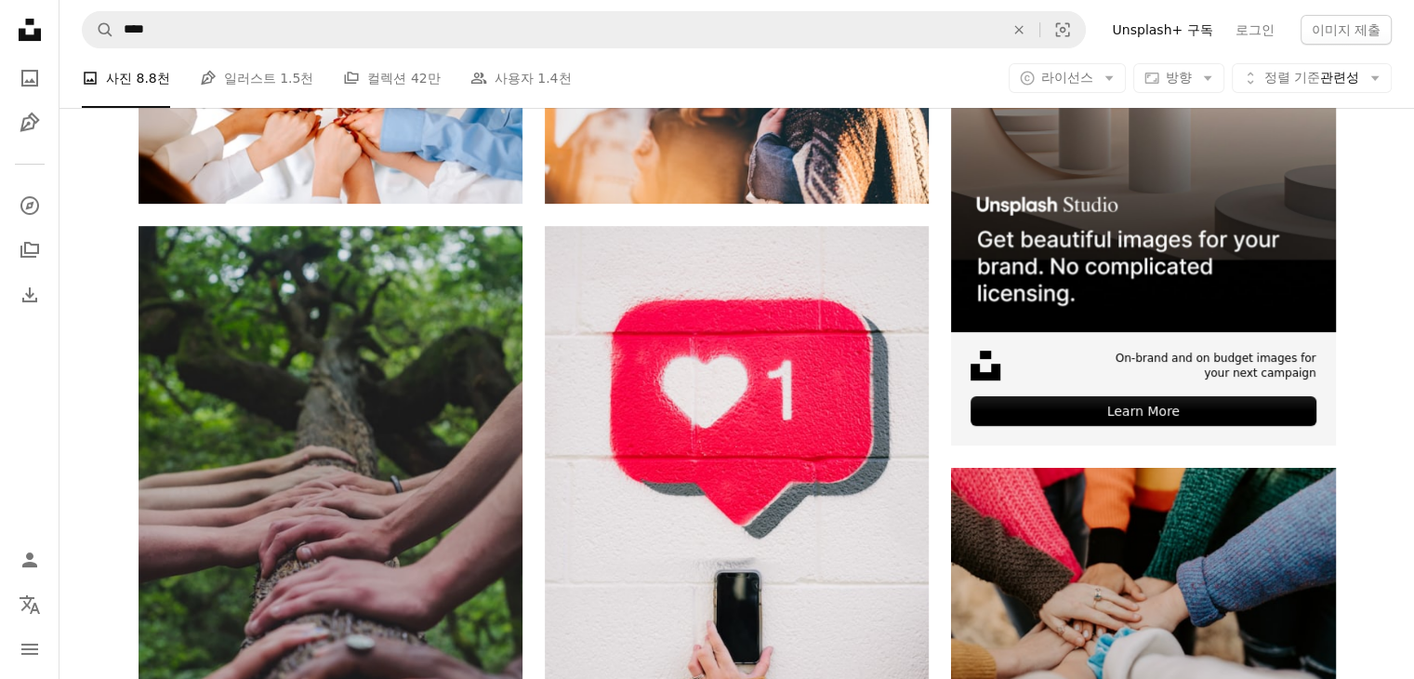
scroll to position [0, 0]
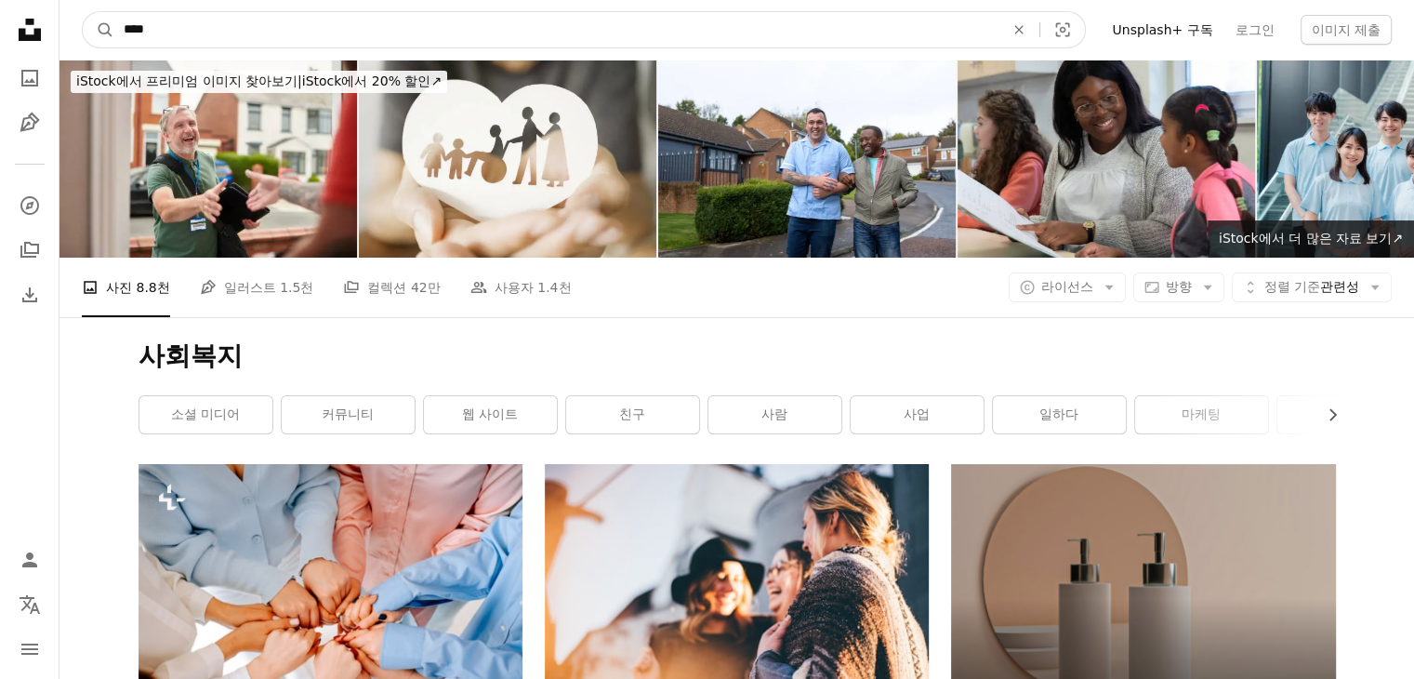
drag, startPoint x: 222, startPoint y: 42, endPoint x: 24, endPoint y: 10, distance: 200.5
click at [67, 34] on nav "A magnifying glass **** An X shape Visual search Filters Unsplash+ 구독 로그인 이미지 제출" at bounding box center [737, 30] width 1355 height 60
type input "**"
click at [83, 12] on button "A magnifying glass" at bounding box center [99, 29] width 32 height 35
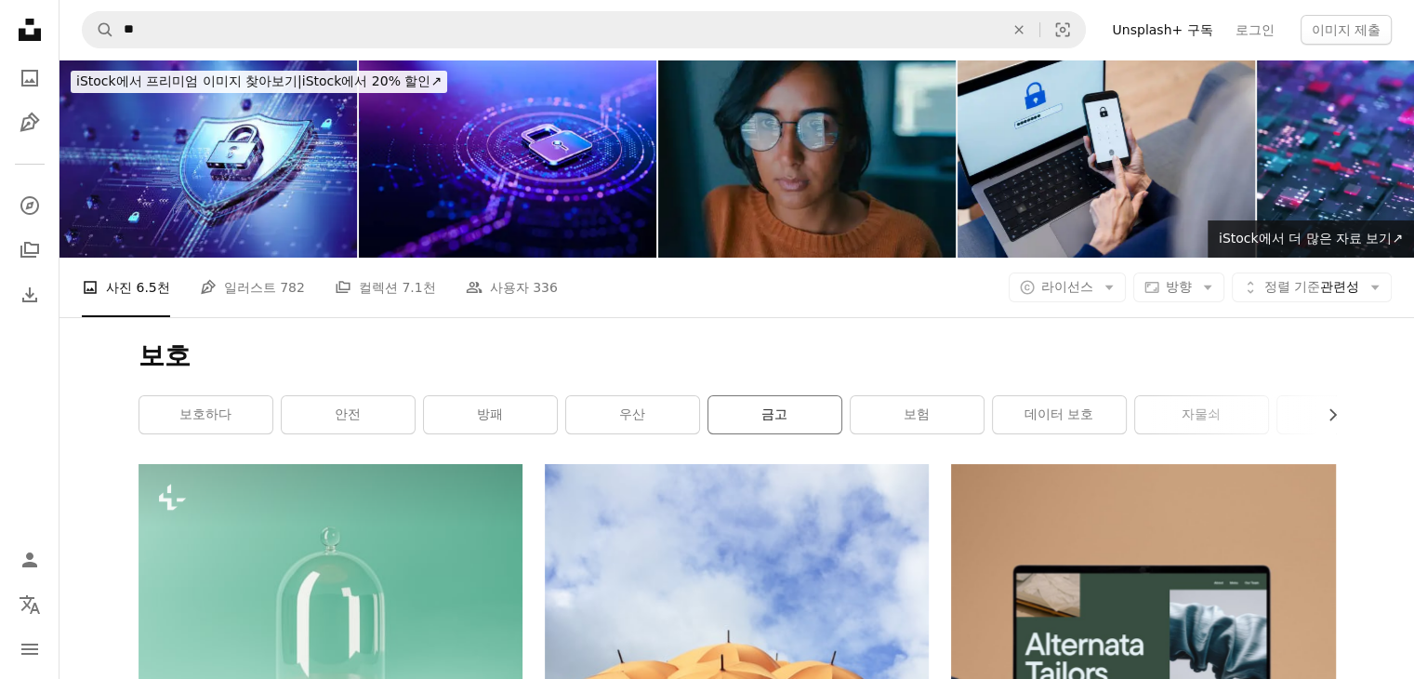
click at [814, 429] on link "금고" at bounding box center [774, 414] width 133 height 37
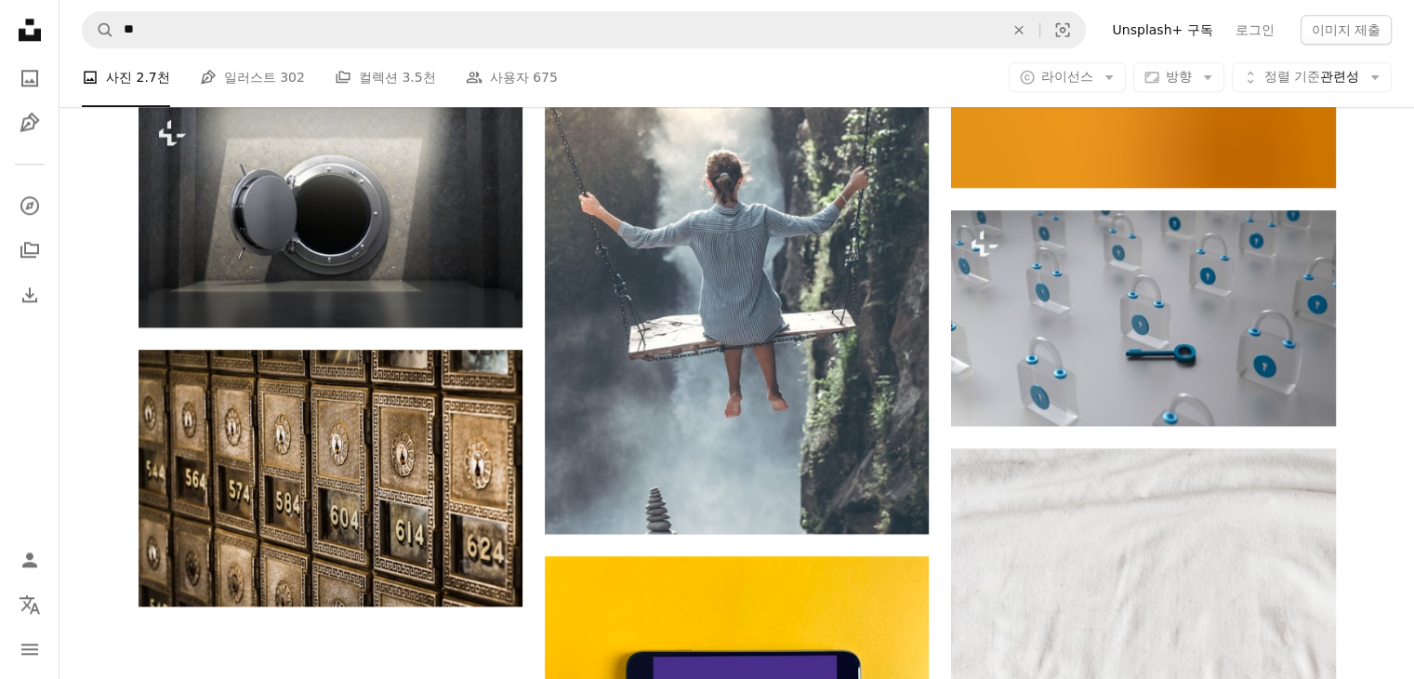
scroll to position [2138, 0]
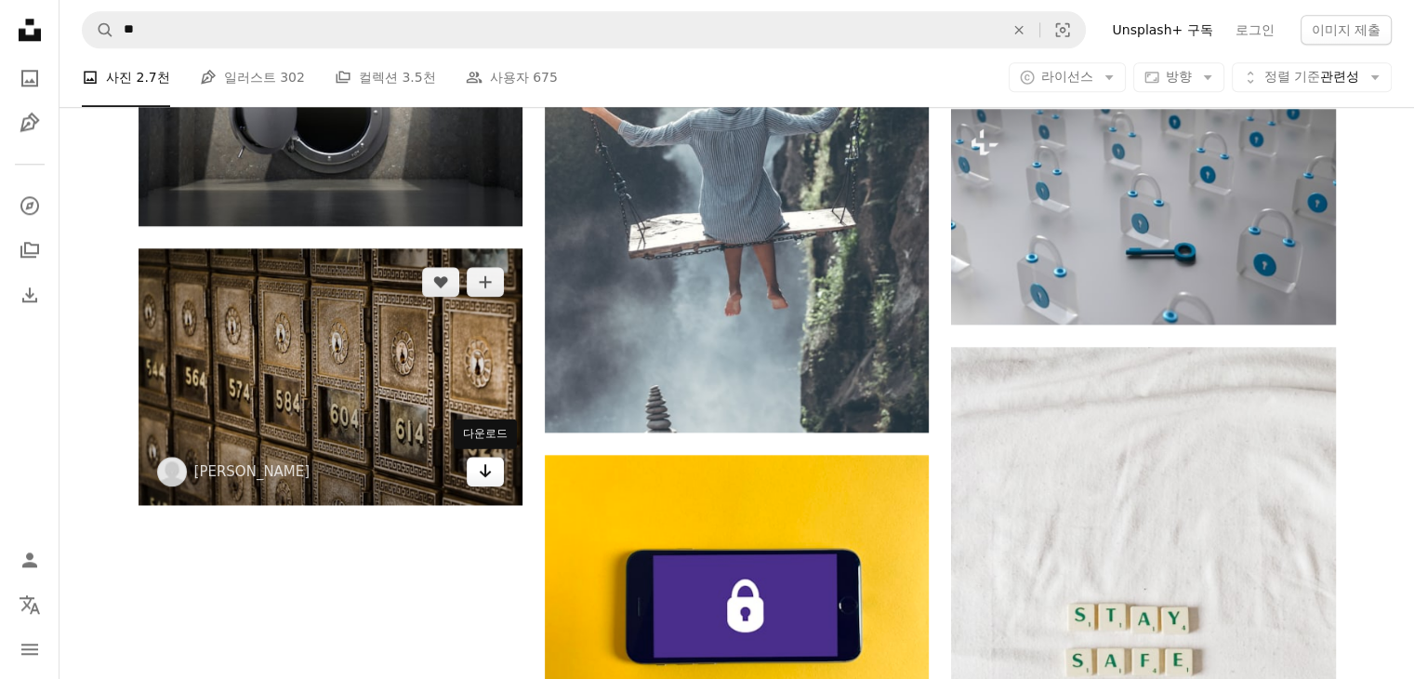
click at [471, 468] on link "Arrow pointing down" at bounding box center [485, 471] width 37 height 30
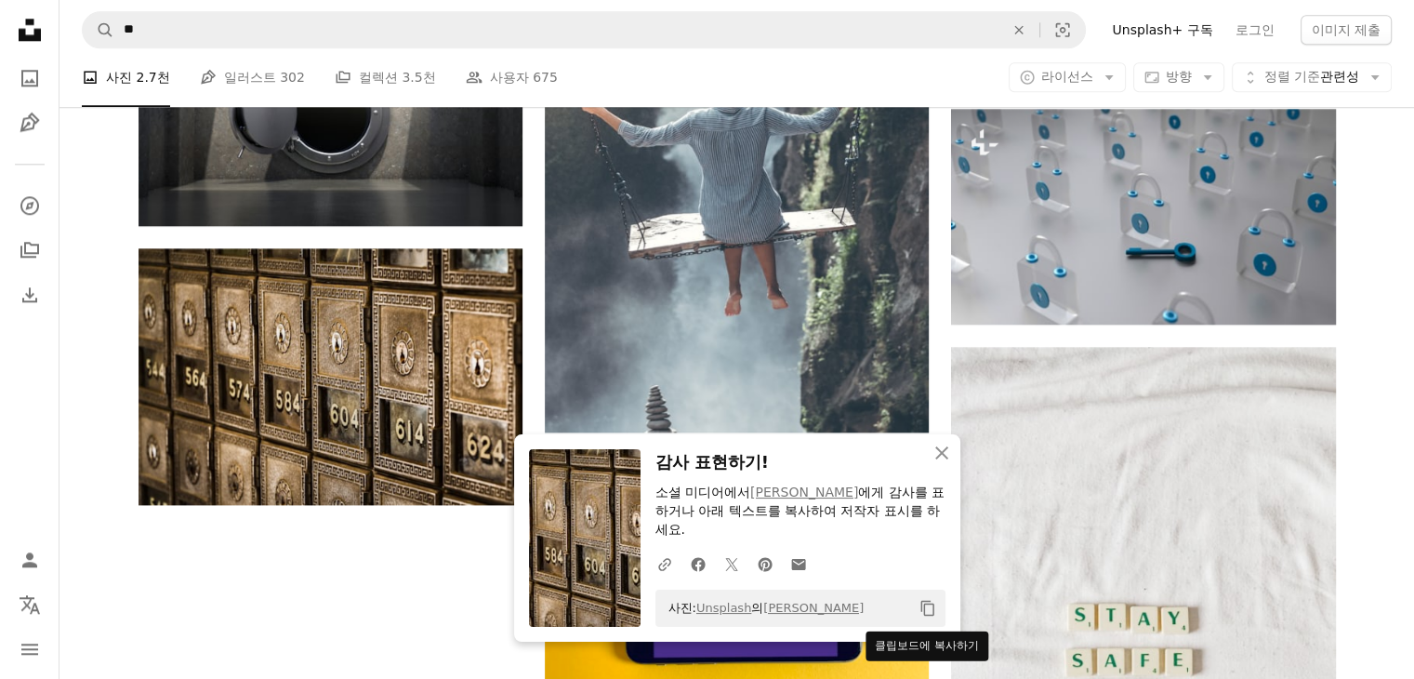
click at [927, 607] on icon "Copy content" at bounding box center [928, 608] width 17 height 17
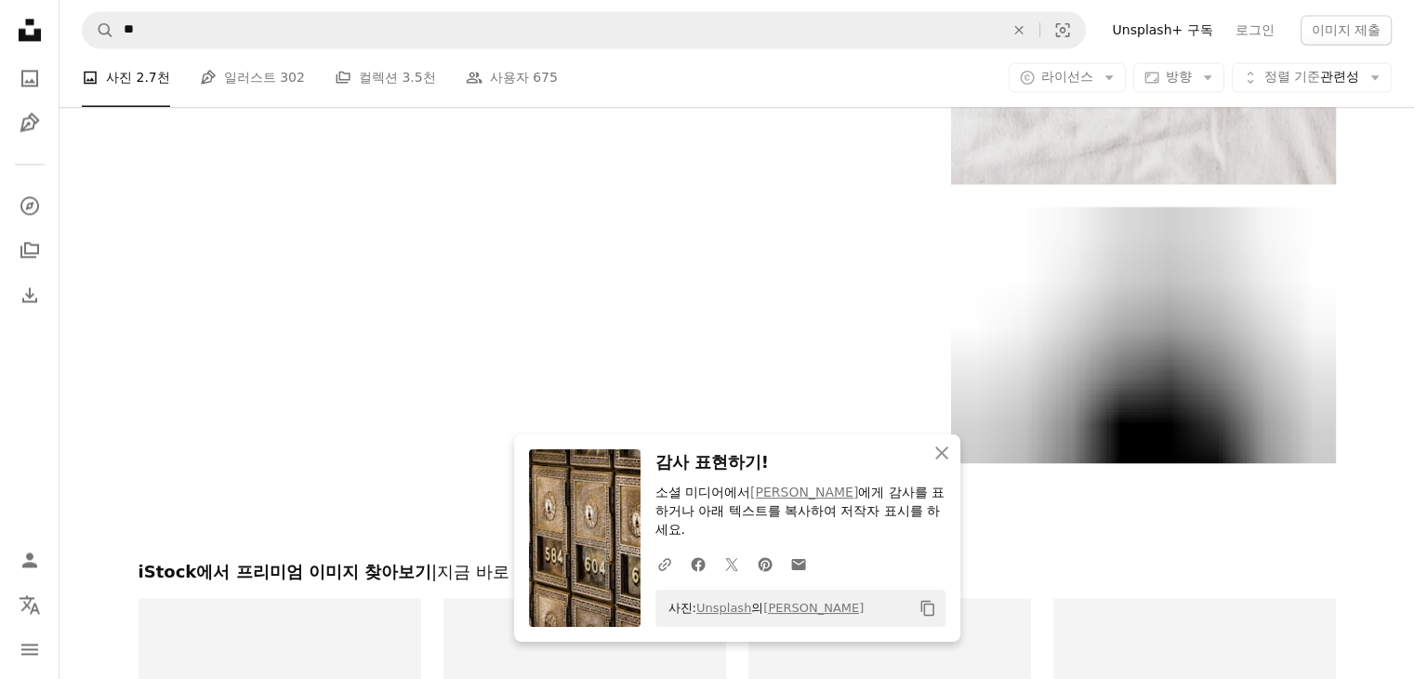
scroll to position [2882, 0]
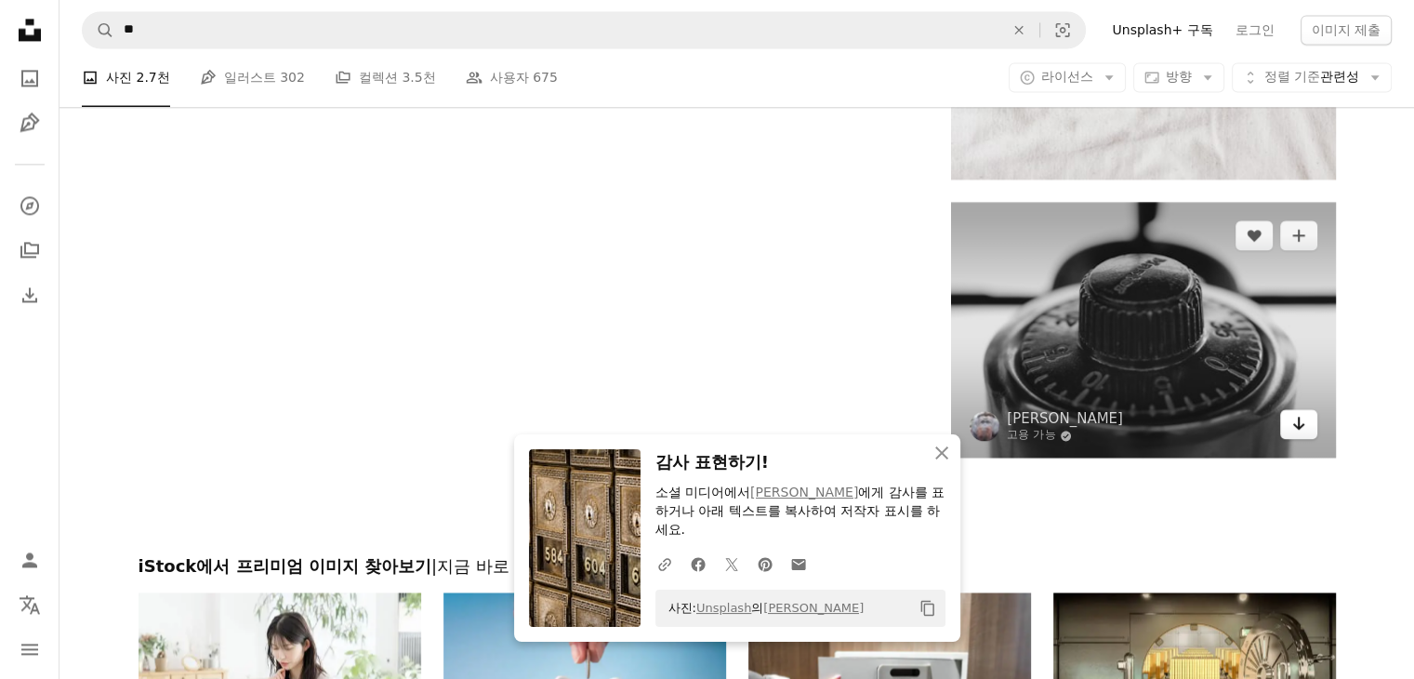
click at [1307, 433] on link "Arrow pointing down" at bounding box center [1298, 424] width 37 height 30
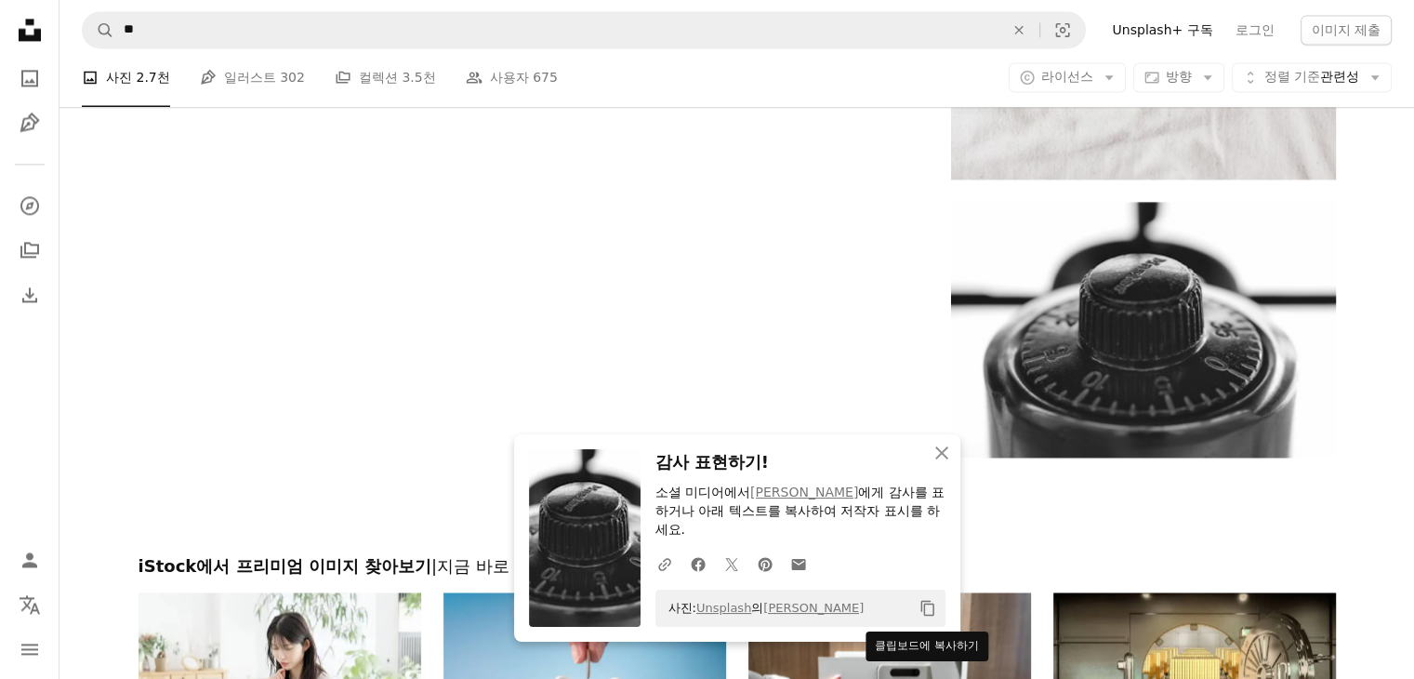
click at [926, 603] on icon "클립보드에 복사하기" at bounding box center [926, 609] width 13 height 16
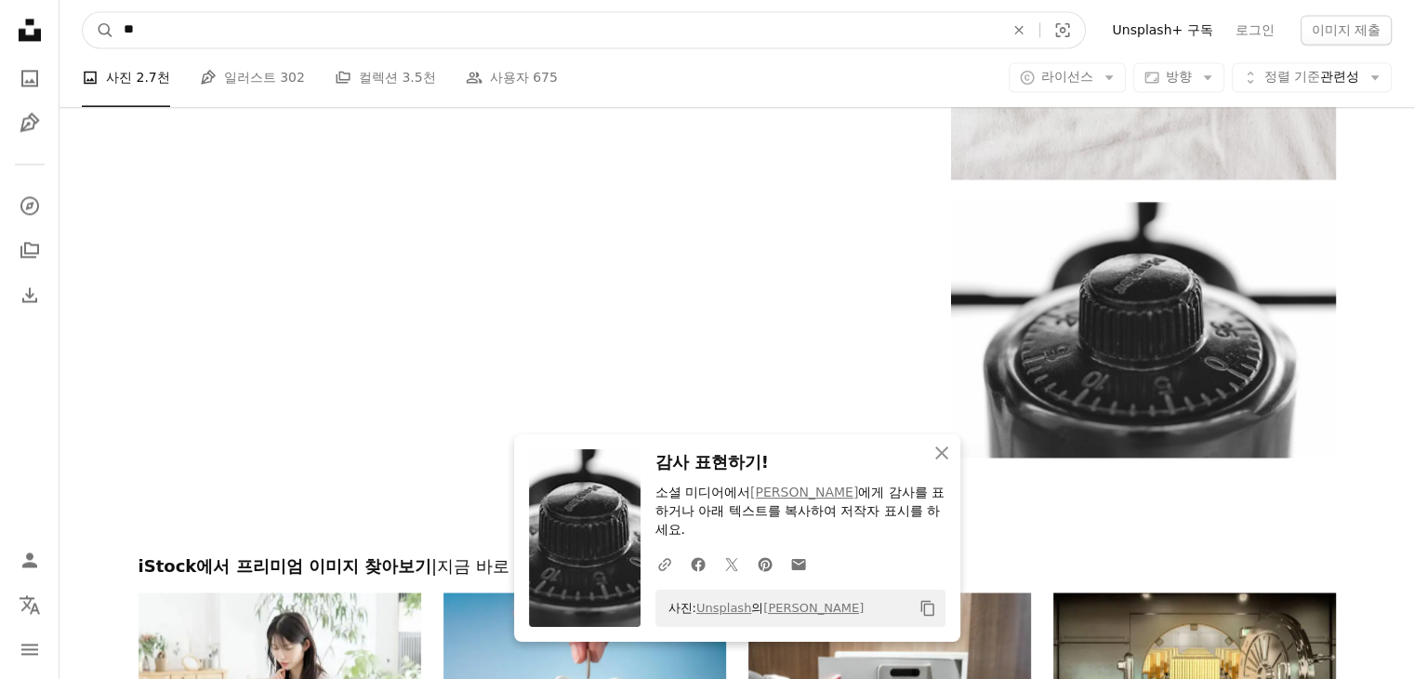
click at [503, 29] on input "**" at bounding box center [556, 29] width 884 height 35
type input "*"
type input "**"
click at [83, 12] on button "A magnifying glass" at bounding box center [99, 29] width 32 height 35
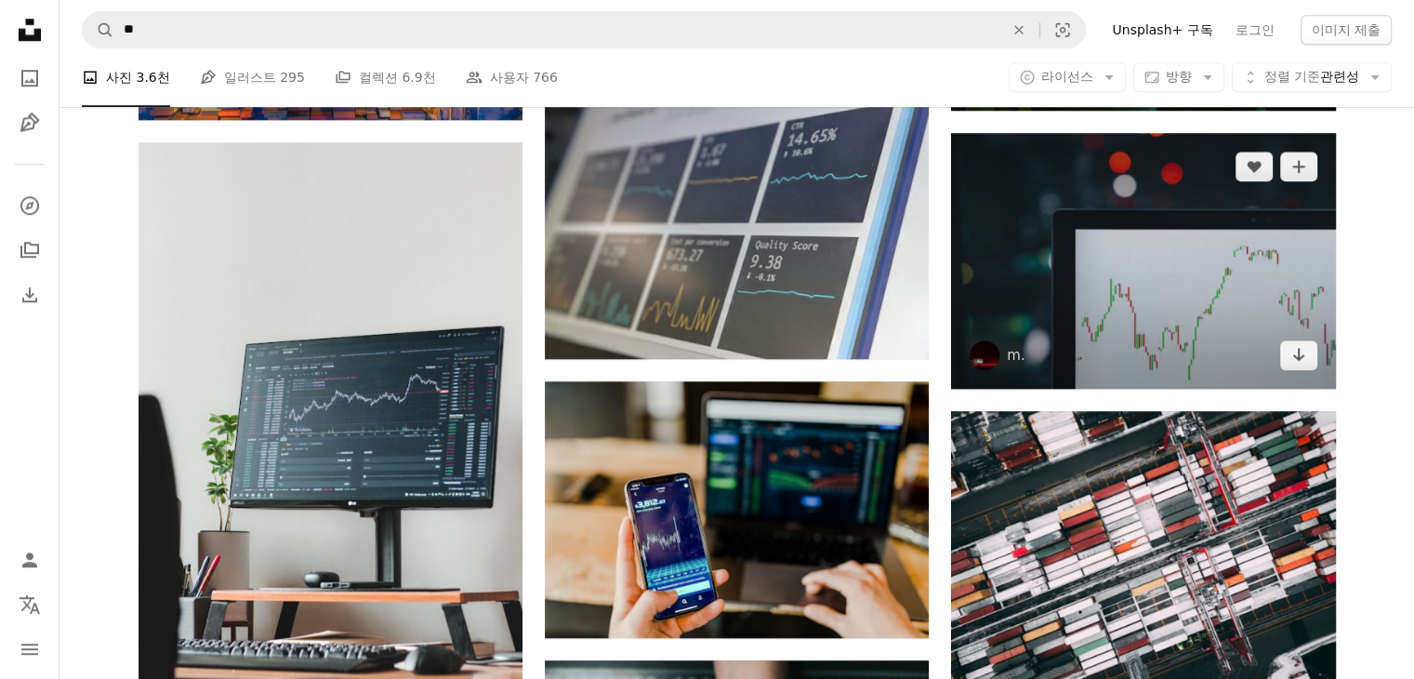
scroll to position [1302, 0]
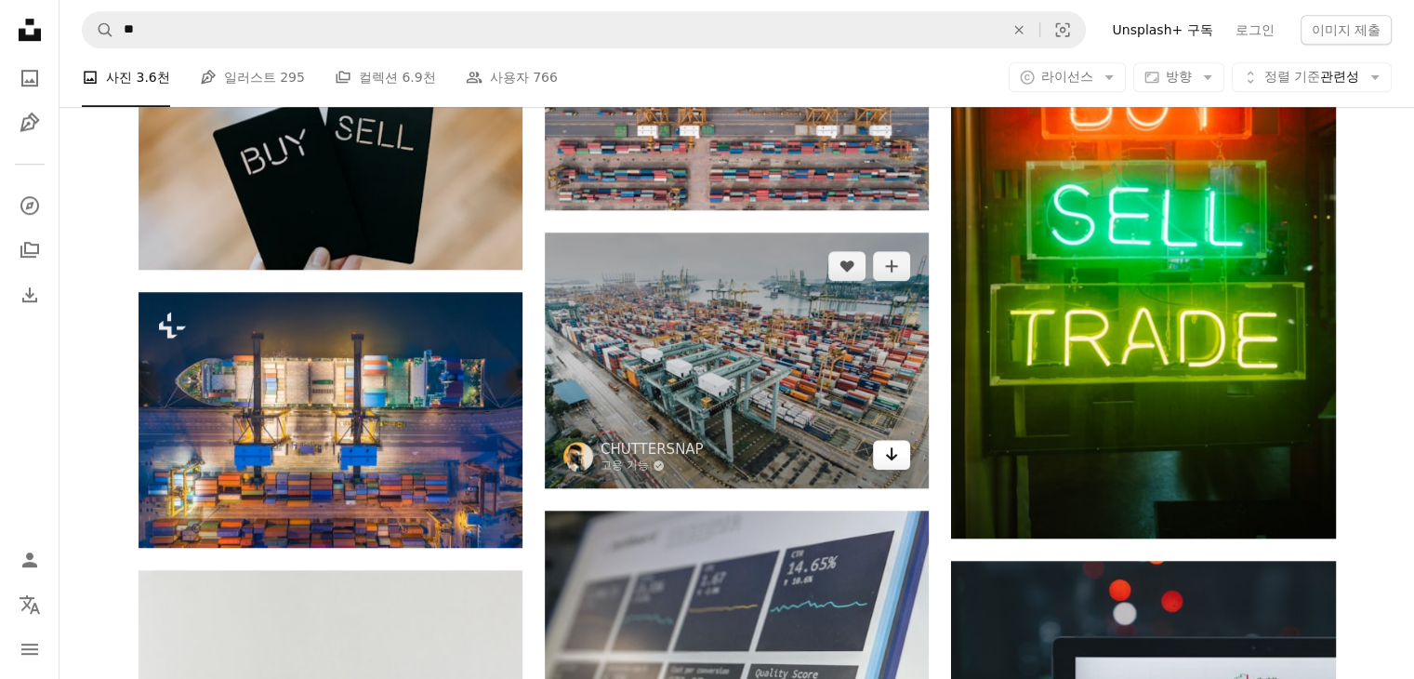
click at [899, 466] on link "Arrow pointing down" at bounding box center [891, 455] width 37 height 30
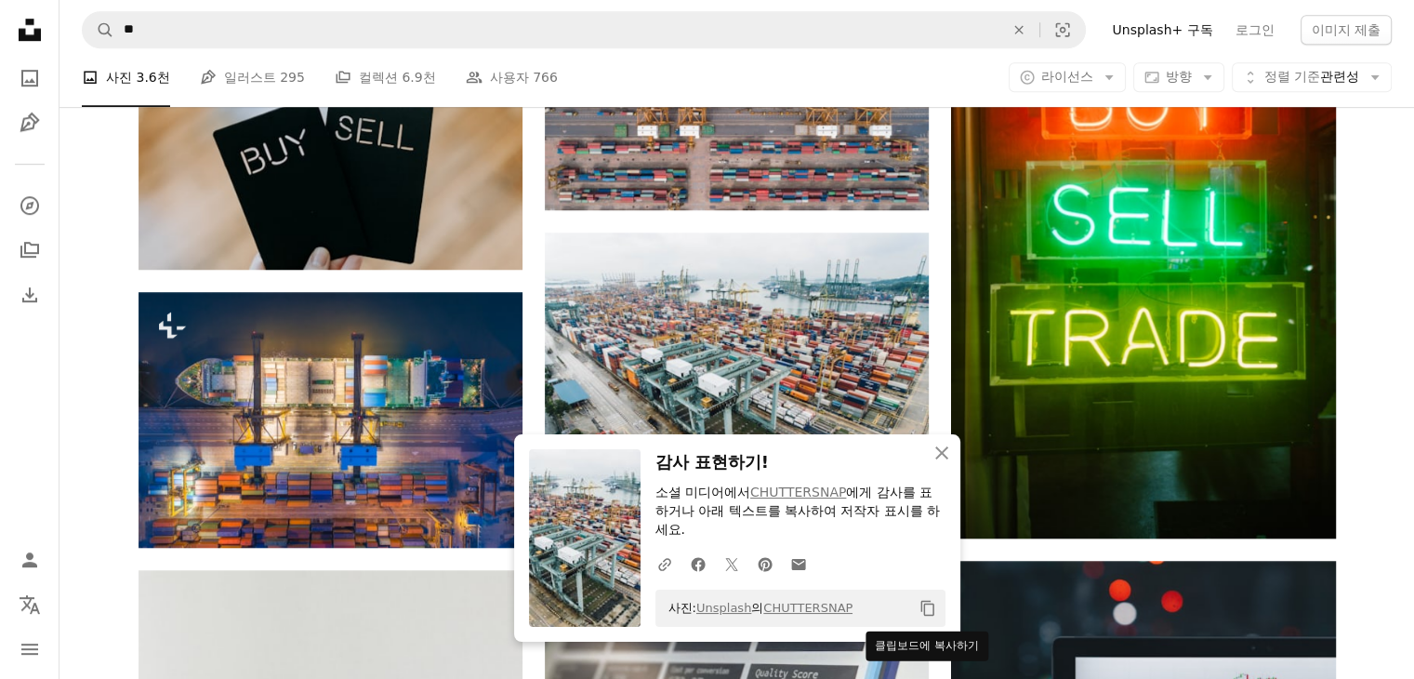
click at [930, 611] on icon "Copy content" at bounding box center [928, 608] width 17 height 17
